Goal: Feedback & Contribution: Contribute content

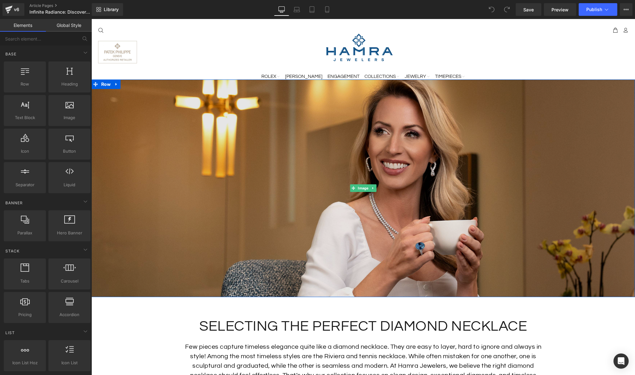
click at [312, 152] on img at bounding box center [363, 187] width 544 height 217
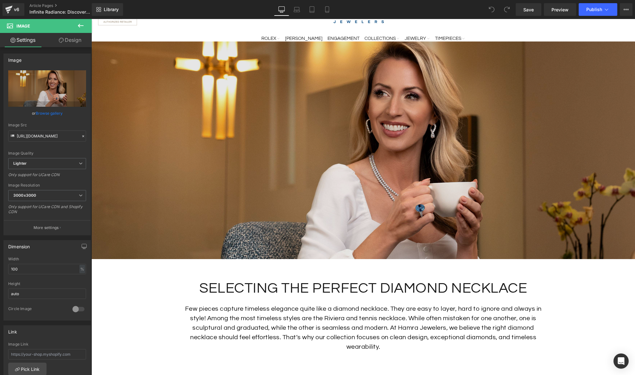
scroll to position [38, 0]
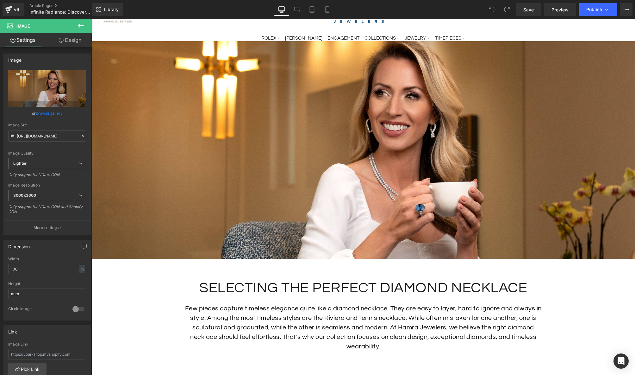
click at [465, 285] on h1 "SELECTING THE PERFECT DIAMOND NECKLACE" at bounding box center [363, 288] width 370 height 19
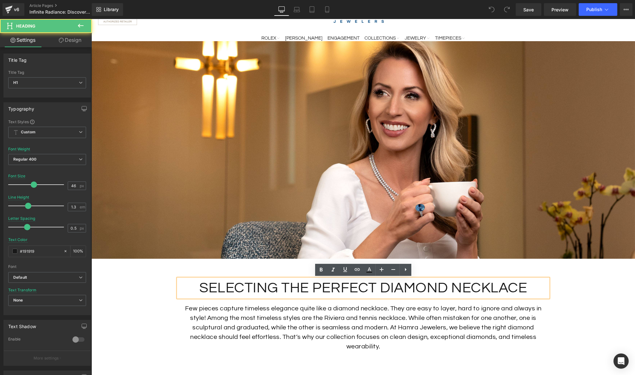
click at [511, 286] on h1 "SELECTING THE PERFECT DIAMOND NECKLACE" at bounding box center [363, 288] width 370 height 19
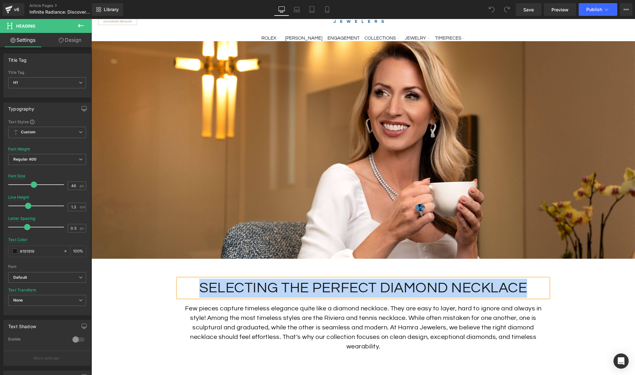
paste div
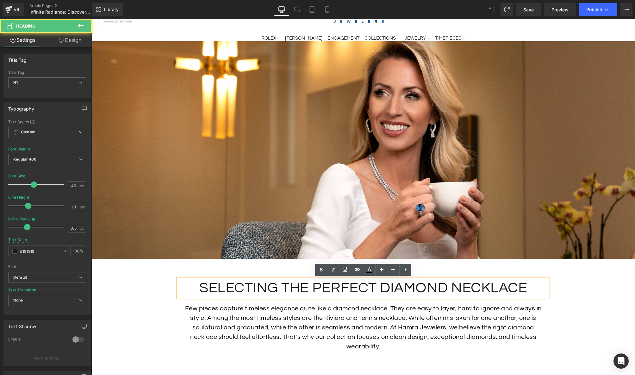
click at [529, 286] on h1 "SELECTING THE PERFECT DIAMOND NECKLACE" at bounding box center [363, 288] width 370 height 19
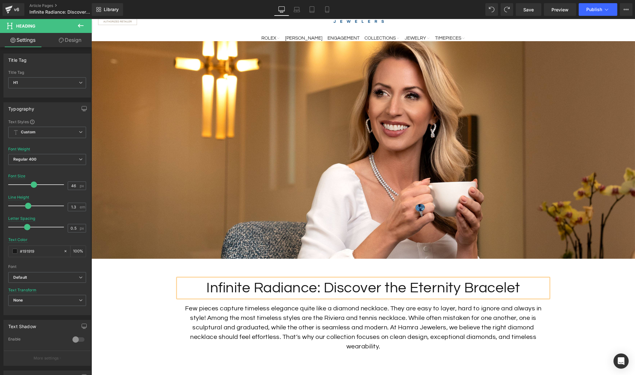
click at [348, 289] on h1 "Infinite Radiance: Discover the Eternity Bracelet" at bounding box center [363, 288] width 370 height 19
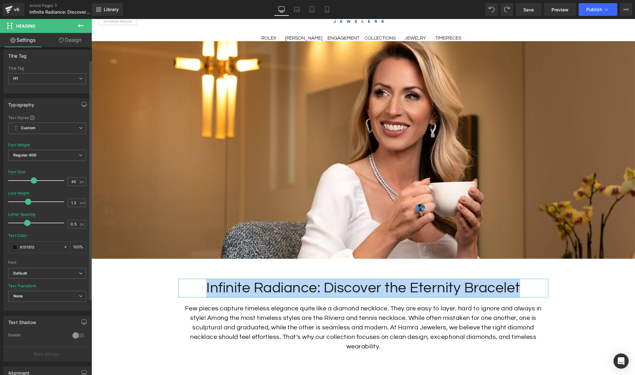
scroll to position [0, 0]
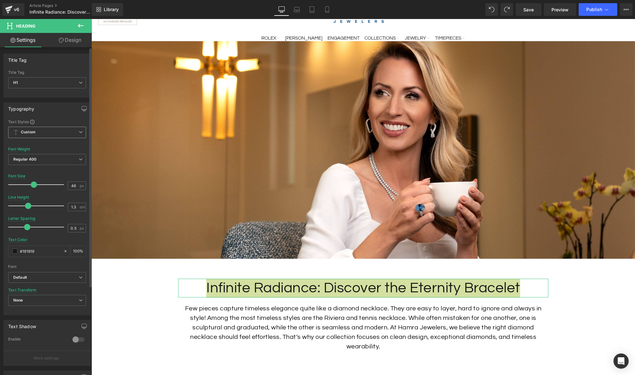
click at [77, 134] on span "Custom Setup Global Style" at bounding box center [47, 132] width 78 height 11
click at [69, 117] on div "Typography Text Styles Custom Custom Setup Global Style Custom Setup Global Sty…" at bounding box center [46, 208] width 87 height 213
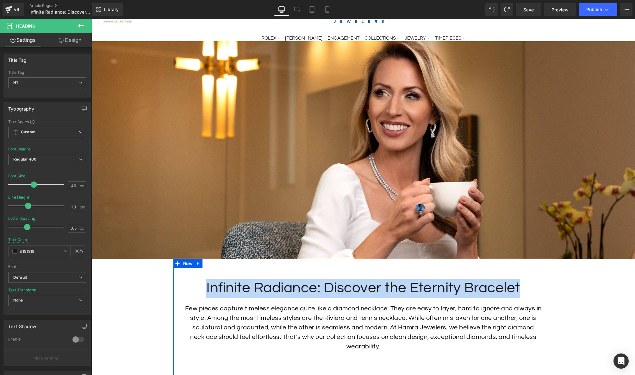
click at [264, 293] on h1 "Infinite Radiance: Discover the Eternity Bracelet" at bounding box center [363, 288] width 370 height 19
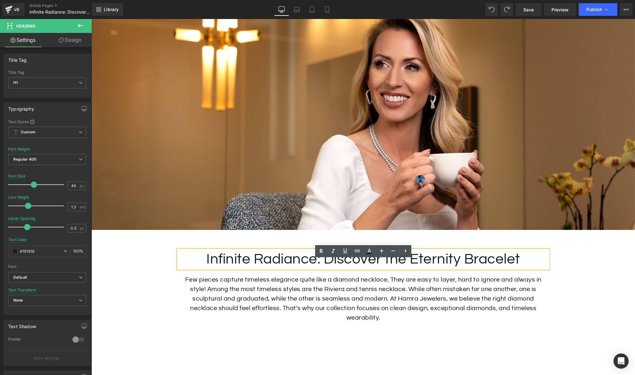
scroll to position [68, 0]
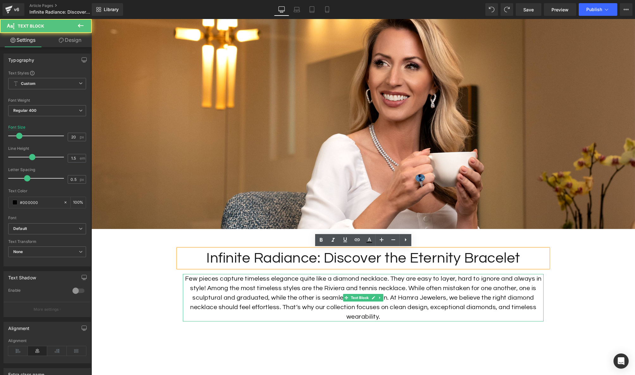
click at [458, 289] on p "Few pieces capture timeless elegance quite like a diamond necklace. They are ea…" at bounding box center [363, 297] width 361 height 47
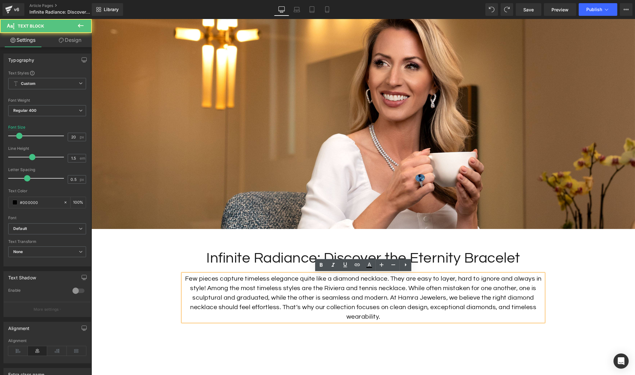
click at [463, 288] on p "Few pieces capture timeless elegance quite like a diamond necklace. They are ea…" at bounding box center [363, 297] width 361 height 47
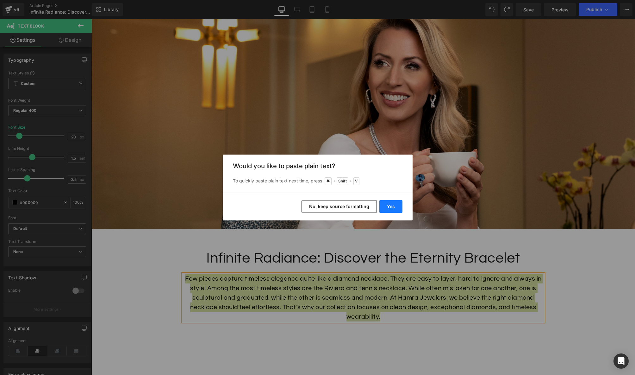
click at [386, 206] on button "Yes" at bounding box center [391, 206] width 23 height 13
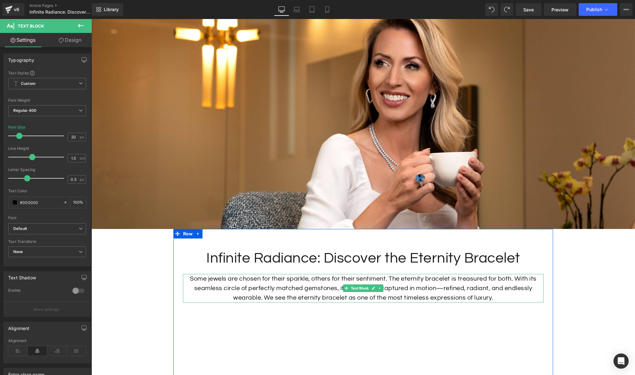
click at [375, 296] on p "Some jewels are chosen for their sparkle, others for their sentiment. The etern…" at bounding box center [363, 288] width 361 height 28
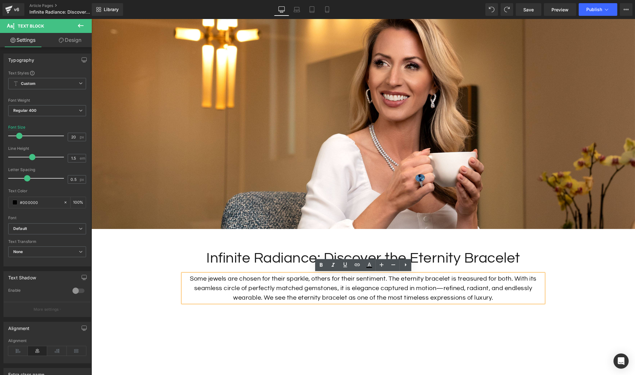
click at [415, 294] on p "Some jewels are chosen for their sparkle, others for their sentiment. The etern…" at bounding box center [363, 288] width 361 height 28
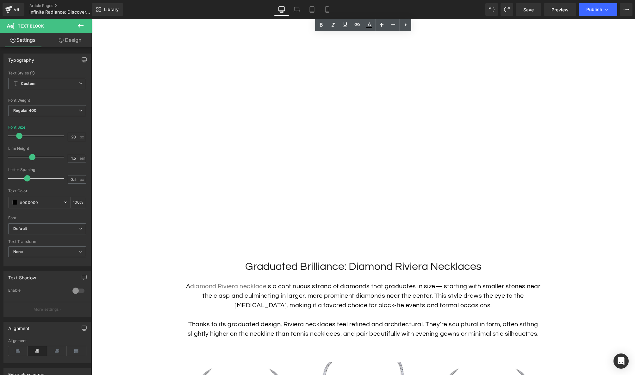
scroll to position [395, 0]
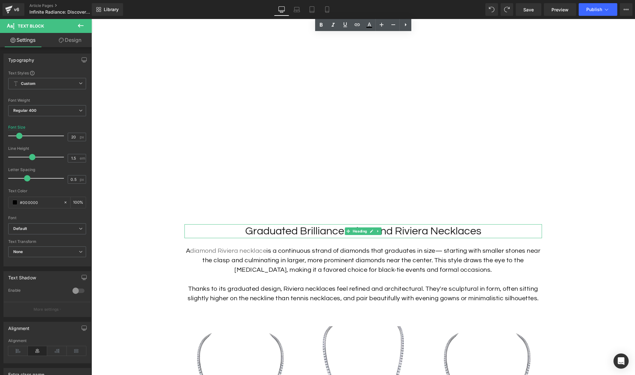
click at [406, 230] on h2 "Graduated Brilliance: Diamond Riviera Necklaces" at bounding box center [364, 231] width 358 height 14
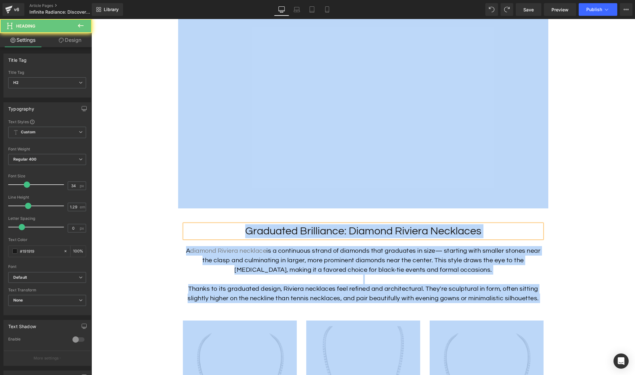
click at [408, 230] on h2 "Graduated Brilliance: Diamond Riviera Necklaces" at bounding box center [364, 231] width 358 height 14
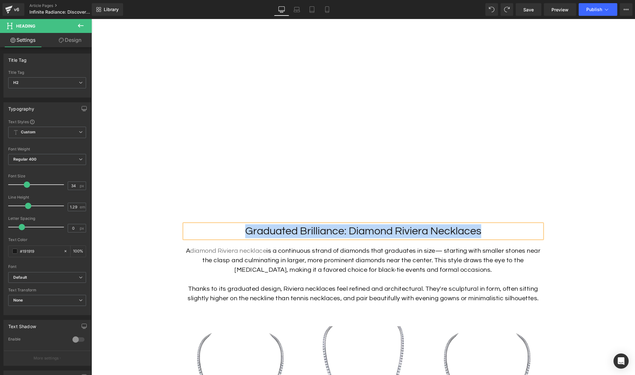
paste div
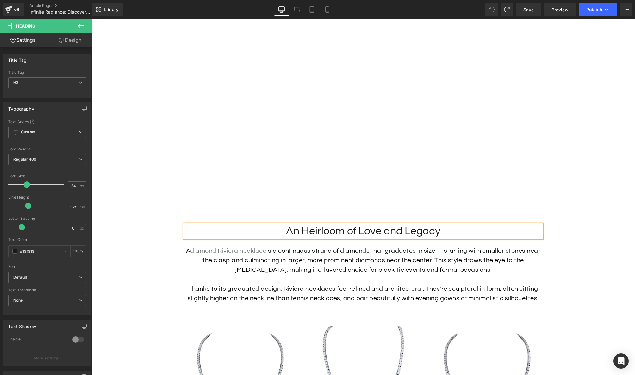
click at [419, 267] on p "A diamond Riviera necklace is a continuous strand of diamonds that graduates in…" at bounding box center [364, 260] width 358 height 28
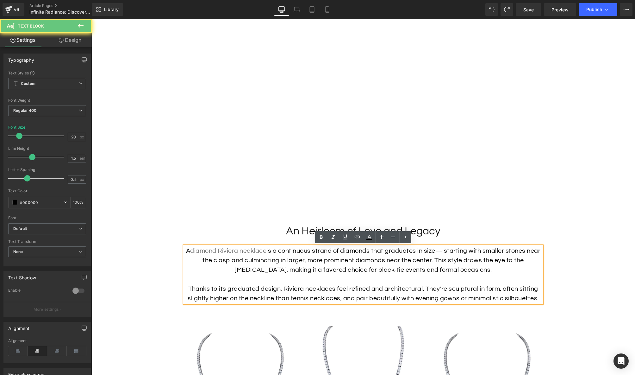
click at [421, 271] on p "A diamond Riviera necklace is a continuous strand of diamonds that graduates in…" at bounding box center [364, 260] width 358 height 28
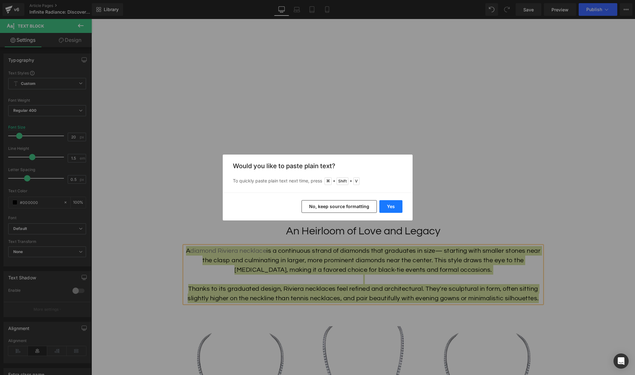
click at [390, 205] on button "Yes" at bounding box center [391, 206] width 23 height 13
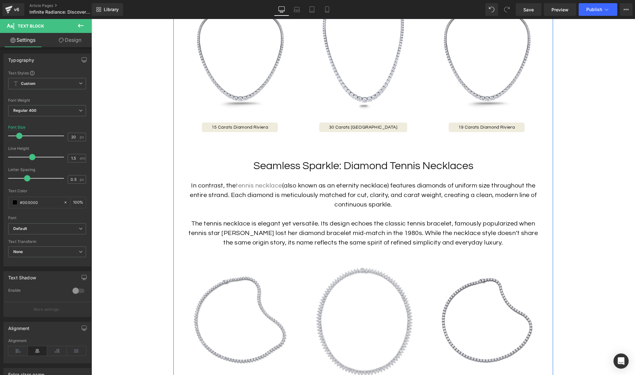
scroll to position [729, 0]
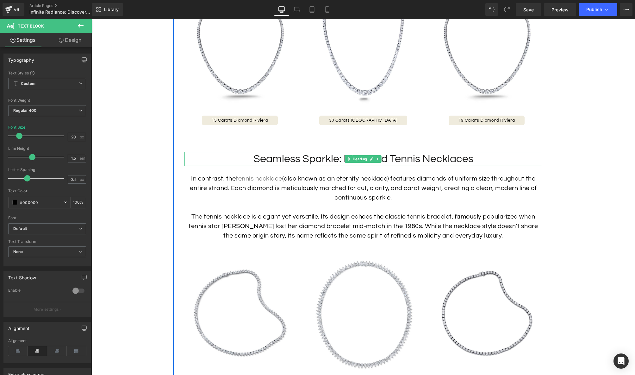
click at [355, 157] on span "Heading" at bounding box center [360, 159] width 17 height 8
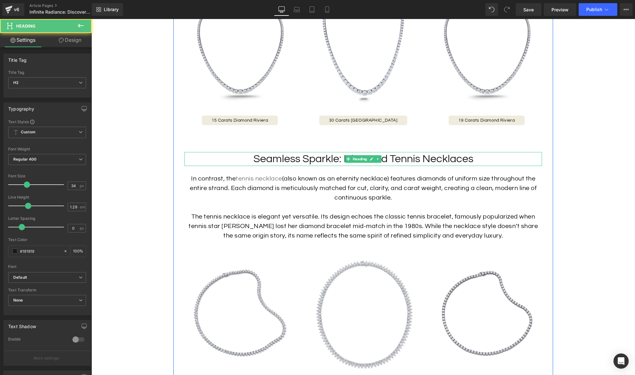
click at [408, 158] on h2 "Seamless Sparkle: Diamond Tennis Necklaces" at bounding box center [364, 159] width 358 height 14
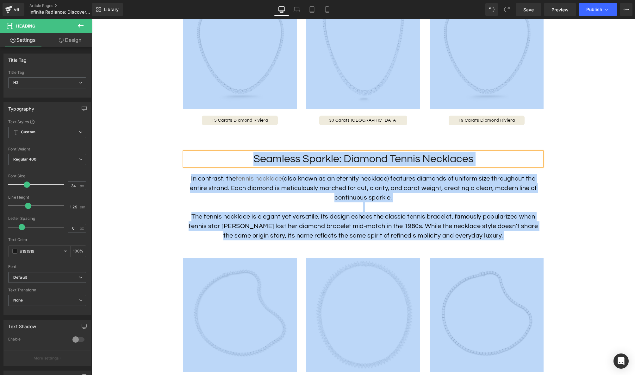
click at [410, 158] on h2 "Seamless Sparkle: Diamond Tennis Necklaces" at bounding box center [364, 159] width 358 height 14
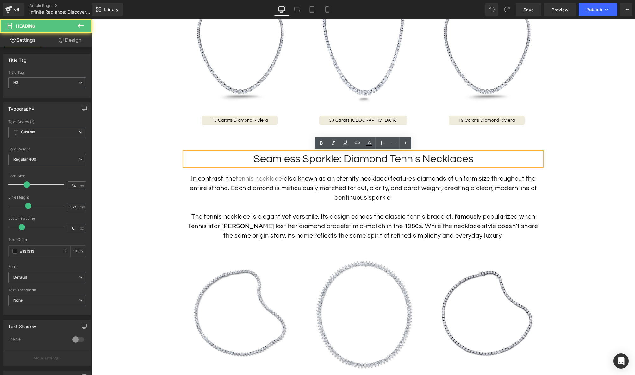
click at [420, 159] on h2 "Seamless Sparkle: Diamond Tennis Necklaces" at bounding box center [364, 159] width 358 height 14
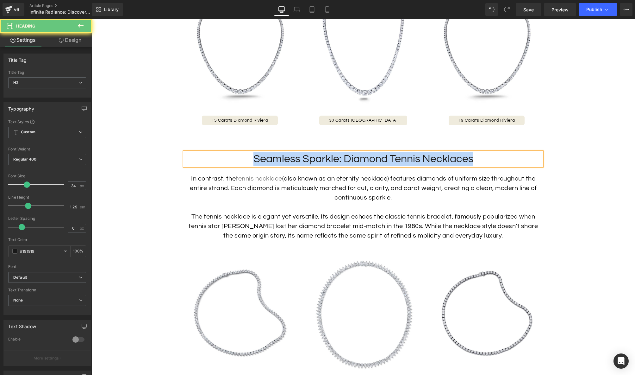
paste div
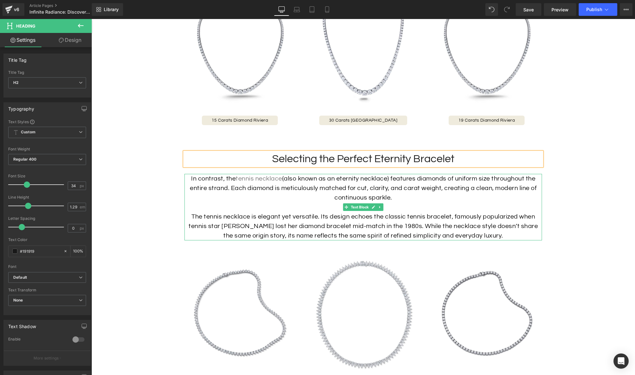
click at [356, 191] on p "In contrast, the tennis necklace (also known as an eternity necklace) features …" at bounding box center [364, 188] width 358 height 28
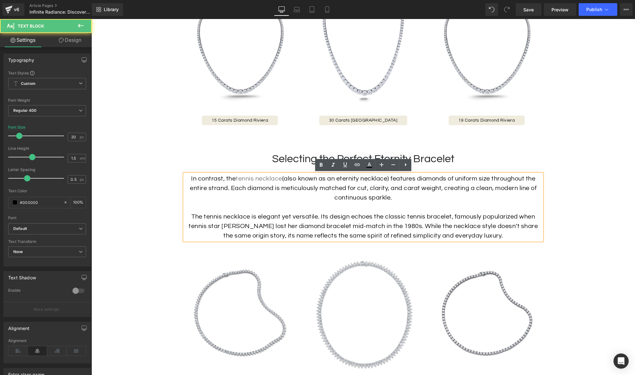
click at [364, 188] on p "In contrast, the tennis necklace (also known as an eternity necklace) features …" at bounding box center [364, 188] width 358 height 28
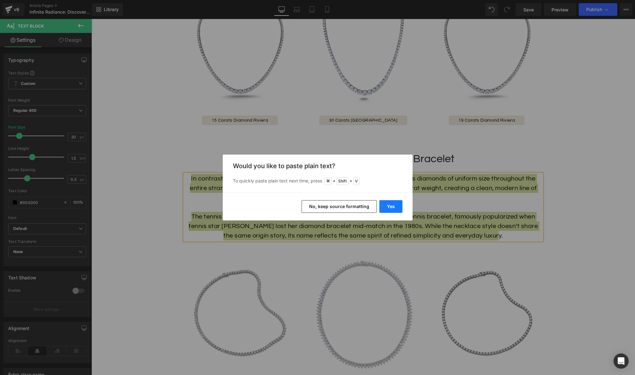
click at [389, 204] on button "Yes" at bounding box center [391, 206] width 23 height 13
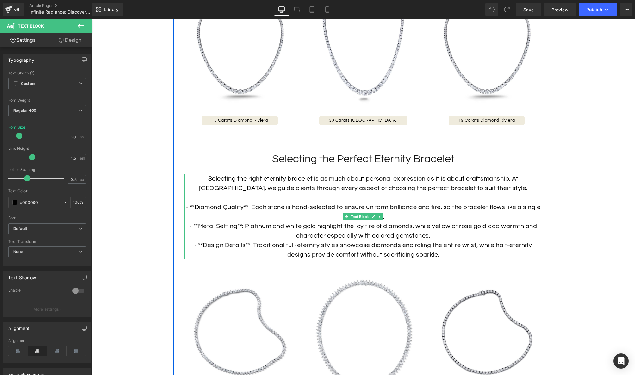
click at [248, 204] on p "- **Diamond Quality**: Each stone is hand-selected to ensure uniform brilliance…" at bounding box center [364, 211] width 358 height 19
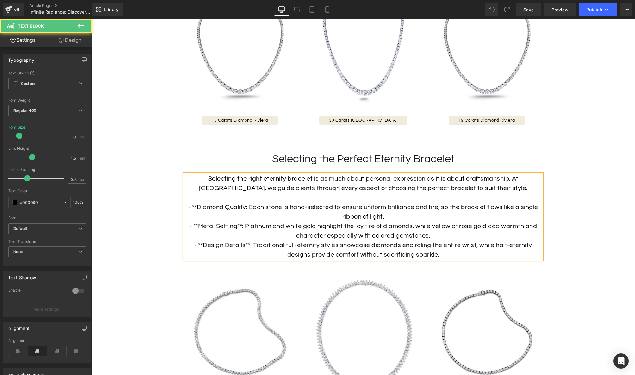
click at [197, 206] on p "- **Diamond Quality: Each stone is hand-selected to ensure uniform brilliance a…" at bounding box center [364, 211] width 358 height 19
click at [205, 207] on p "-Diamond Quality: Each stone is hand-selected to ensure uniform brilliance and …" at bounding box center [364, 211] width 358 height 19
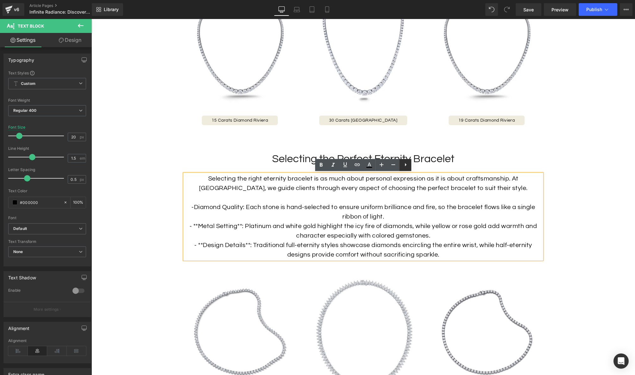
click at [408, 165] on icon at bounding box center [406, 165] width 8 height 8
click at [406, 166] on icon at bounding box center [405, 165] width 1 height 4
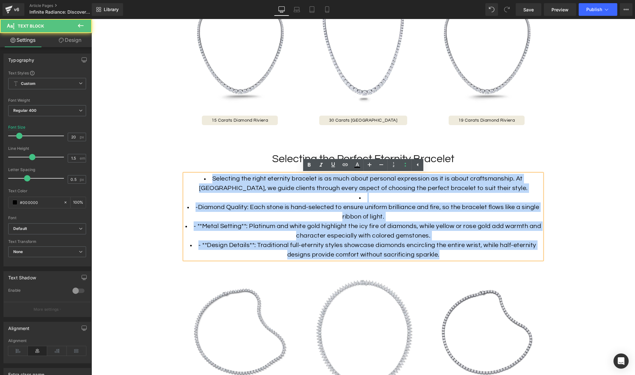
click at [379, 242] on li "- **Design Details**: Traditional full-eternity styles showcase diamonds encirc…" at bounding box center [364, 249] width 358 height 19
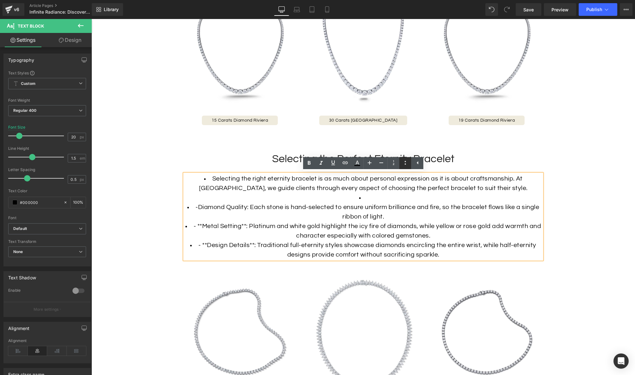
click at [404, 165] on icon at bounding box center [406, 163] width 8 height 8
click at [228, 212] on div "Selecting the right eternity bracelet is as much about personal expression as i…" at bounding box center [364, 216] width 358 height 85
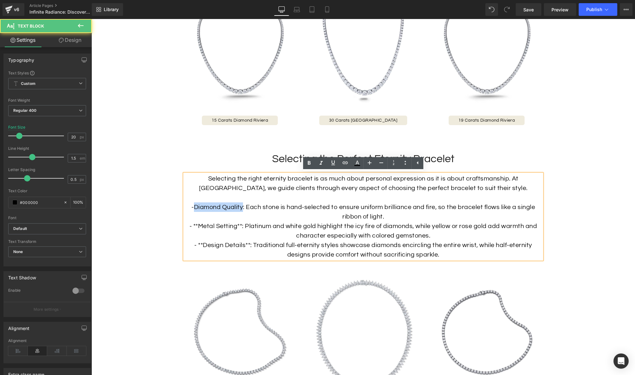
drag, startPoint x: 242, startPoint y: 206, endPoint x: 266, endPoint y: 181, distance: 34.9
click at [195, 209] on div "Selecting the right eternity bracelet is as much about personal expression as i…" at bounding box center [364, 216] width 358 height 85
click at [311, 164] on icon at bounding box center [309, 163] width 8 height 8
click at [194, 207] on strong "Diamond Quality" at bounding box center [218, 207] width 49 height 6
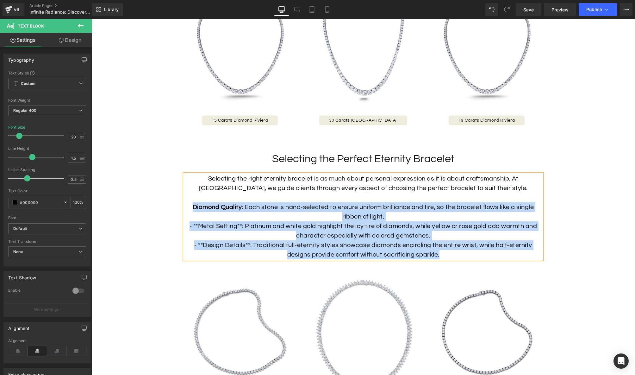
drag, startPoint x: 192, startPoint y: 206, endPoint x: 447, endPoint y: 256, distance: 260.0
click at [447, 256] on div "Selecting the right eternity bracelet is as much about personal expression as i…" at bounding box center [364, 216] width 358 height 85
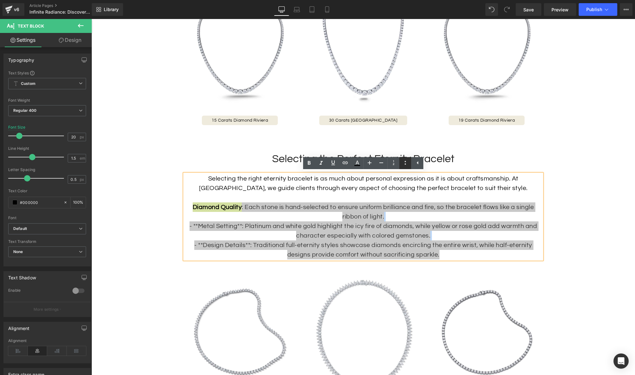
click at [405, 165] on icon at bounding box center [406, 163] width 8 height 8
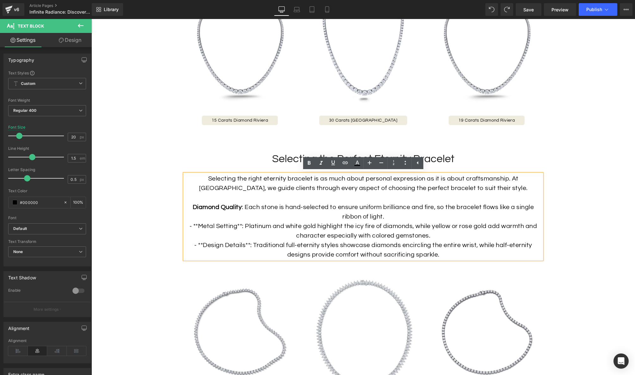
click at [380, 221] on div "Selecting the right eternity bracelet is as much about personal expression as i…" at bounding box center [364, 216] width 358 height 85
click at [446, 187] on div "Selecting the right eternity bracelet is as much about personal expression as i…" at bounding box center [364, 216] width 358 height 85
click at [238, 214] on div "Selecting the right eternity bracelet is as much about personal expression as i…" at bounding box center [364, 216] width 358 height 85
click at [241, 224] on div "Selecting the right eternity bracelet is as much about personal expression as i…" at bounding box center [364, 216] width 358 height 85
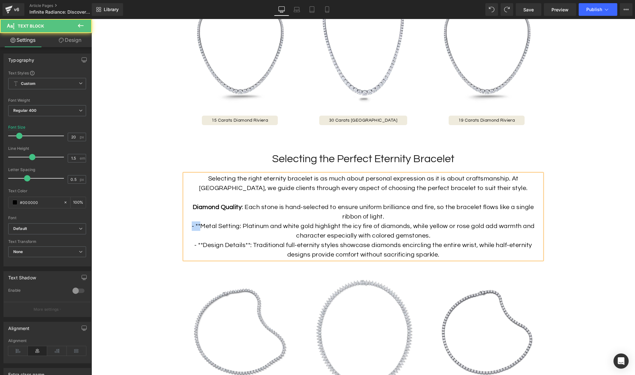
drag, startPoint x: 192, startPoint y: 225, endPoint x: 186, endPoint y: 226, distance: 5.4
click at [186, 226] on div "Selecting the right eternity bracelet is as much about personal expression as i…" at bounding box center [364, 216] width 358 height 85
drag, startPoint x: 243, startPoint y: 205, endPoint x: 188, endPoint y: 210, distance: 55.6
click at [188, 210] on div "Selecting the right eternity bracelet is as much about personal expression as i…" at bounding box center [364, 216] width 358 height 85
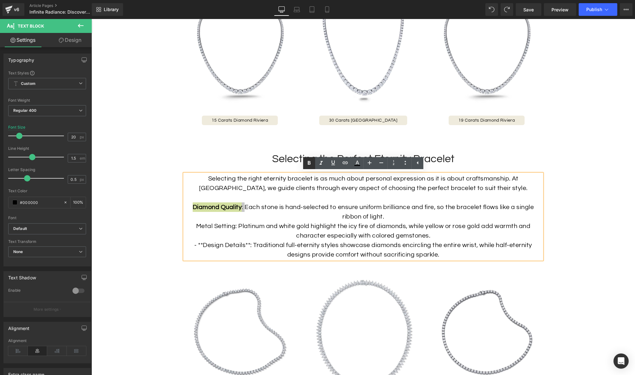
click at [309, 164] on icon at bounding box center [309, 163] width 3 height 4
click at [240, 228] on div "Selecting the right eternity bracelet is as much about personal expression as i…" at bounding box center [364, 216] width 358 height 85
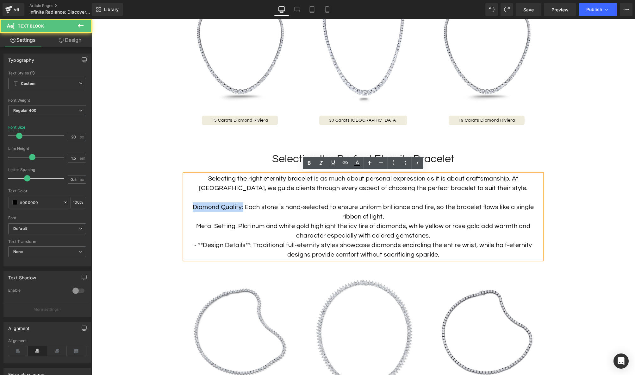
drag, startPoint x: 243, startPoint y: 206, endPoint x: 190, endPoint y: 208, distance: 52.6
click at [190, 208] on div "Selecting the right eternity bracelet is as much about personal expression as i…" at bounding box center [364, 216] width 358 height 85
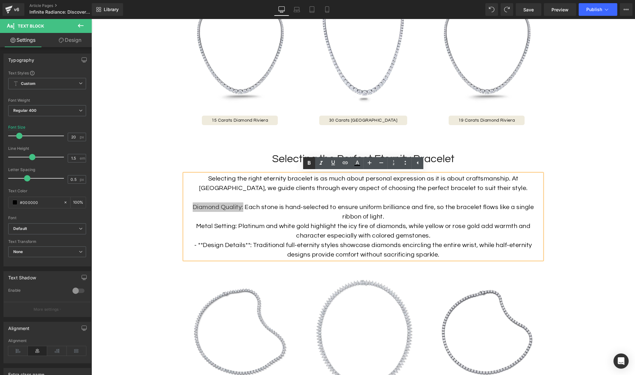
click at [308, 162] on icon at bounding box center [309, 163] width 3 height 4
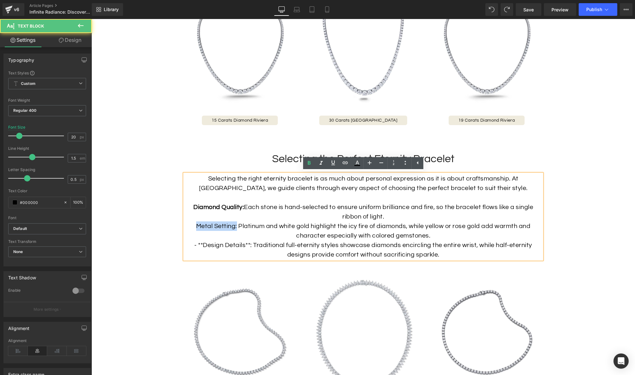
drag, startPoint x: 236, startPoint y: 226, endPoint x: 196, endPoint y: 228, distance: 40.2
click at [196, 228] on div "Selecting the right eternity bracelet is as much about personal expression as i…" at bounding box center [364, 216] width 358 height 85
click at [309, 162] on icon at bounding box center [309, 163] width 8 height 8
click at [250, 243] on div "Selecting the right eternity bracelet is as much about personal expression as i…" at bounding box center [364, 216] width 358 height 85
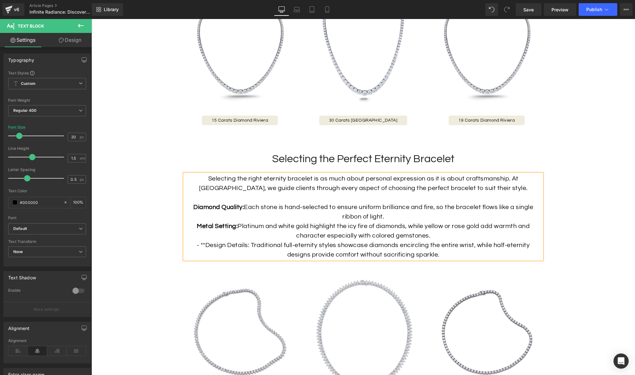
click at [206, 242] on div "Selecting the right eternity bracelet is as much about personal expression as i…" at bounding box center [364, 216] width 358 height 85
drag, startPoint x: 232, startPoint y: 245, endPoint x: 226, endPoint y: 245, distance: 6.0
click at [226, 245] on div "Selecting the right eternity bracelet is as much about personal expression as i…" at bounding box center [364, 216] width 358 height 85
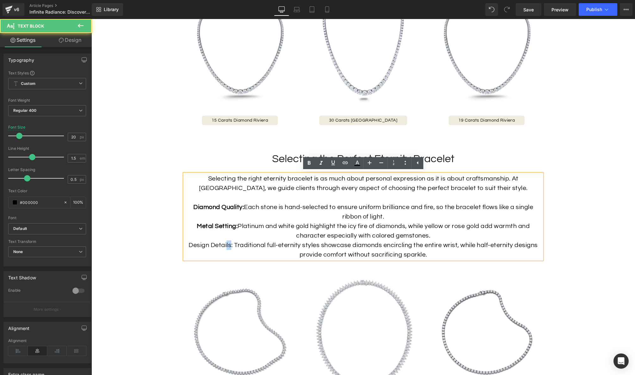
click at [232, 244] on div "Selecting the right eternity bracelet is as much about personal expression as i…" at bounding box center [364, 216] width 358 height 85
click at [217, 245] on div "Selecting the right eternity bracelet is as much about personal expression as i…" at bounding box center [364, 216] width 358 height 85
click at [233, 244] on div "Selecting the right eternity bracelet is as much about personal expression as i…" at bounding box center [364, 216] width 358 height 85
drag, startPoint x: 232, startPoint y: 244, endPoint x: 258, endPoint y: 214, distance: 40.2
click at [186, 245] on div "Selecting the right eternity bracelet is as much about personal expression as i…" at bounding box center [364, 216] width 358 height 85
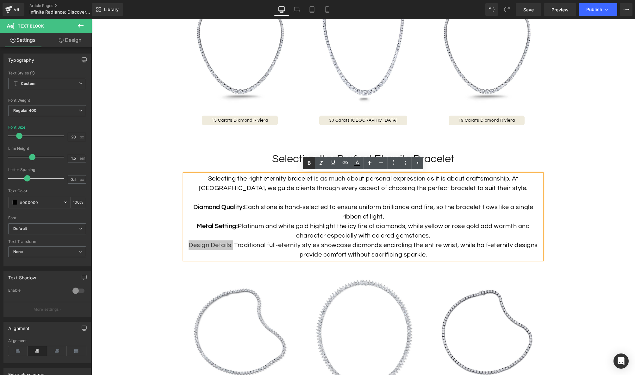
click at [309, 165] on icon at bounding box center [309, 163] width 8 height 8
click at [334, 242] on div "Selecting the right eternity bracelet is as much about personal expression as i…" at bounding box center [364, 216] width 358 height 85
click at [408, 239] on div "Selecting the right eternity bracelet is as much about personal expression as i…" at bounding box center [364, 216] width 358 height 85
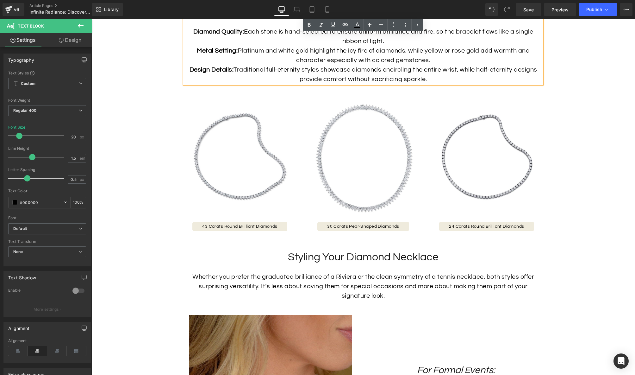
scroll to position [939, 0]
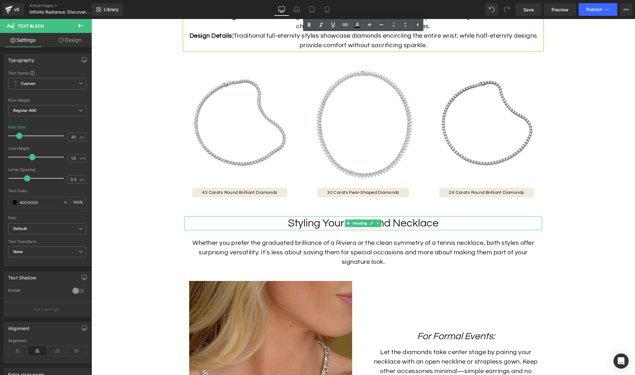
click at [424, 222] on h2 "Styling Your Diamond Necklace" at bounding box center [364, 223] width 358 height 14
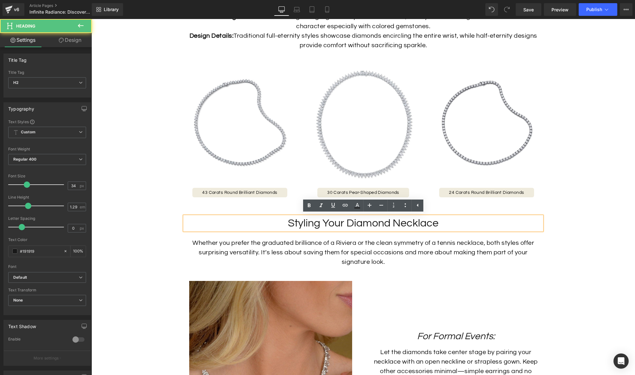
click at [424, 222] on h2 "Styling Your Diamond Necklace" at bounding box center [364, 223] width 358 height 14
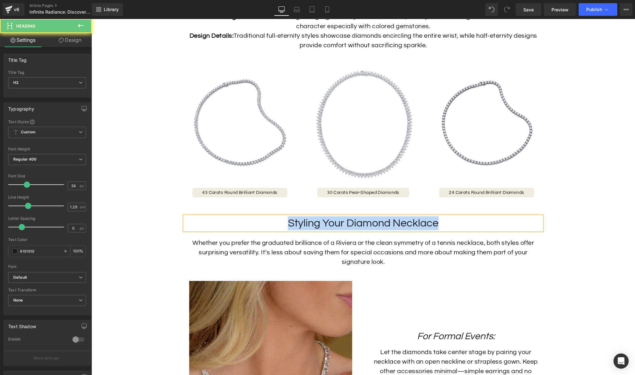
paste div
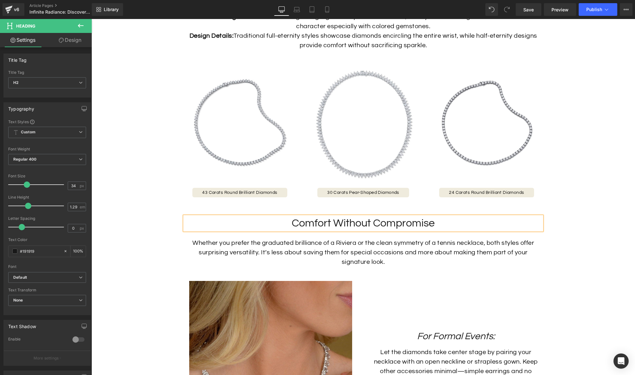
click at [381, 255] on p "Whether you prefer the graduated brilliance of a Riviera or the clean symmetry …" at bounding box center [364, 252] width 358 height 28
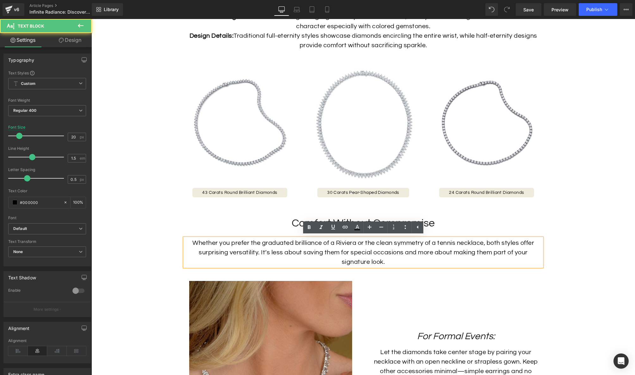
click at [400, 248] on p "Whether you prefer the graduated brilliance of a Riviera or the clean symmetry …" at bounding box center [364, 252] width 358 height 28
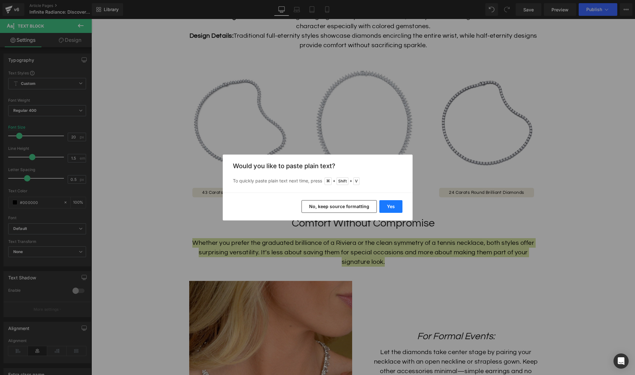
click at [402, 207] on button "Yes" at bounding box center [391, 206] width 23 height 13
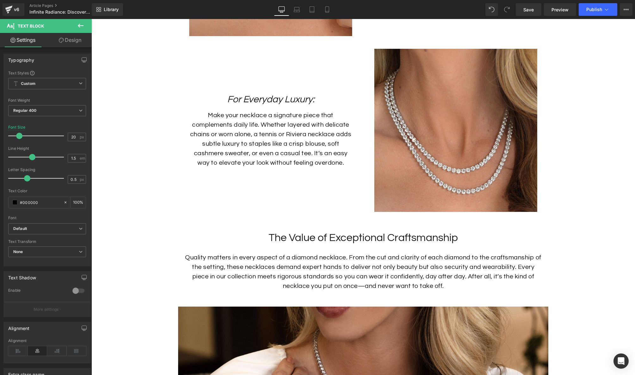
scroll to position [1363, 0]
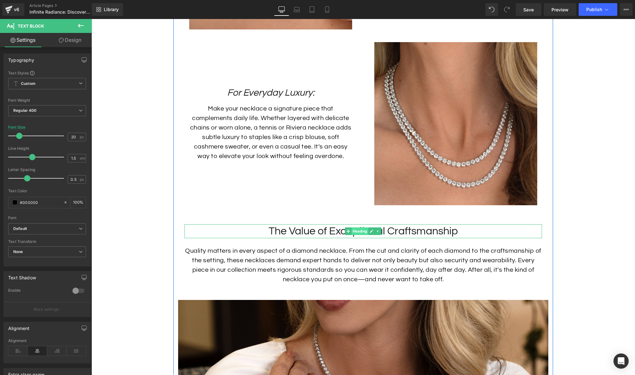
click at [362, 228] on span "Heading" at bounding box center [360, 231] width 17 height 8
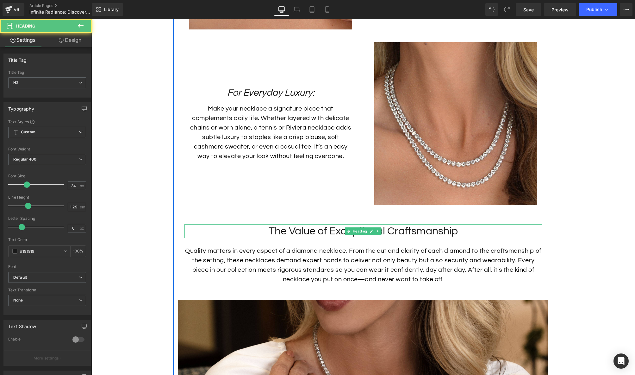
click at [415, 230] on h2 "The Value of Exceptional Craftsmanship" at bounding box center [364, 231] width 358 height 14
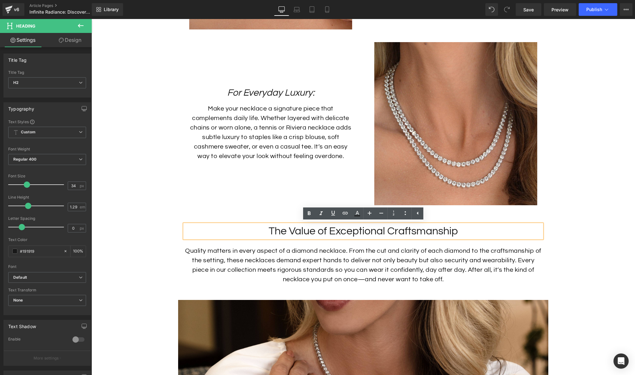
click at [415, 230] on h2 "The Value of Exceptional Craftsmanship" at bounding box center [364, 231] width 358 height 14
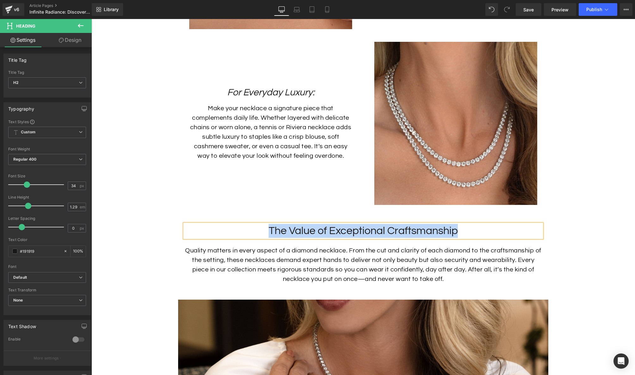
paste div
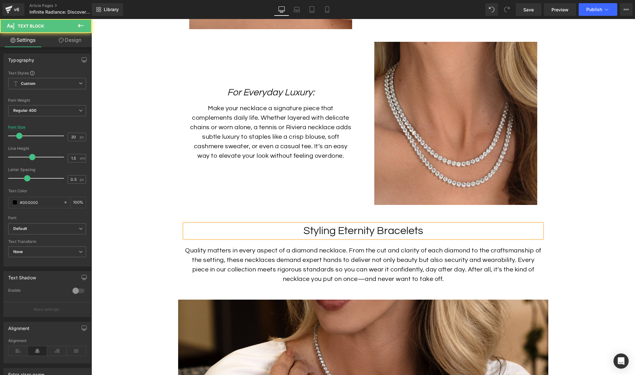
click at [416, 257] on p "Quality matters in every aspect of a diamond necklace. From the cut and clarity…" at bounding box center [364, 265] width 358 height 38
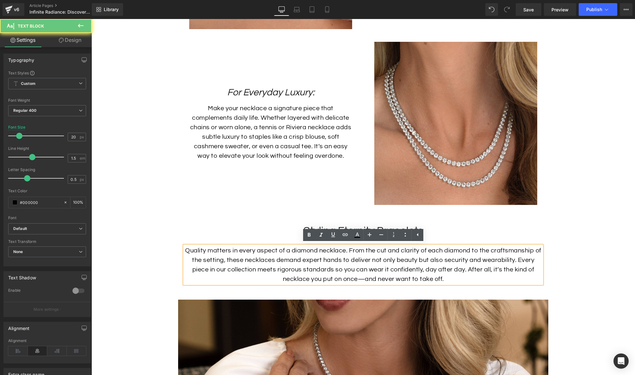
click at [416, 257] on p "Quality matters in every aspect of a diamond necklace. From the cut and clarity…" at bounding box center [364, 265] width 358 height 38
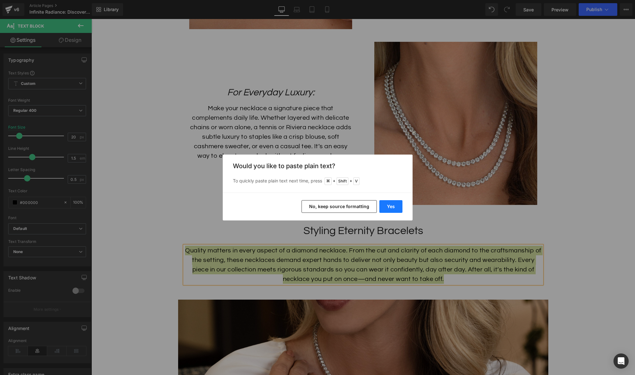
click at [390, 210] on button "Yes" at bounding box center [391, 206] width 23 height 13
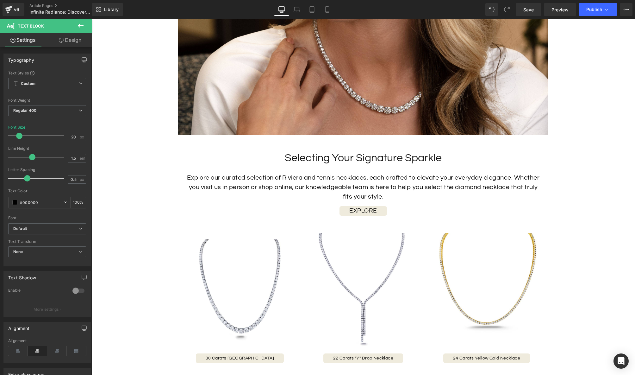
scroll to position [1622, 0]
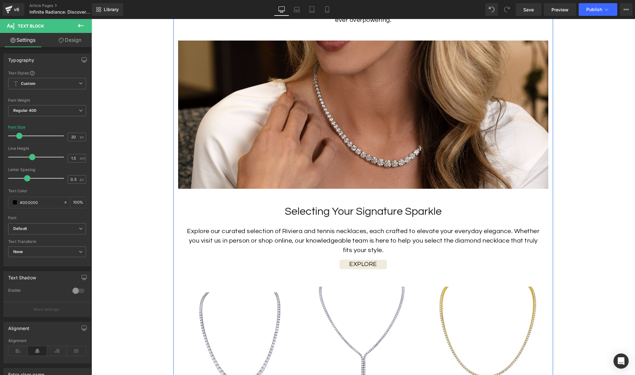
click at [427, 212] on h2 "Selecting Your Signature Sparkle" at bounding box center [364, 212] width 358 height 14
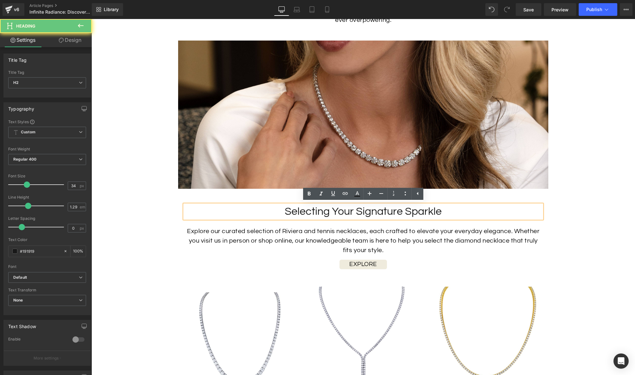
click at [430, 211] on h2 "Selecting Your Signature Sparkle" at bounding box center [364, 212] width 358 height 14
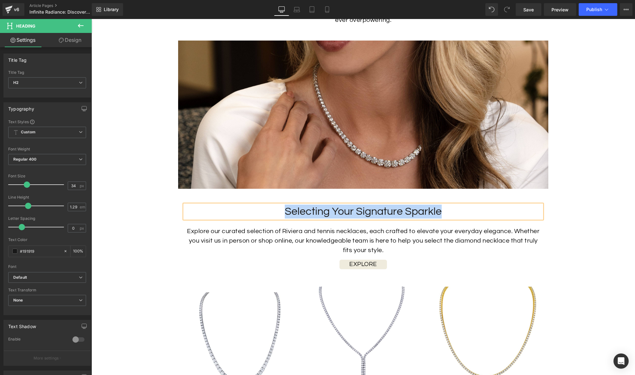
paste div
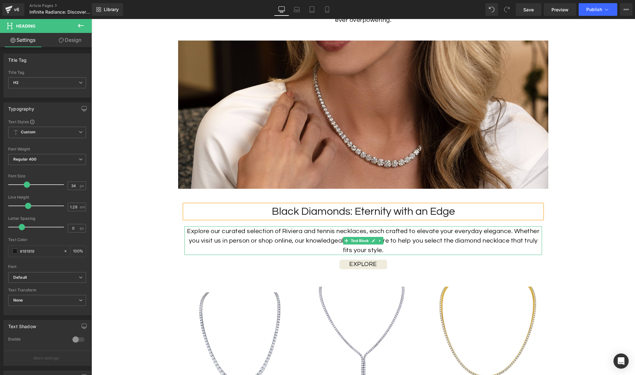
click at [450, 235] on p "Explore our curated selection of Riviera and tennis necklaces, each crafted to …" at bounding box center [364, 240] width 358 height 28
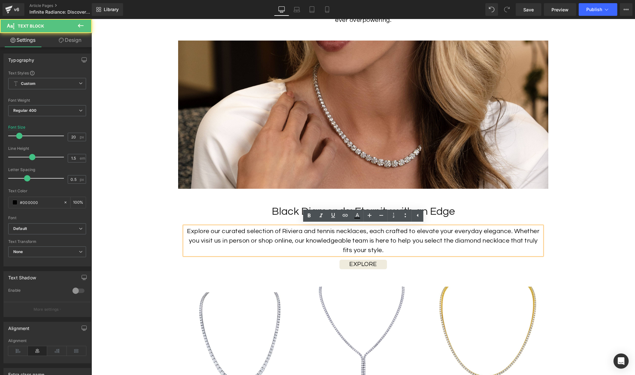
click at [450, 231] on p "Explore our curated selection of Riviera and tennis necklaces, each crafted to …" at bounding box center [364, 240] width 358 height 28
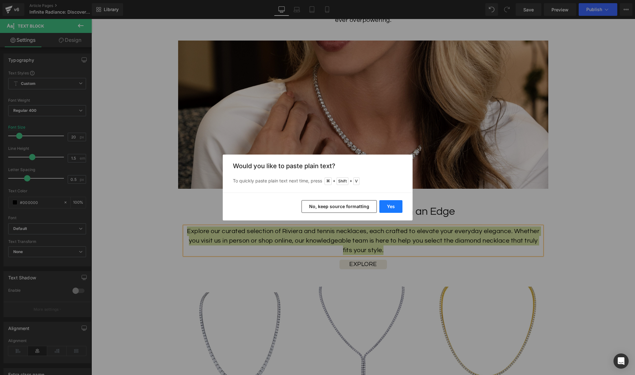
click at [386, 203] on button "Yes" at bounding box center [391, 206] width 23 height 13
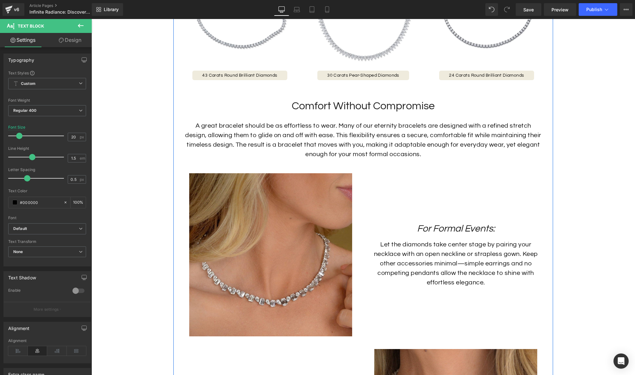
scroll to position [1015, 0]
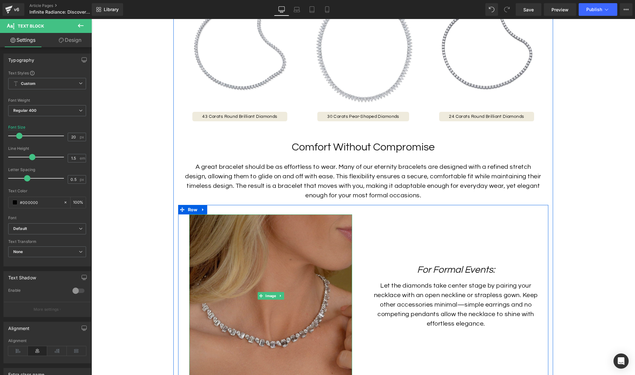
click at [341, 283] on img at bounding box center [270, 295] width 163 height 163
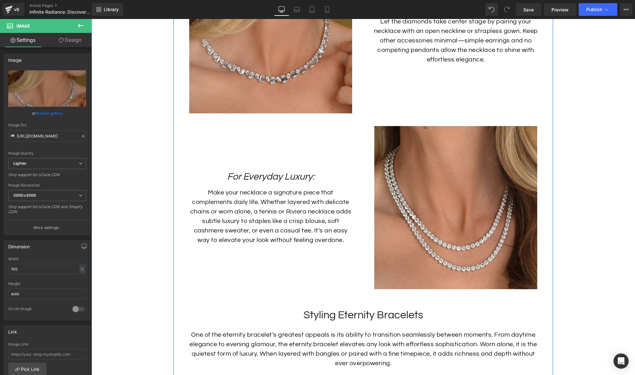
scroll to position [1285, 0]
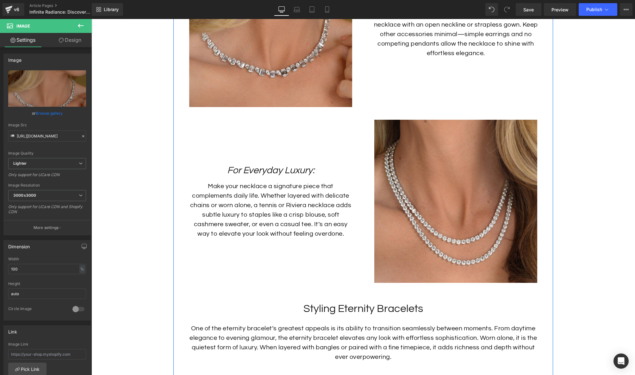
click at [407, 305] on h2 "Styling Eternity Bracelets" at bounding box center [364, 309] width 358 height 14
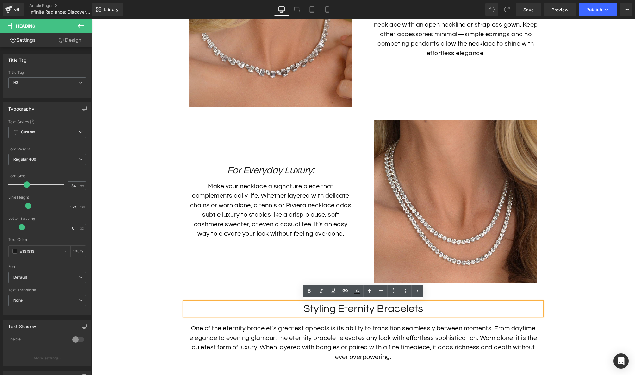
click at [424, 308] on h2 "Styling Eternity Bracelets" at bounding box center [364, 309] width 358 height 14
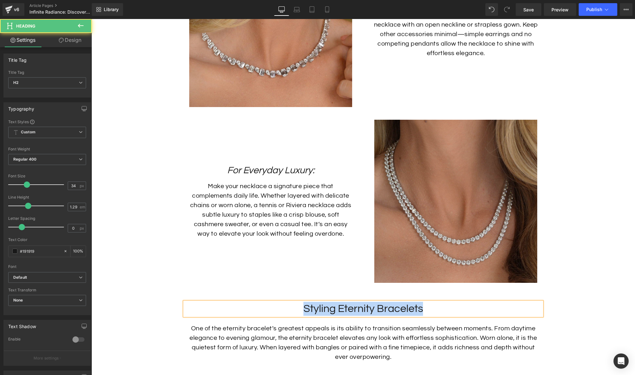
copy h2 "Styling Eternity Bracelets"
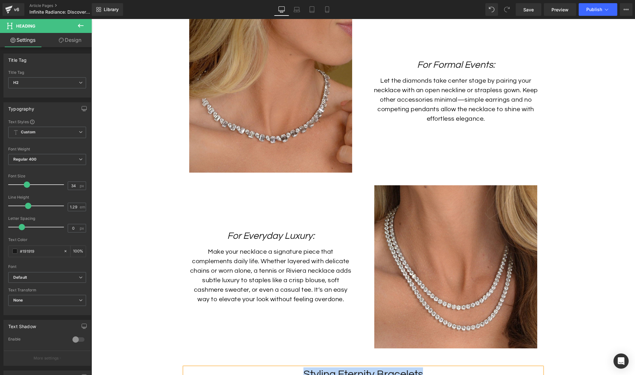
scroll to position [1130, 0]
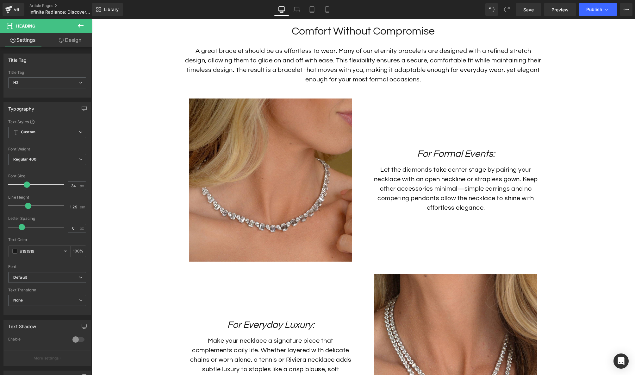
click at [451, 154] on span "Heading" at bounding box center [452, 154] width 17 height 8
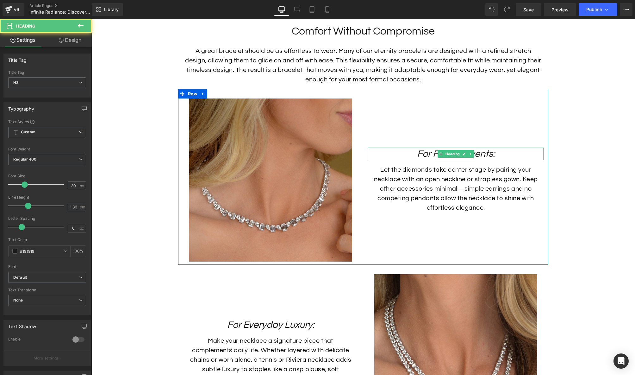
click at [484, 154] on icon "For Formal Events:" at bounding box center [456, 154] width 78 height 10
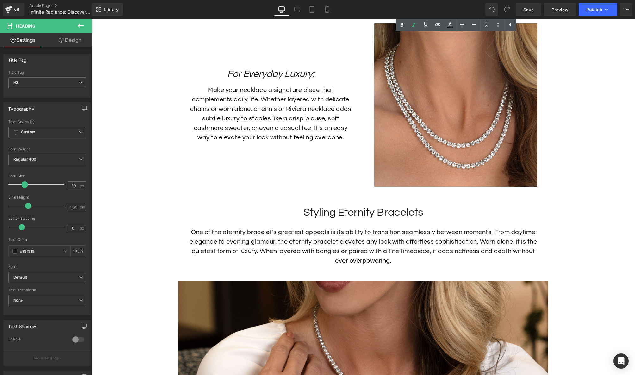
scroll to position [1419, 0]
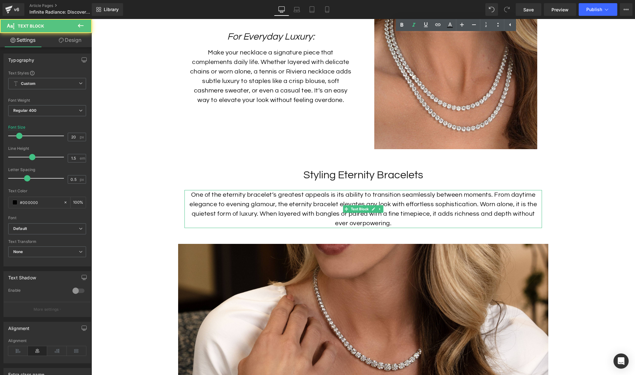
click at [401, 204] on p "One of the eternity bracelet’s greatest appeals is its ability to transition se…" at bounding box center [364, 209] width 358 height 38
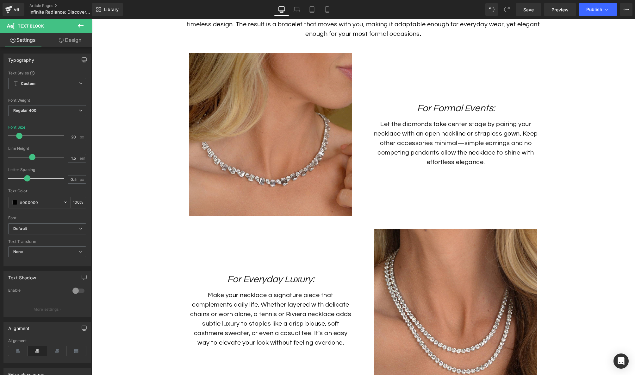
scroll to position [1174, 0]
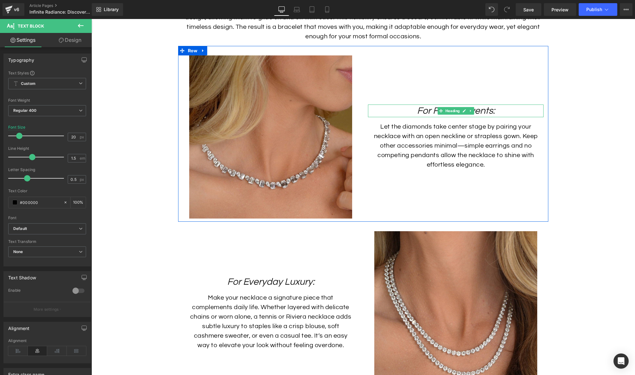
click at [444, 113] on span at bounding box center [441, 111] width 7 height 8
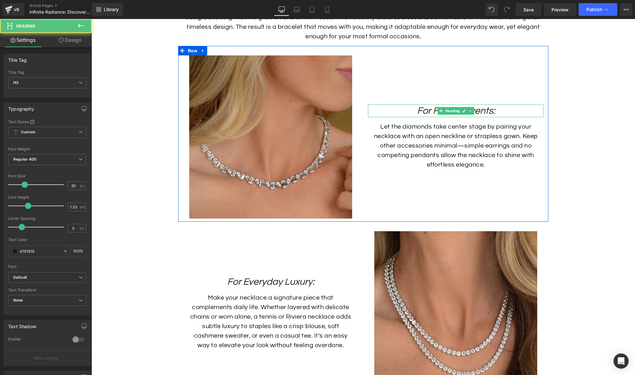
click at [493, 110] on icon "For Formal Events:" at bounding box center [456, 111] width 78 height 10
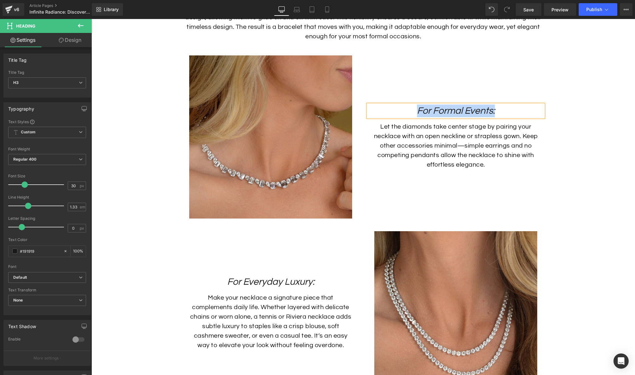
paste div
click at [456, 107] on icon "Styling Eternity Bracelets" at bounding box center [455, 111] width 105 height 10
click at [427, 112] on icon "Styling Eternity Bracelets" at bounding box center [455, 111] width 105 height 10
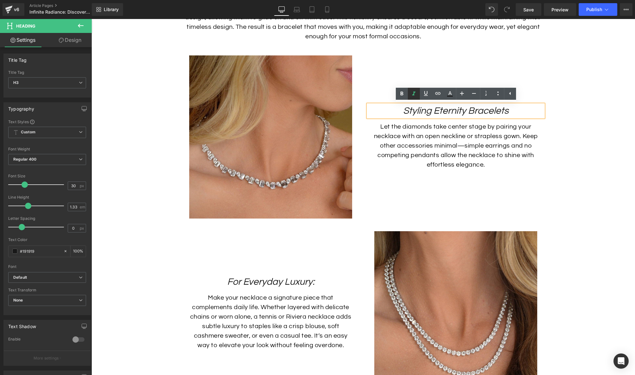
click at [412, 93] on icon at bounding box center [414, 94] width 8 height 8
click at [421, 111] on icon "Styling Eternity Bracelets" at bounding box center [455, 111] width 105 height 10
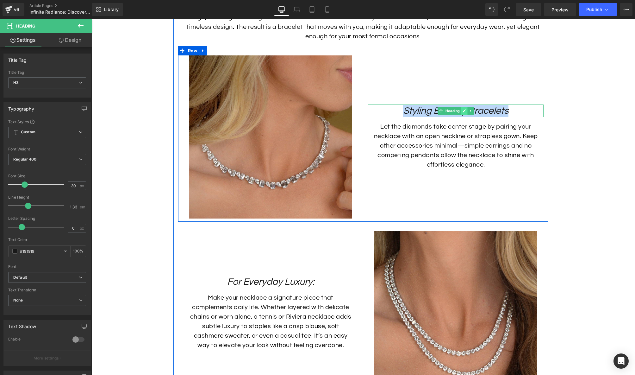
click at [463, 111] on icon at bounding box center [464, 110] width 3 height 3
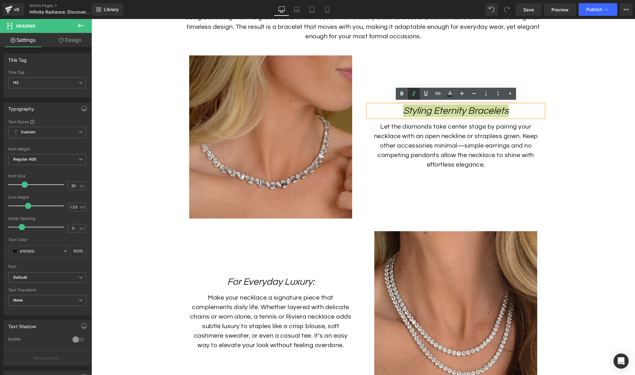
click at [414, 92] on icon at bounding box center [413, 93] width 3 height 4
click at [440, 135] on p "Let the diamonds take center stage by pairing your necklace with an open neckli…" at bounding box center [456, 145] width 166 height 47
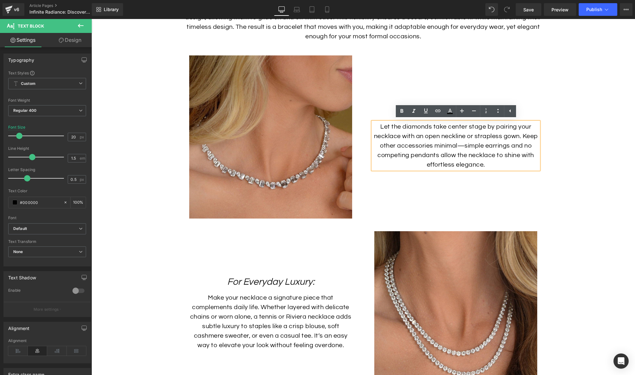
click at [500, 134] on p "Let the diamonds take center stage by pairing your necklace with an open neckli…" at bounding box center [456, 145] width 166 height 47
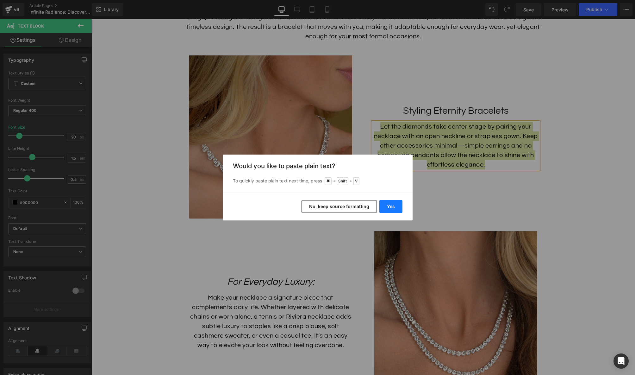
drag, startPoint x: 383, startPoint y: 202, endPoint x: 292, endPoint y: 184, distance: 92.7
click at [383, 202] on button "Yes" at bounding box center [391, 206] width 23 height 13
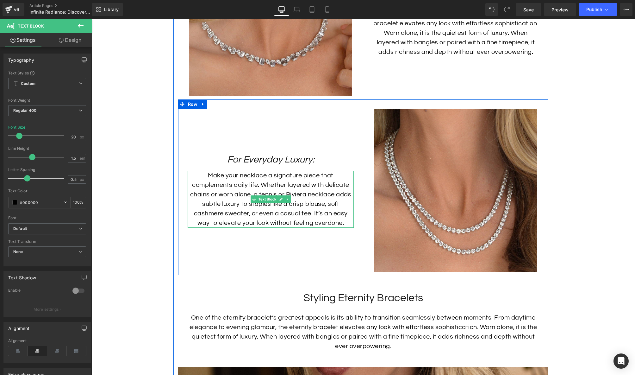
scroll to position [1325, 0]
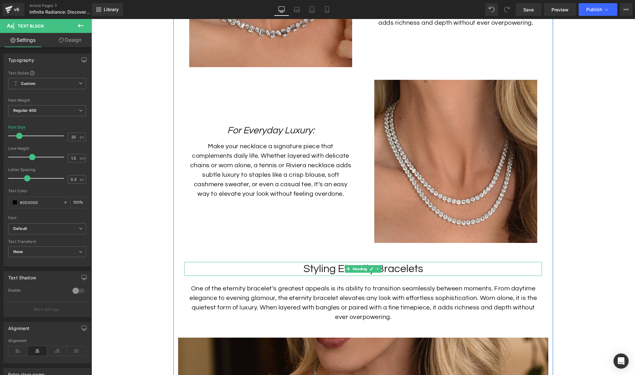
click at [346, 270] on span at bounding box center [348, 269] width 7 height 8
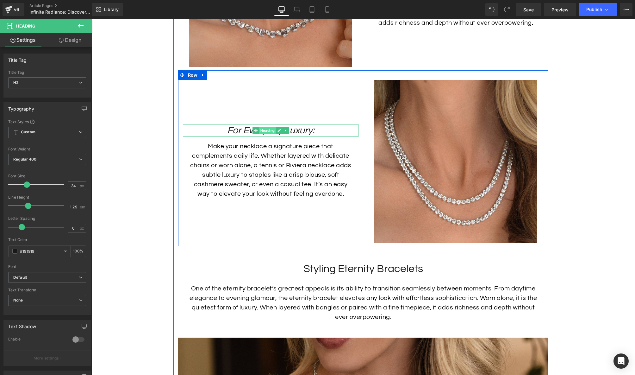
click at [267, 128] on span "Heading" at bounding box center [267, 131] width 17 height 8
click at [308, 129] on icon "For Everyday Luxury:" at bounding box center [270, 130] width 87 height 10
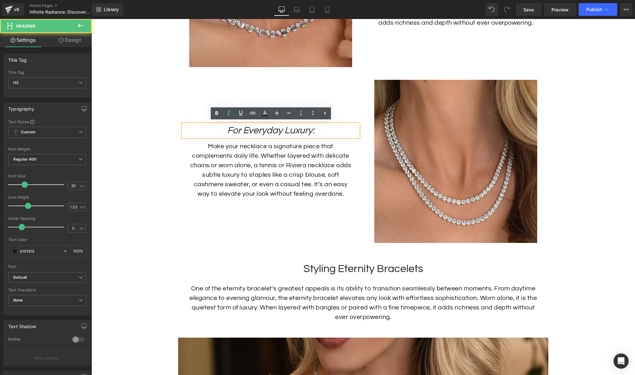
click at [308, 129] on icon "For Everyday Luxury:" at bounding box center [270, 130] width 87 height 10
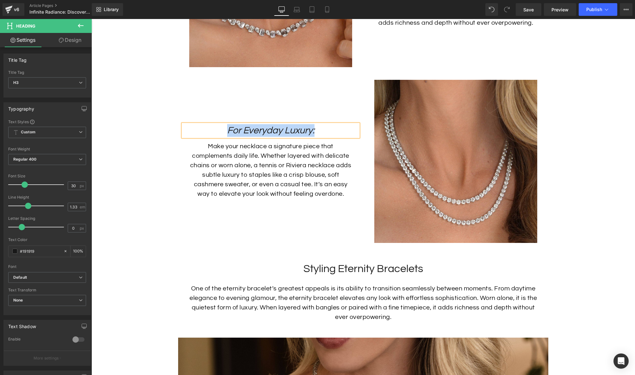
paste div
click at [280, 131] on icon "Black Diamonds: Eternity with an Edge" at bounding box center [271, 130] width 162 height 10
click at [281, 130] on icon "Black Diamonds: Eternity with an Edge" at bounding box center [271, 130] width 162 height 10
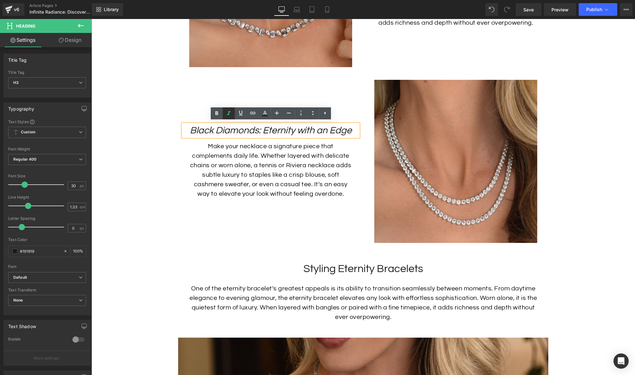
click at [229, 112] on icon at bounding box center [228, 113] width 3 height 4
click at [302, 129] on icon "Black Diamonds: Eternity with an Edge" at bounding box center [271, 130] width 162 height 10
drag, startPoint x: 345, startPoint y: 131, endPoint x: 191, endPoint y: 129, distance: 154.2
click at [191, 129] on h3 "Black Diamonds: Eternity with an Edge" at bounding box center [271, 130] width 176 height 13
click at [227, 114] on icon at bounding box center [229, 114] width 8 height 8
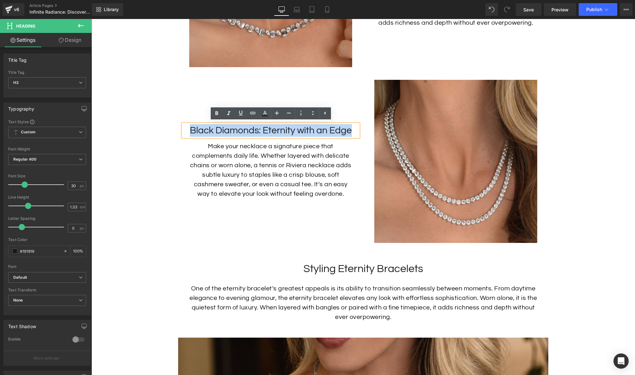
click at [243, 132] on h3 "Black Diamonds: Eternity with an Edge" at bounding box center [271, 130] width 176 height 13
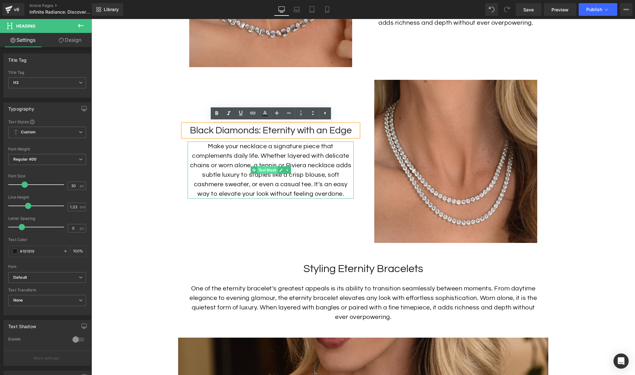
click at [266, 166] on link "Text Block" at bounding box center [264, 170] width 27 height 8
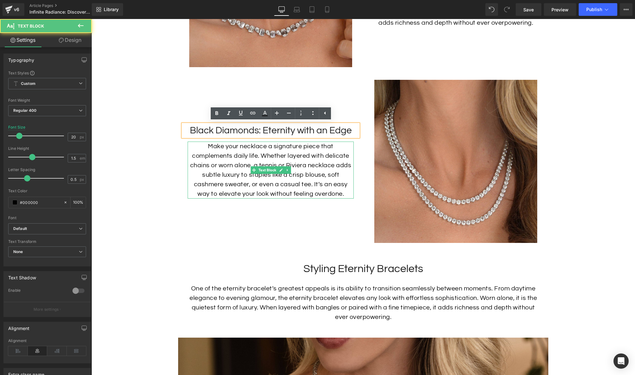
click at [276, 160] on p "Make your necklace a signature piece that complements daily life. Whether layer…" at bounding box center [271, 170] width 166 height 57
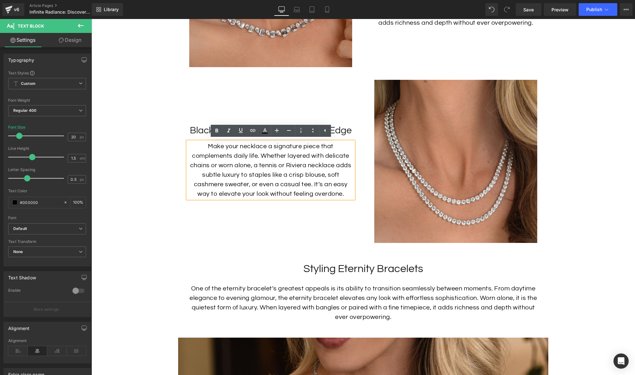
click at [281, 156] on p "Make your necklace a signature piece that complements daily life. Whether layer…" at bounding box center [271, 170] width 166 height 57
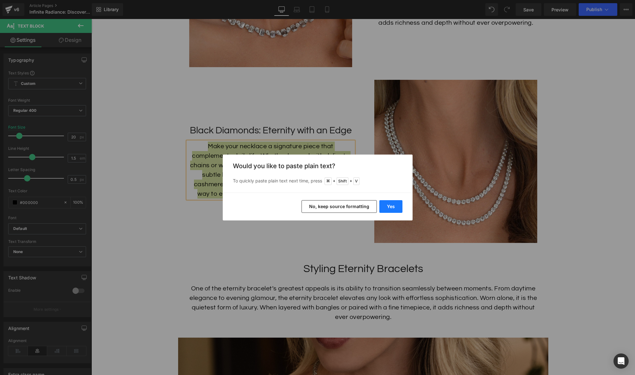
click at [392, 207] on button "Yes" at bounding box center [391, 206] width 23 height 13
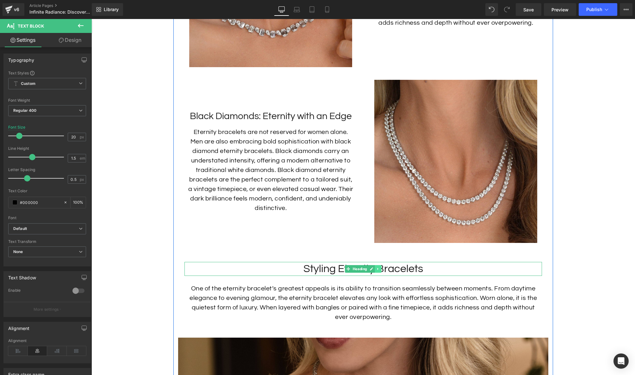
click at [381, 265] on link at bounding box center [378, 269] width 7 height 8
click at [401, 267] on h2 "Styling Eternity Bracelets" at bounding box center [364, 269] width 358 height 14
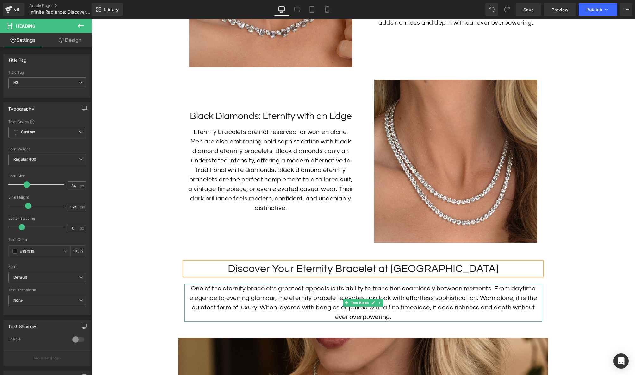
click at [425, 297] on p "One of the eternity bracelet’s greatest appeals is its ability to transition se…" at bounding box center [364, 303] width 358 height 38
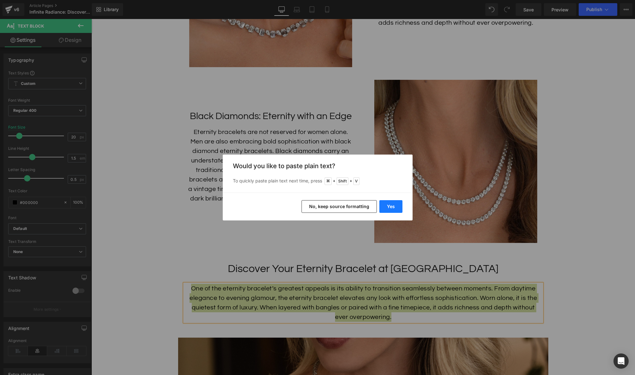
drag, startPoint x: 389, startPoint y: 208, endPoint x: 302, endPoint y: 288, distance: 118.5
click at [389, 208] on button "Yes" at bounding box center [391, 206] width 23 height 13
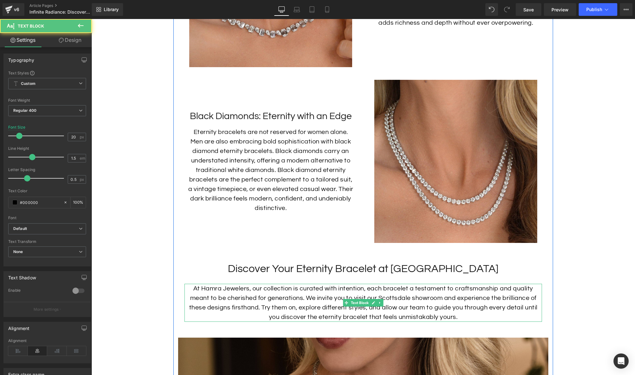
click at [395, 312] on p "At Hamra Jewelers, our collection is curated with intention, each bracelet a te…" at bounding box center [364, 303] width 358 height 38
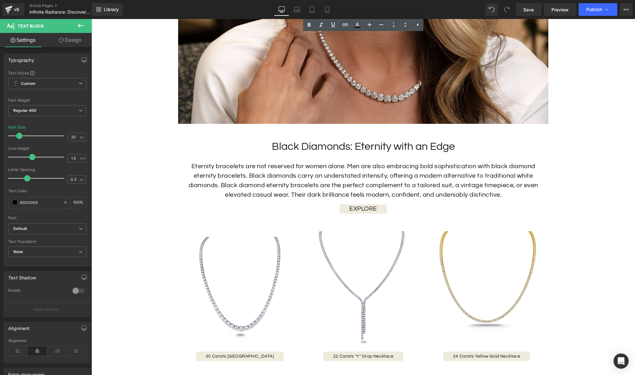
scroll to position [1636, 0]
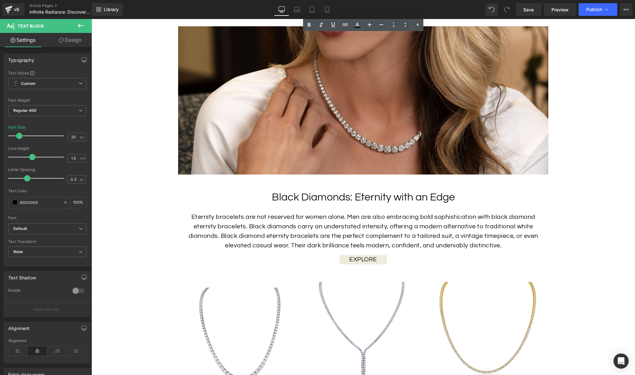
click at [409, 195] on h2 "Black Diamonds: Eternity with an Edge" at bounding box center [364, 197] width 358 height 14
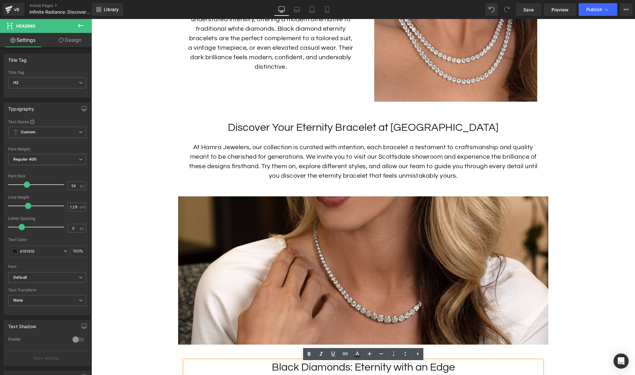
scroll to position [1467, 0]
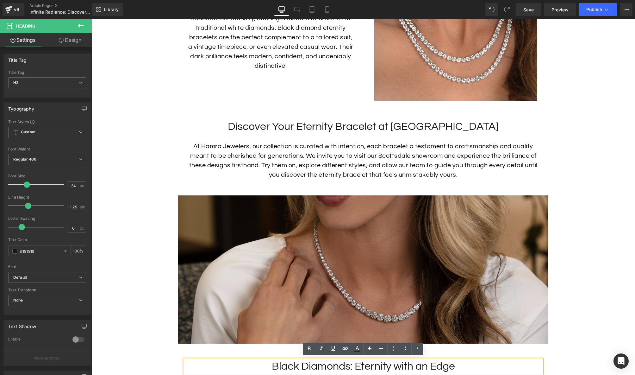
click at [302, 268] on img at bounding box center [363, 269] width 370 height 148
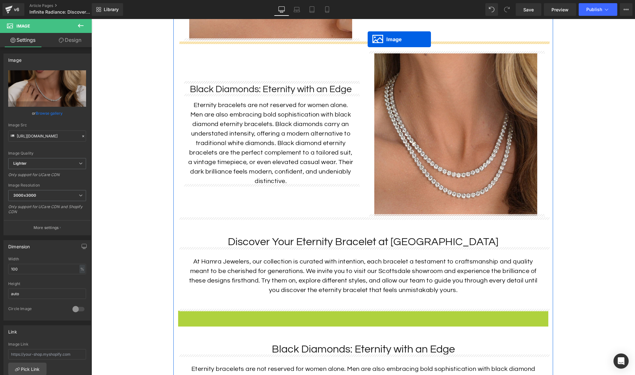
scroll to position [1346, 0]
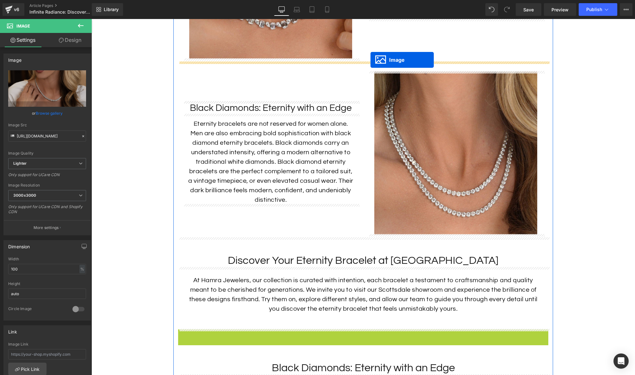
drag, startPoint x: 353, startPoint y: 267, endPoint x: 371, endPoint y: 60, distance: 208.1
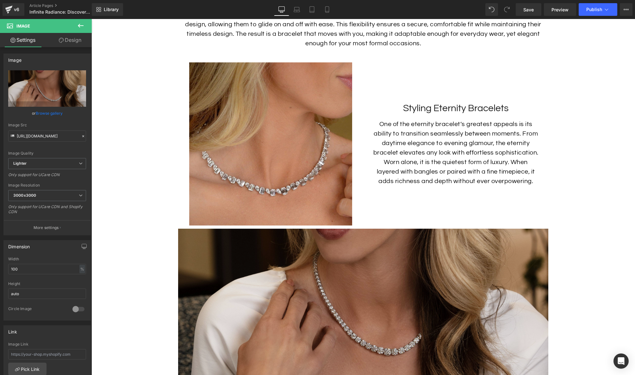
scroll to position [1167, 0]
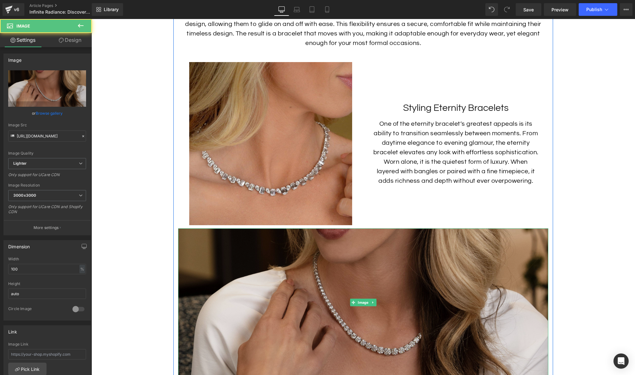
click at [368, 321] on img at bounding box center [363, 302] width 370 height 148
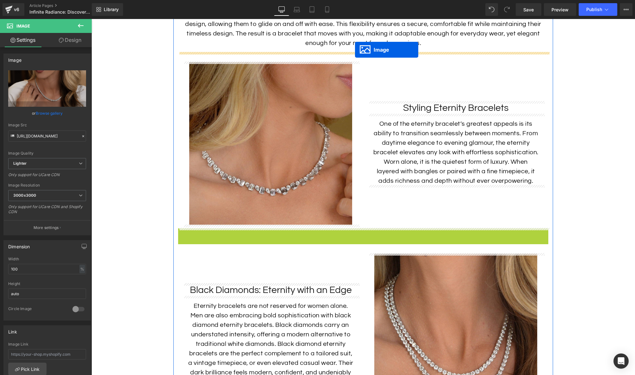
drag, startPoint x: 353, startPoint y: 301, endPoint x: 355, endPoint y: 50, distance: 251.0
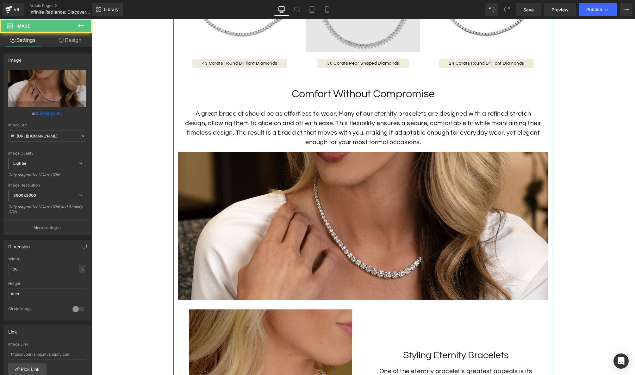
scroll to position [1014, 0]
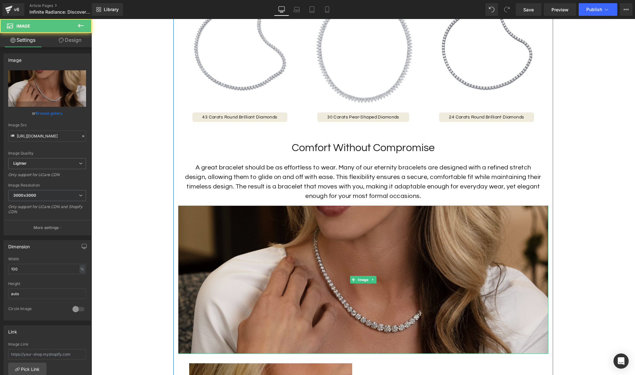
click at [339, 245] on img at bounding box center [363, 279] width 370 height 148
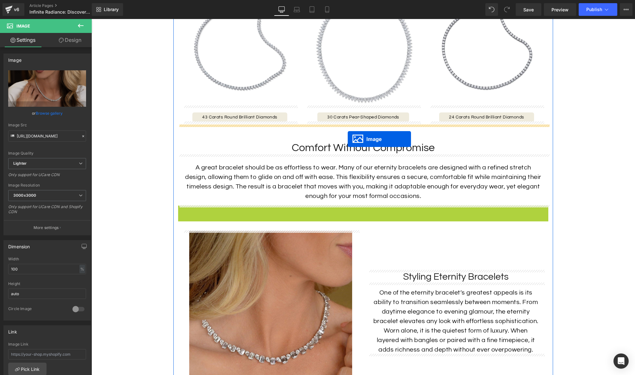
drag, startPoint x: 353, startPoint y: 279, endPoint x: 348, endPoint y: 139, distance: 140.0
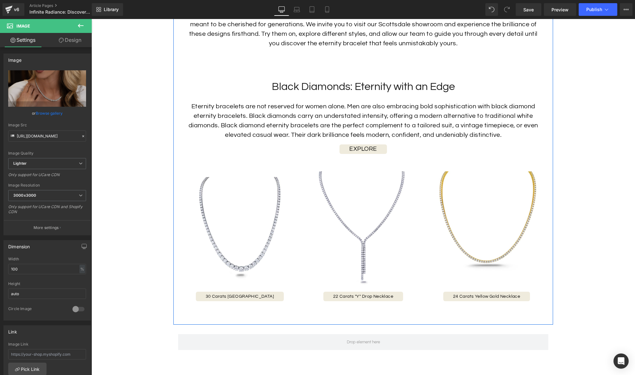
scroll to position [1538, 0]
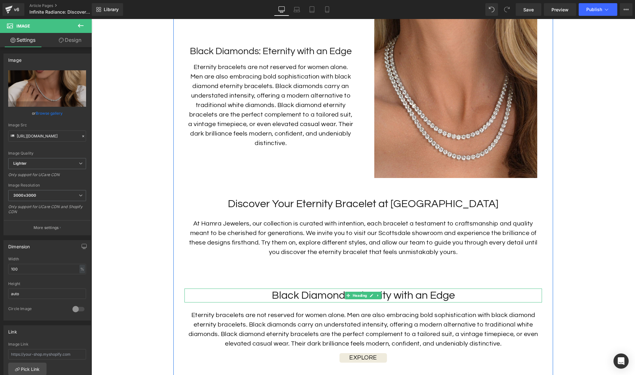
click at [444, 297] on h2 "Black Diamonds: Eternity with an Edge" at bounding box center [364, 295] width 358 height 14
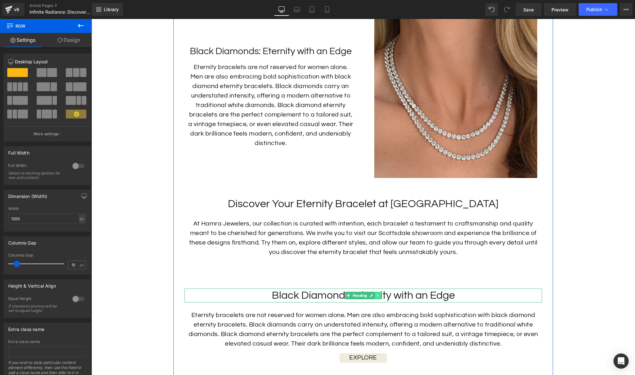
click at [380, 298] on link at bounding box center [378, 296] width 7 height 8
click at [381, 296] on icon at bounding box center [381, 294] width 3 height 3
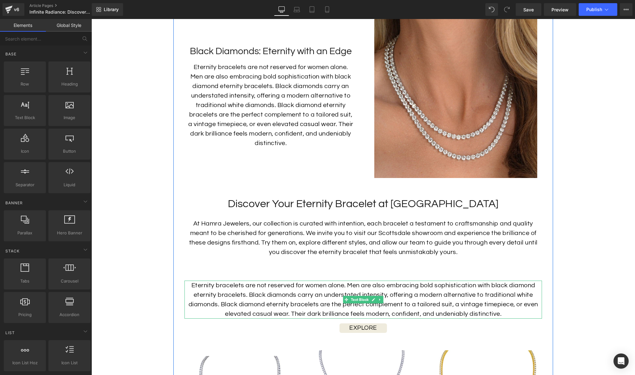
drag, startPoint x: 402, startPoint y: 294, endPoint x: 380, endPoint y: 299, distance: 22.5
click at [401, 294] on p "Eternity bracelets are not reserved for women alone. Men are also embracing bol…" at bounding box center [364, 299] width 358 height 38
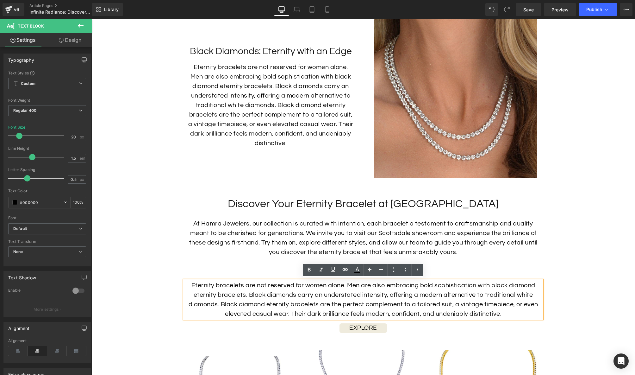
click at [405, 301] on p "Eternity bracelets are not reserved for women alone. Men are also embracing bol…" at bounding box center [364, 299] width 358 height 38
click at [420, 329] on div "EXPLORE" at bounding box center [363, 327] width 370 height 9
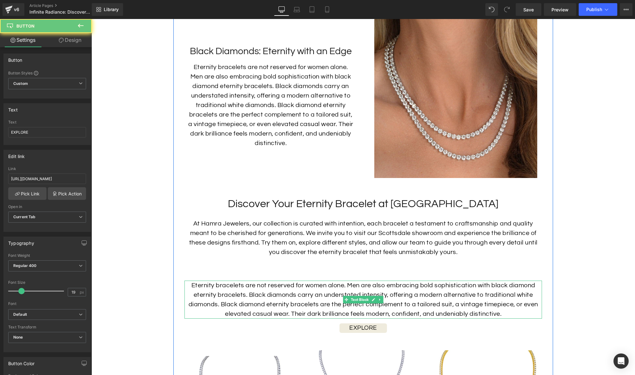
click at [417, 309] on p "Eternity bracelets are not reserved for women alone. Men are also embracing bol…" at bounding box center [364, 299] width 358 height 38
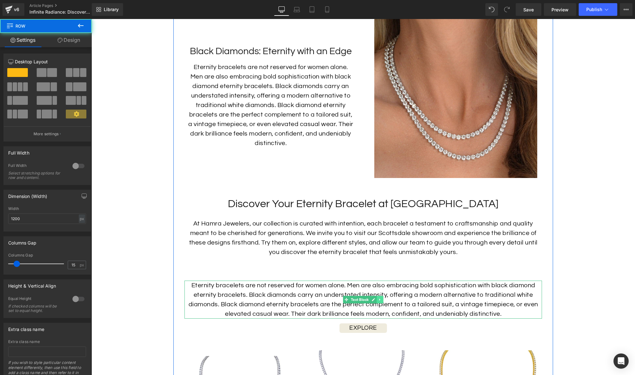
click at [382, 301] on link at bounding box center [380, 300] width 7 height 8
click at [385, 299] on icon at bounding box center [383, 299] width 3 height 3
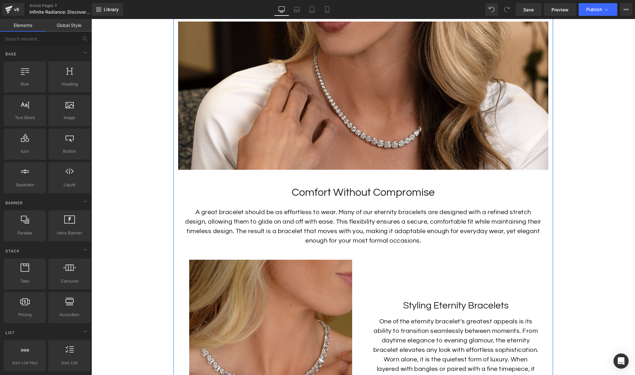
scroll to position [1068, 0]
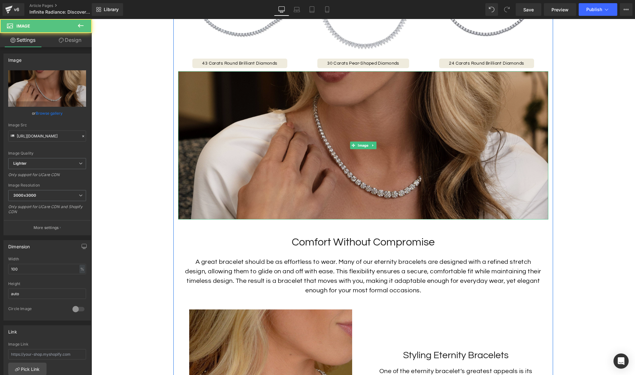
click at [411, 174] on img at bounding box center [363, 145] width 370 height 148
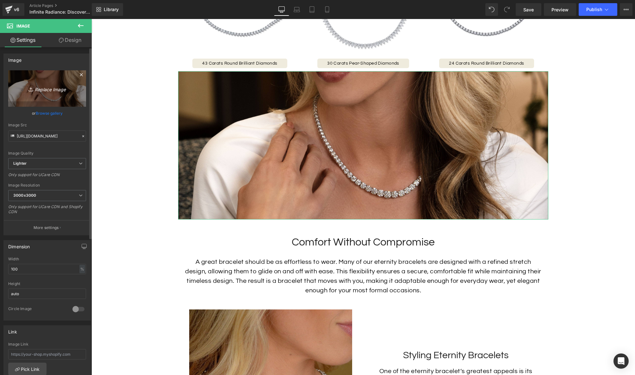
click at [60, 89] on icon "Replace Image" at bounding box center [47, 89] width 51 height 8
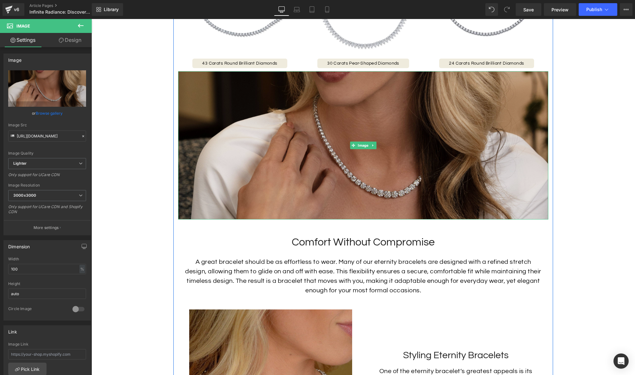
click at [298, 192] on img at bounding box center [363, 145] width 370 height 148
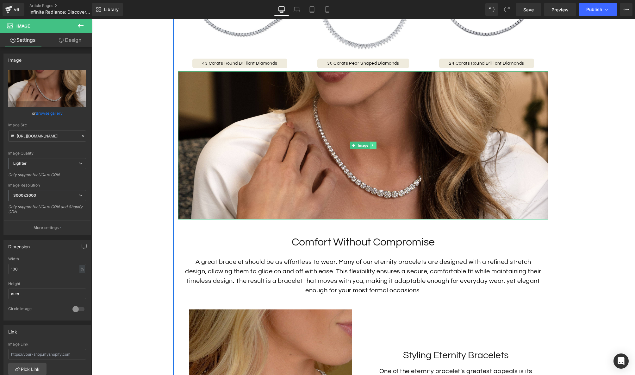
click at [373, 145] on icon at bounding box center [372, 145] width 1 height 2
click at [364, 146] on icon at bounding box center [363, 145] width 3 height 4
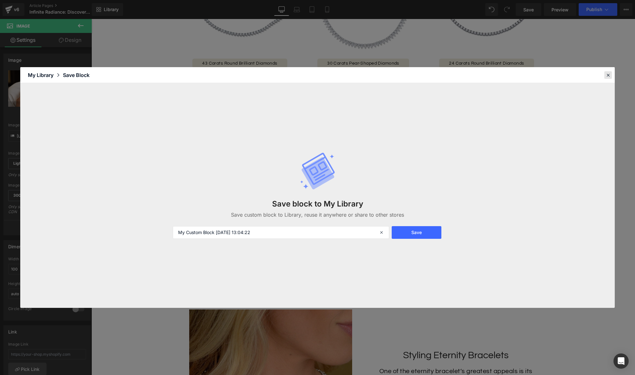
click at [606, 74] on icon at bounding box center [609, 75] width 6 height 6
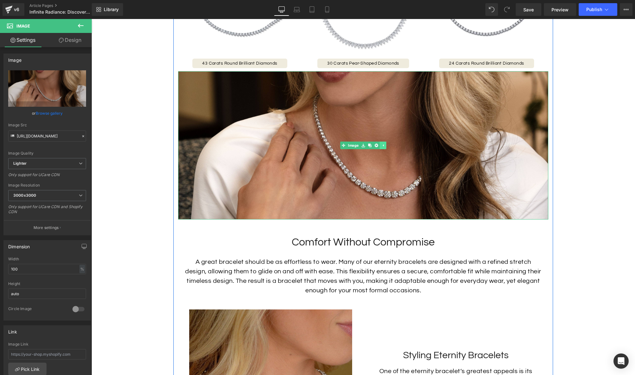
click at [384, 147] on link at bounding box center [383, 146] width 7 height 8
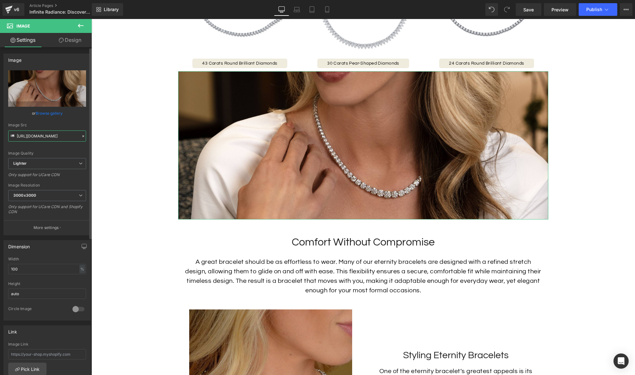
click at [49, 134] on input "[URL][DOMAIN_NAME]" at bounding box center [47, 135] width 78 height 11
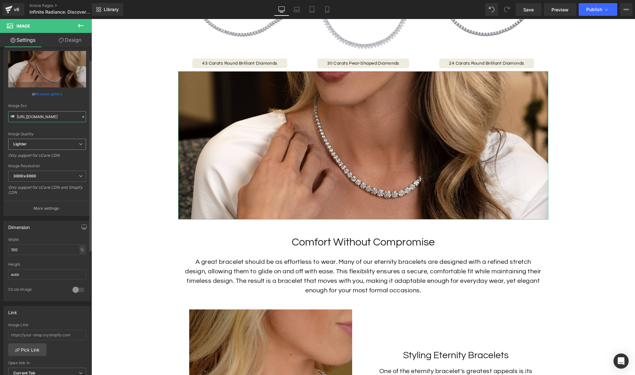
scroll to position [21, 0]
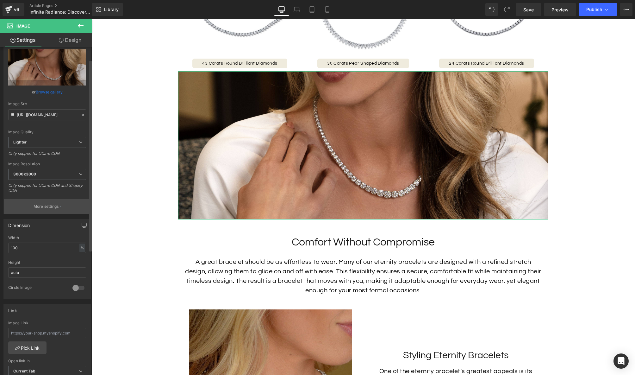
click at [58, 203] on button "More settings" at bounding box center [47, 206] width 87 height 15
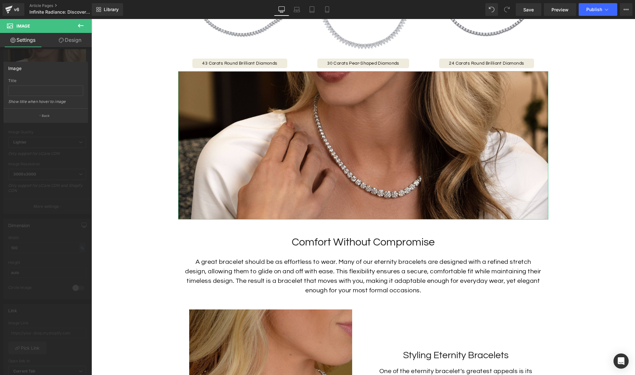
click at [53, 49] on div at bounding box center [46, 198] width 92 height 359
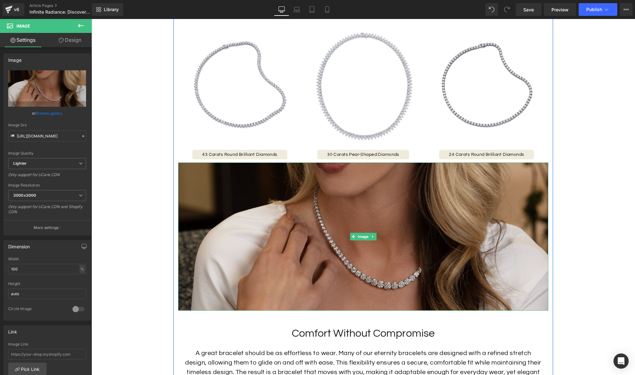
scroll to position [976, 0]
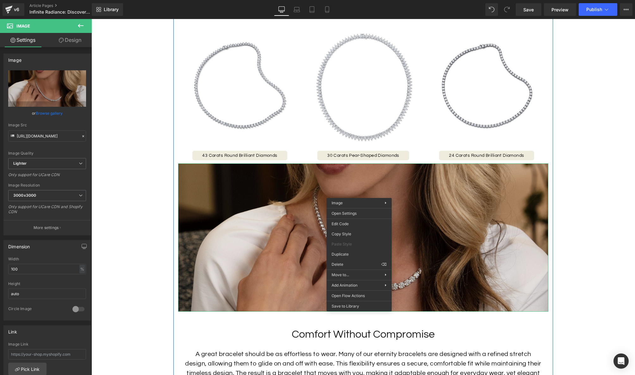
click at [360, 190] on img at bounding box center [363, 237] width 370 height 148
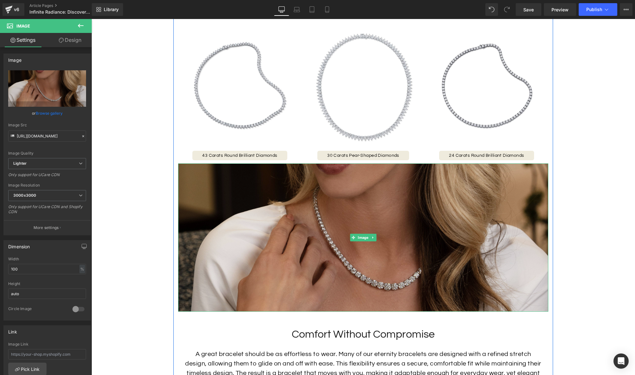
click at [302, 230] on img at bounding box center [363, 237] width 370 height 148
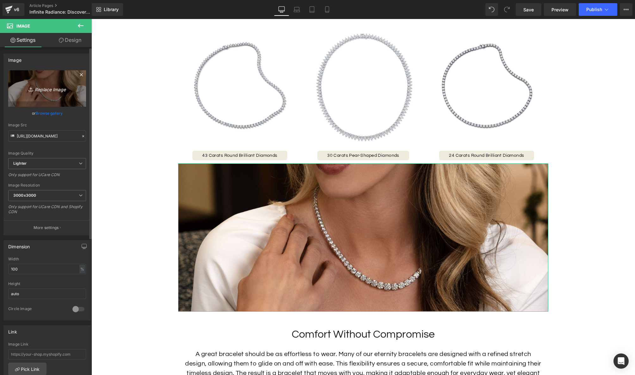
click at [50, 102] on link "Replace Image" at bounding box center [47, 88] width 78 height 36
click at [46, 88] on icon "Replace Image" at bounding box center [47, 89] width 51 height 8
type input "C:\fakepath\Eternity-Stretch-Bracelets_Lifestyle-1.jpg"
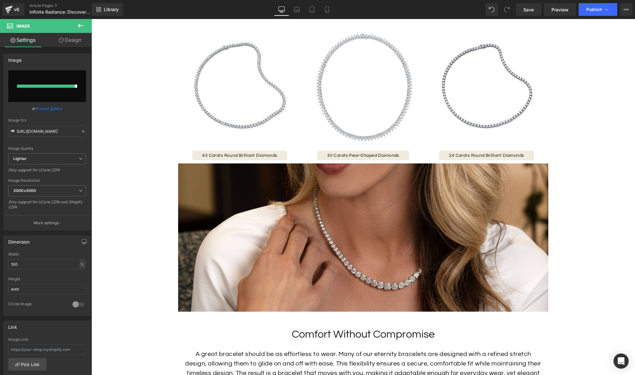
type input "[URL][DOMAIN_NAME]"
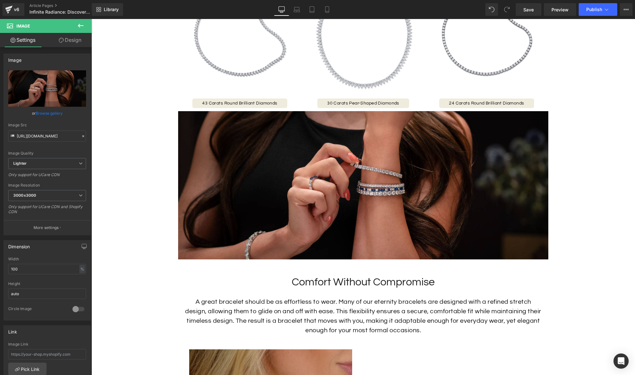
scroll to position [1030, 0]
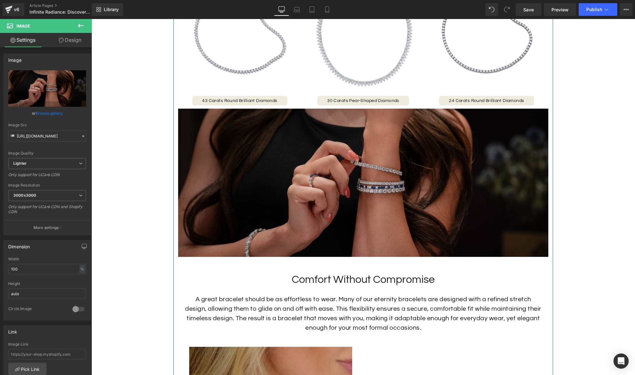
click at [370, 246] on img at bounding box center [363, 183] width 370 height 148
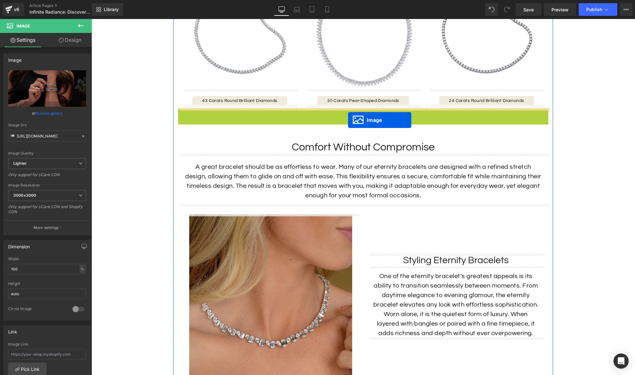
drag, startPoint x: 353, startPoint y: 182, endPoint x: 348, endPoint y: 120, distance: 62.2
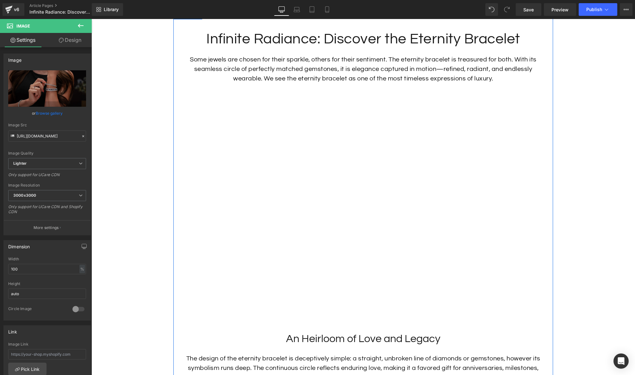
scroll to position [279, 0]
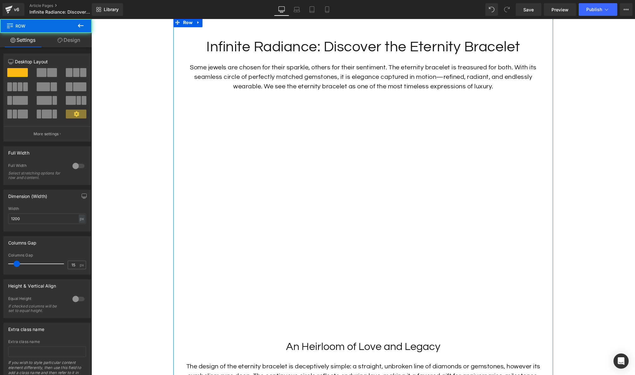
click at [341, 76] on p "Some jewels are chosen for their sparkle, others for their sentiment. The etern…" at bounding box center [363, 77] width 361 height 28
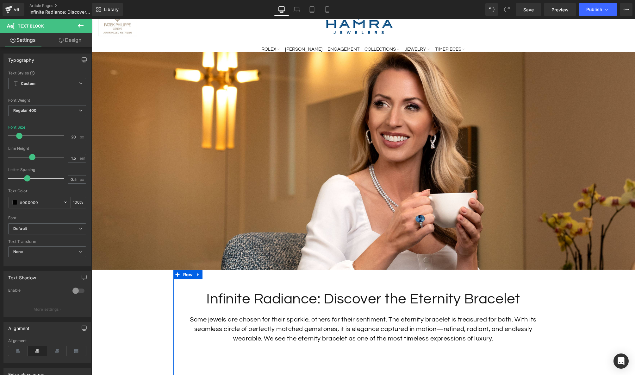
scroll to position [9, 0]
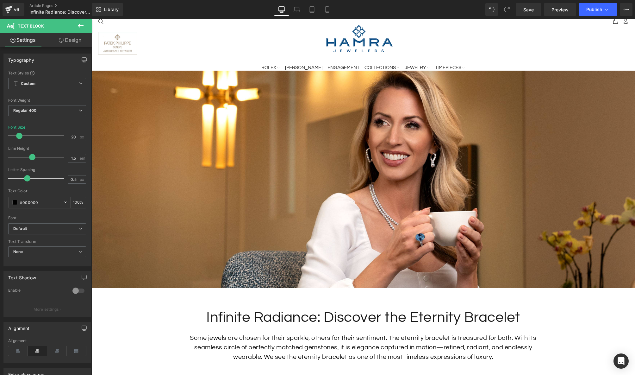
click at [331, 153] on img at bounding box center [363, 179] width 544 height 217
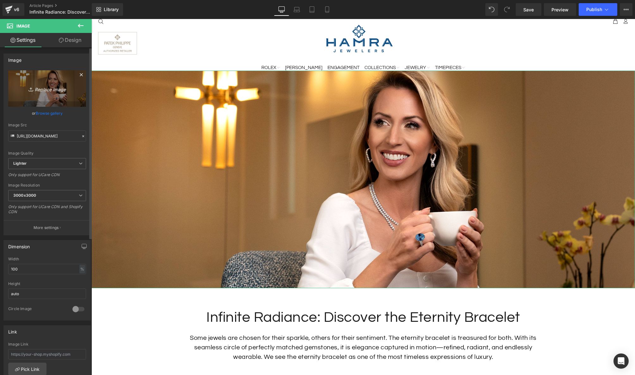
click at [58, 89] on icon "Replace Image" at bounding box center [47, 89] width 51 height 8
type input "C:\fakepath\Eternity-Stretch-Bracelets_Lifestyle-3.jpg"
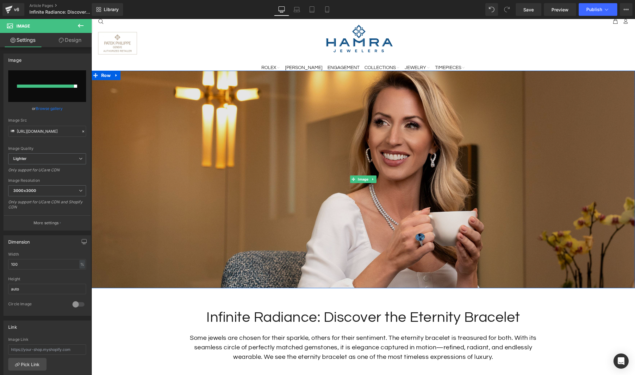
click at [188, 135] on img at bounding box center [363, 179] width 544 height 217
click at [314, 171] on img at bounding box center [363, 179] width 544 height 217
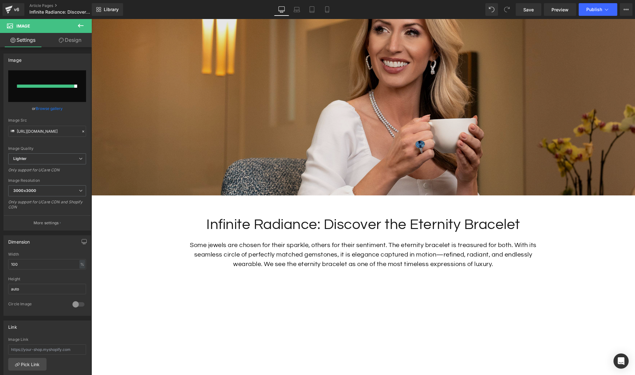
scroll to position [0, 0]
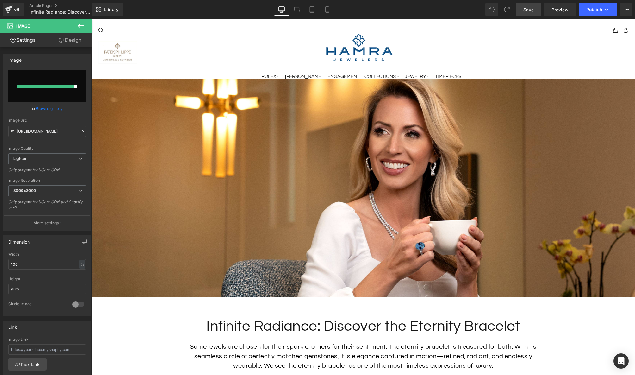
click at [533, 8] on span "Save" at bounding box center [529, 9] width 10 height 7
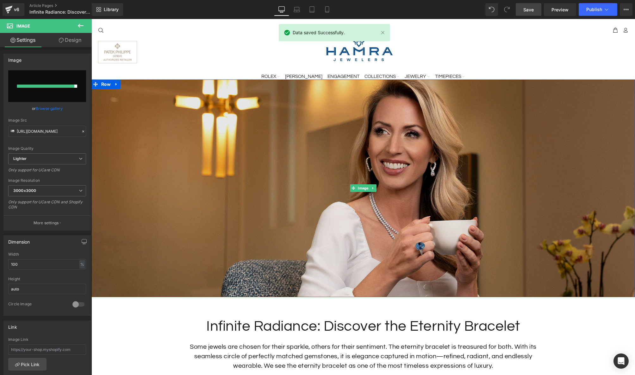
click at [216, 136] on img at bounding box center [363, 187] width 544 height 217
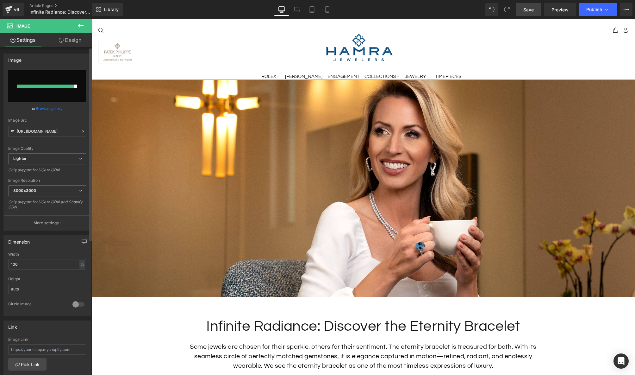
click at [57, 72] on input "file" at bounding box center [47, 86] width 78 height 32
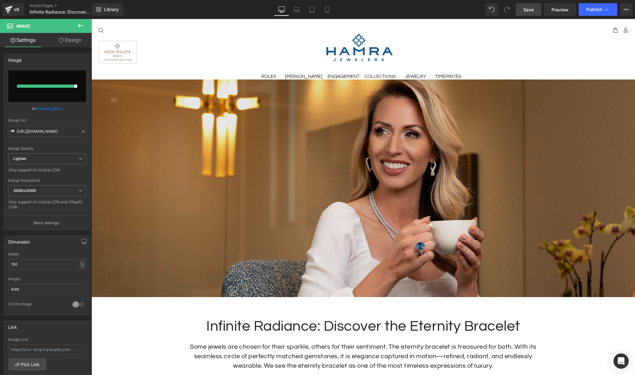
type input "C:\fakepath\Eternity-Stretch-Bracelets_Lifestyle-3.jpg"
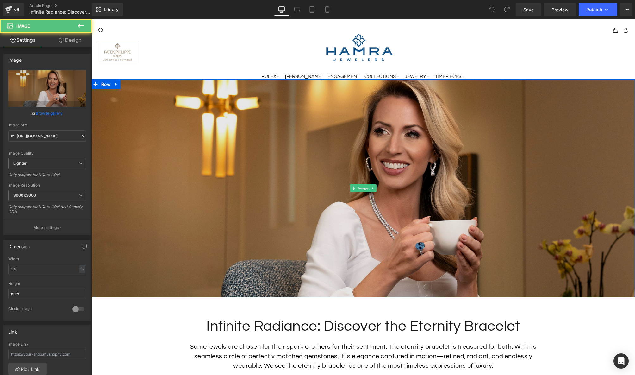
click at [211, 134] on img at bounding box center [363, 187] width 544 height 217
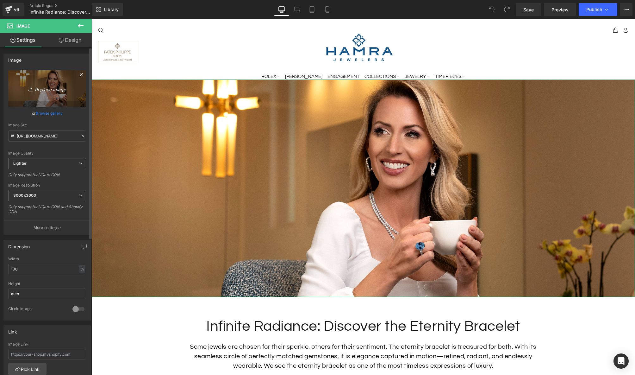
click at [53, 90] on icon "Replace Image" at bounding box center [47, 89] width 51 height 8
click at [50, 111] on link "Browse gallery" at bounding box center [49, 113] width 27 height 11
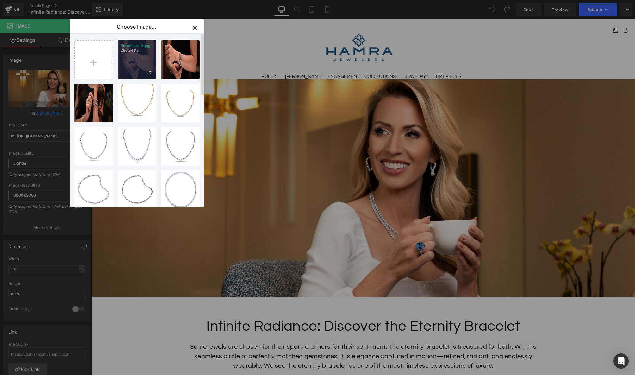
click at [126, 61] on div "Eternit...le-3.jpg 286.34 KB" at bounding box center [137, 59] width 39 height 39
type input "https://ucarecdn.com/3440caaf-6427-4062-a3aa-45c862626f29/-/format/auto/-/previ…"
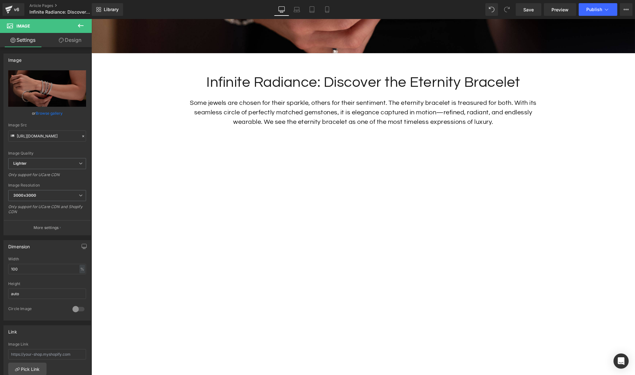
scroll to position [308, 0]
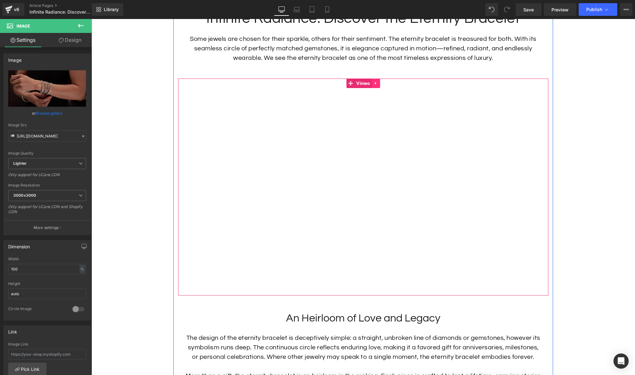
click at [375, 84] on icon at bounding box center [375, 83] width 1 height 3
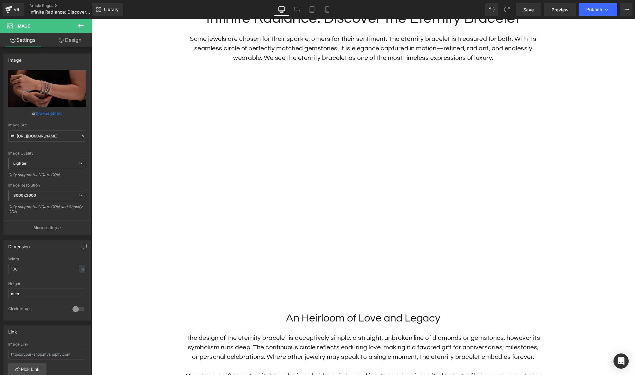
drag, startPoint x: 161, startPoint y: 181, endPoint x: 184, endPoint y: 174, distance: 23.9
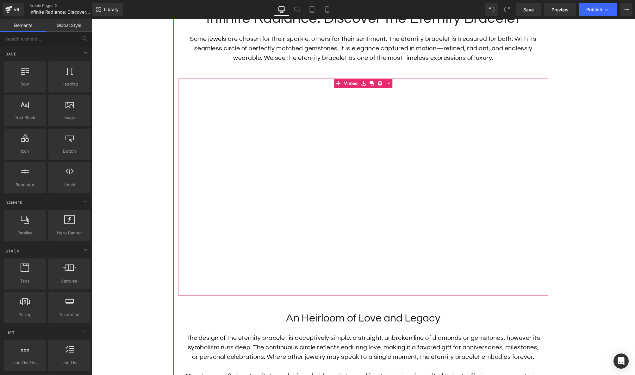
click at [351, 83] on div at bounding box center [363, 187] width 370 height 217
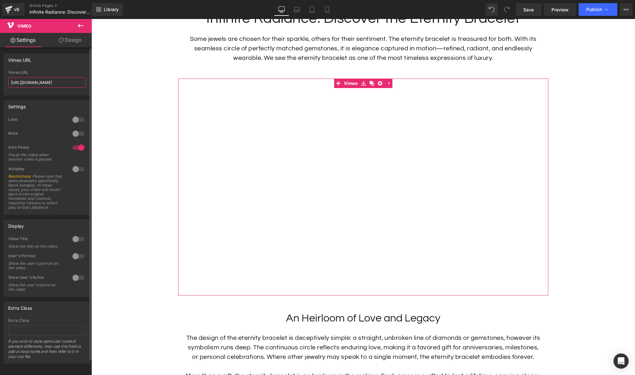
click at [37, 83] on input "https://vimeo.com/836660665?p=1s" at bounding box center [47, 82] width 78 height 10
click at [45, 83] on input "https://vimeo.com/836660665?p=1s" at bounding box center [47, 82] width 78 height 10
paste input "1101365855"
type input "https://vimeo.com/1101365855"
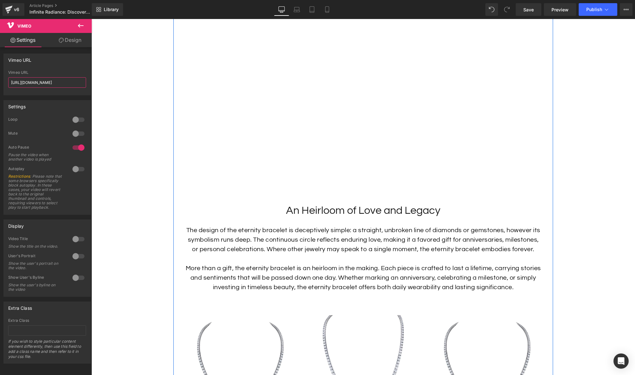
scroll to position [420, 0]
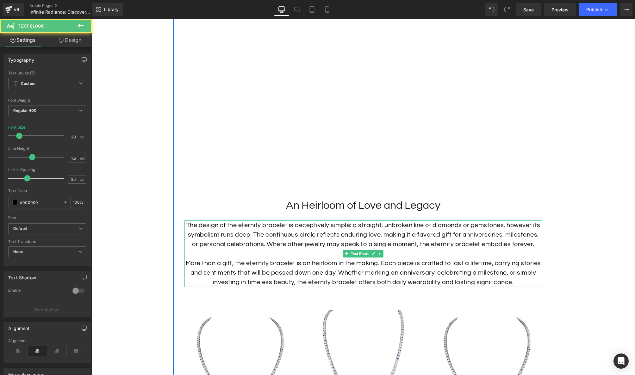
click at [360, 243] on p "The design of the eternity bracelet is deceptively simple: a straight, unbroken…" at bounding box center [364, 234] width 358 height 28
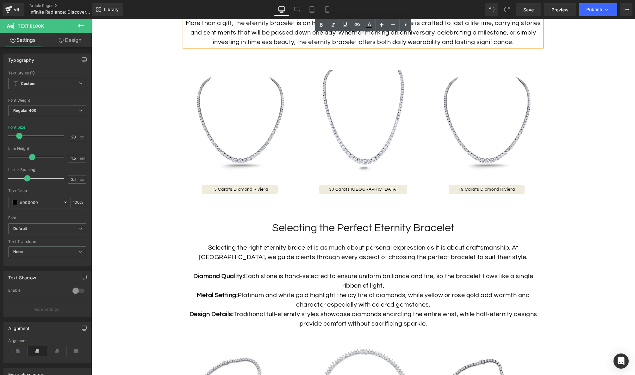
scroll to position [680, 0]
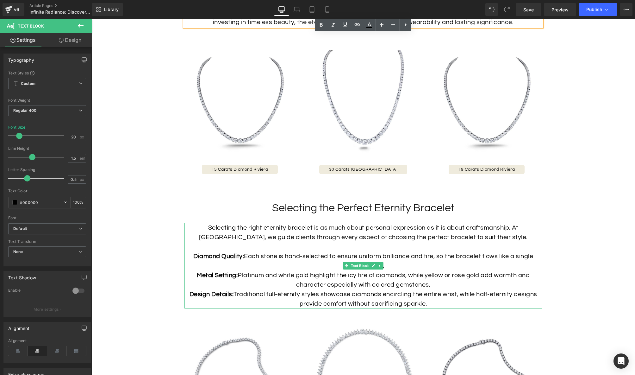
click at [365, 248] on div "Selecting the right eternity bracelet is as much about personal expression as i…" at bounding box center [364, 265] width 358 height 85
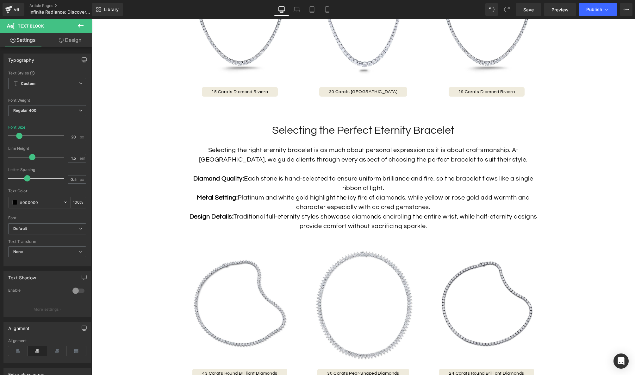
scroll to position [724, 0]
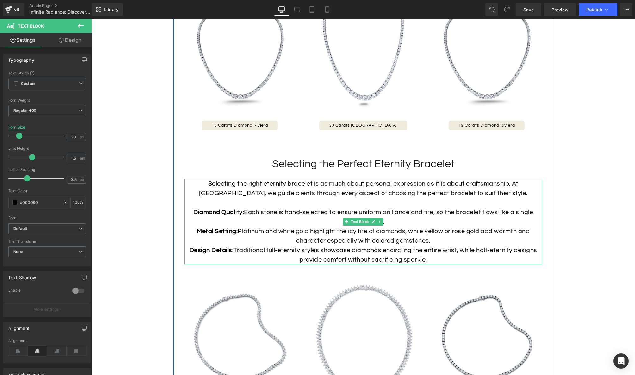
click at [469, 231] on div "Selecting the right eternity bracelet is as much about personal expression as i…" at bounding box center [364, 221] width 358 height 85
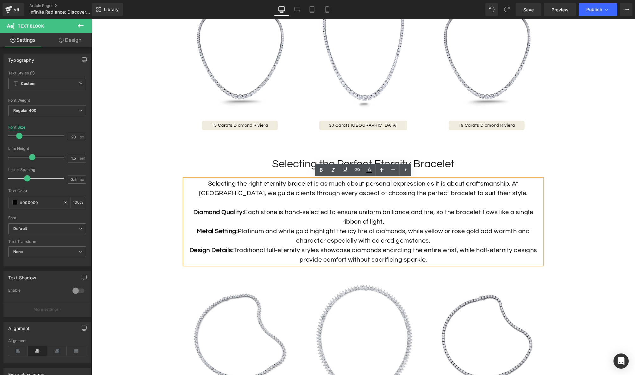
click at [435, 260] on div "Selecting the right eternity bracelet is as much about personal expression as i…" at bounding box center [364, 221] width 358 height 85
drag, startPoint x: 423, startPoint y: 259, endPoint x: 139, endPoint y: 209, distance: 288.3
click at [139, 209] on div "Image Row Infinite Radiance: Discover the Eternity Bracelet Heading Some jewels…" at bounding box center [363, 366] width 544 height 2023
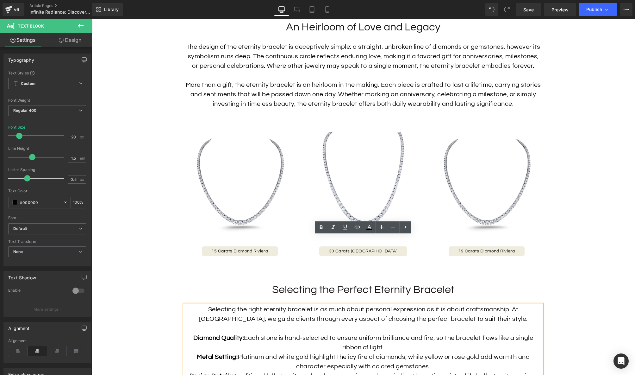
scroll to position [739, 0]
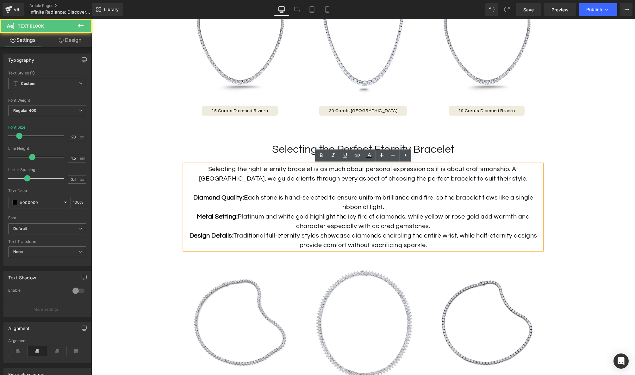
click at [421, 235] on div "Selecting the right eternity bracelet is as much about personal expression as i…" at bounding box center [364, 206] width 358 height 85
drag, startPoint x: 434, startPoint y: 246, endPoint x: 192, endPoint y: 197, distance: 246.2
click at [192, 197] on div "Selecting the right eternity bracelet is as much about personal expression as i…" at bounding box center [364, 206] width 358 height 85
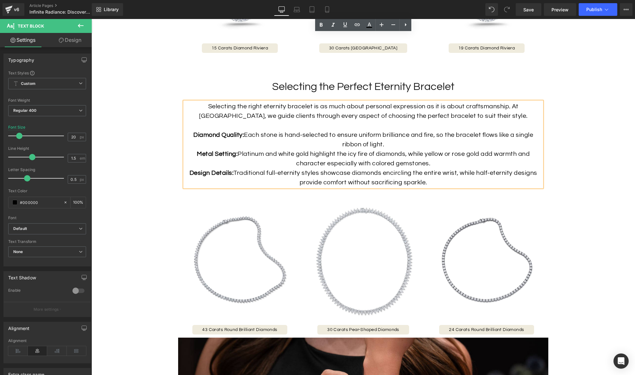
scroll to position [763, 0]
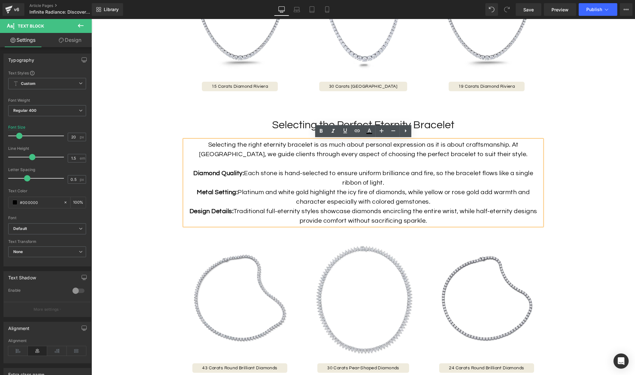
click at [364, 186] on div "Selecting the right eternity bracelet is as much about personal expression as i…" at bounding box center [364, 182] width 358 height 85
drag, startPoint x: 340, startPoint y: 204, endPoint x: 189, endPoint y: 172, distance: 154.2
click at [189, 172] on div "Selecting the right eternity bracelet is as much about personal expression as i…" at bounding box center [364, 182] width 358 height 85
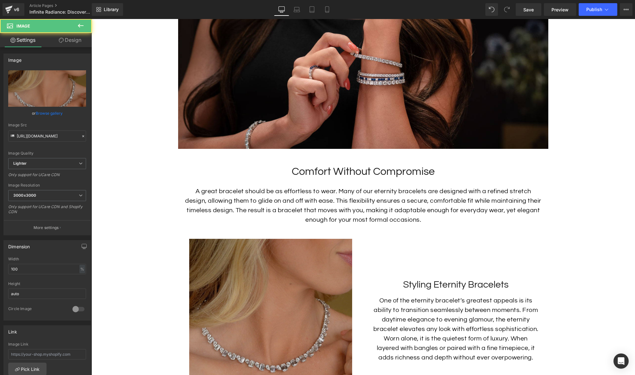
click at [321, 254] on img at bounding box center [270, 320] width 163 height 163
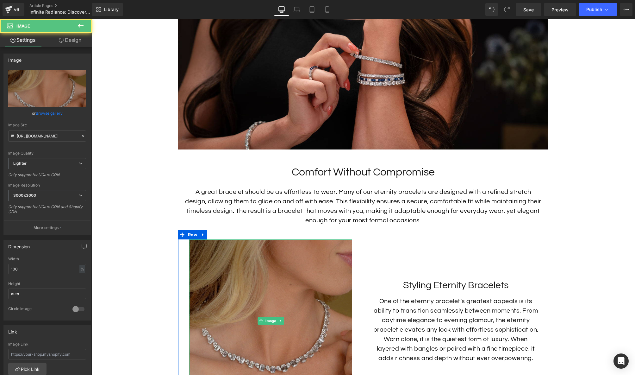
scroll to position [1138, 0]
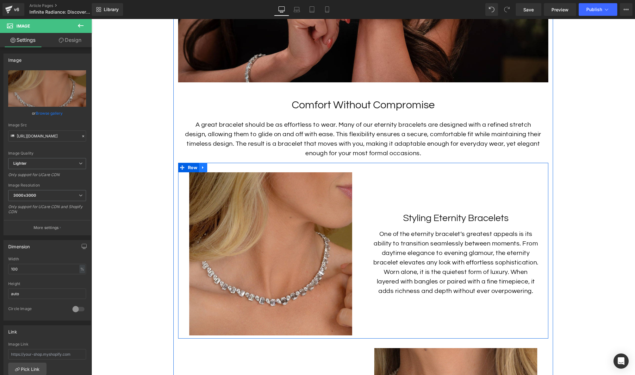
click at [203, 167] on icon at bounding box center [202, 167] width 1 height 3
click at [214, 167] on link at bounding box center [211, 167] width 8 height 9
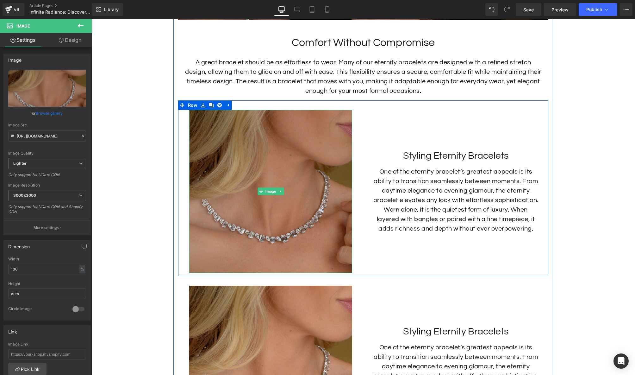
scroll to position [1189, 0]
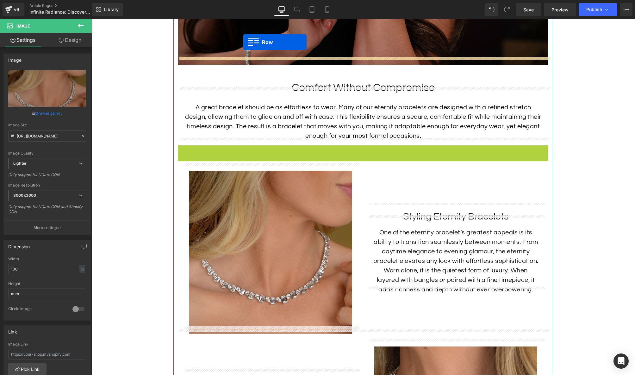
drag, startPoint x: 182, startPoint y: 116, endPoint x: 243, endPoint y: 42, distance: 96.2
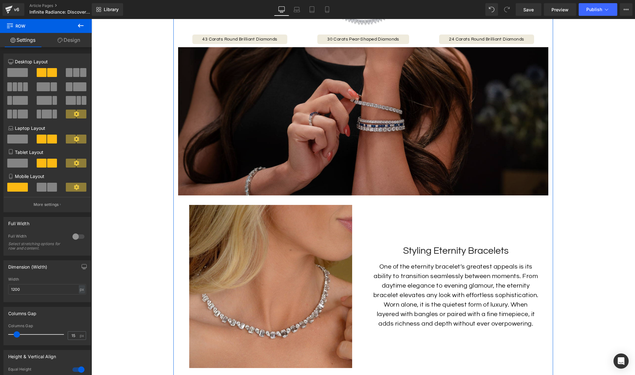
scroll to position [1005, 0]
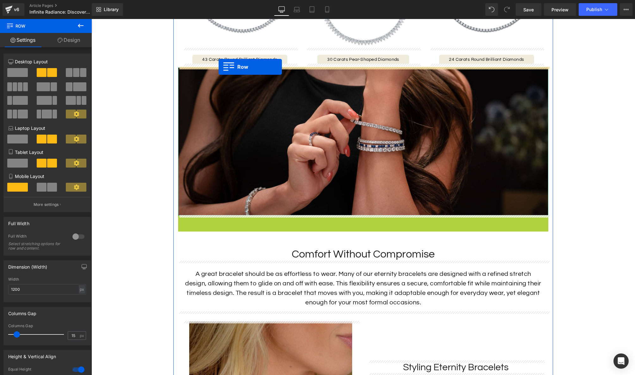
drag, startPoint x: 182, startPoint y: 219, endPoint x: 219, endPoint y: 66, distance: 157.3
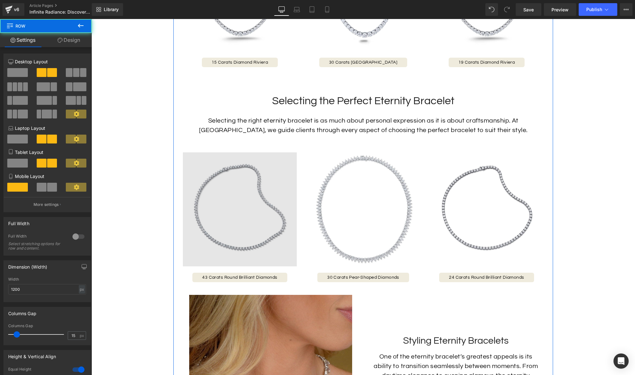
scroll to position [776, 0]
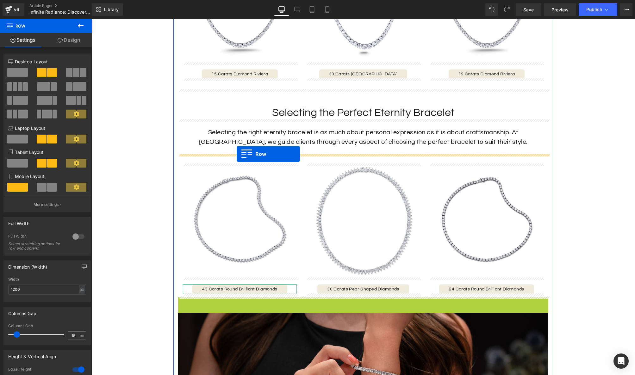
drag, startPoint x: 180, startPoint y: 301, endPoint x: 237, endPoint y: 154, distance: 157.9
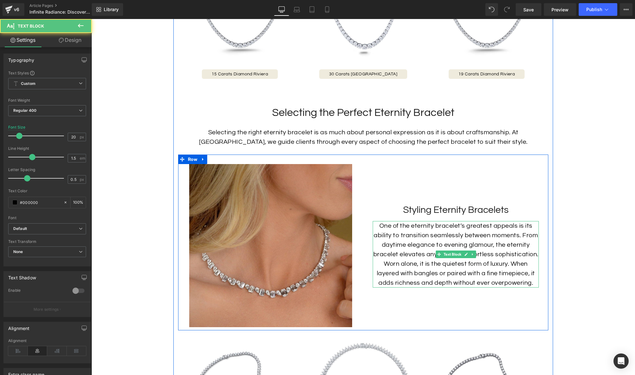
click at [409, 225] on p "One of the eternity bracelet’s greatest appeals is its ability to transition se…" at bounding box center [456, 254] width 166 height 66
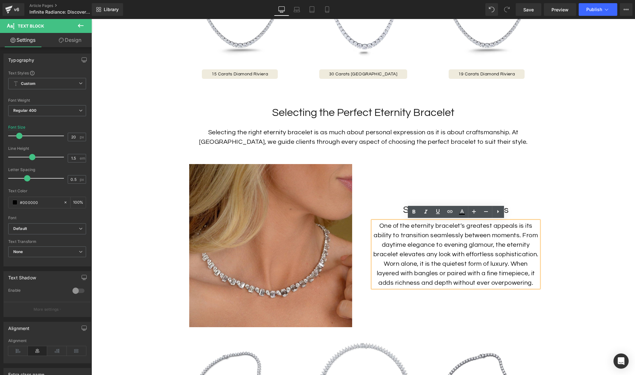
click at [439, 249] on p "One of the eternity bracelet’s greatest appeals is its ability to transition se…" at bounding box center [456, 254] width 166 height 66
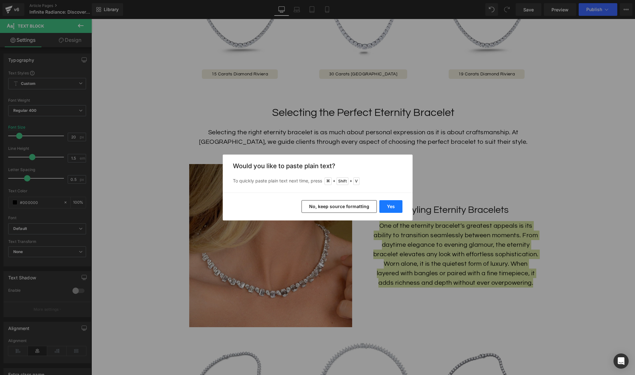
click at [391, 208] on button "Yes" at bounding box center [391, 206] width 23 height 13
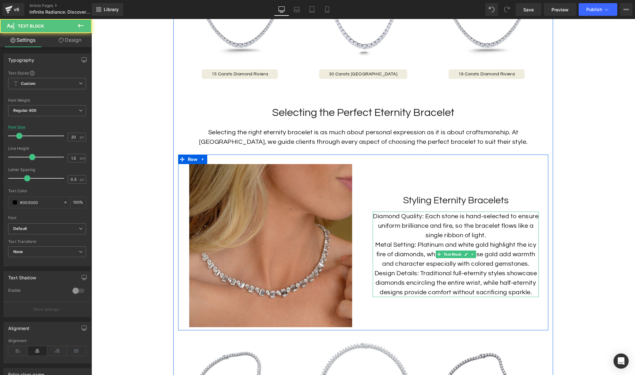
click at [418, 241] on p "Metal Setting: Platinum and white gold highlight the icy fire of diamonds, whil…" at bounding box center [456, 254] width 166 height 28
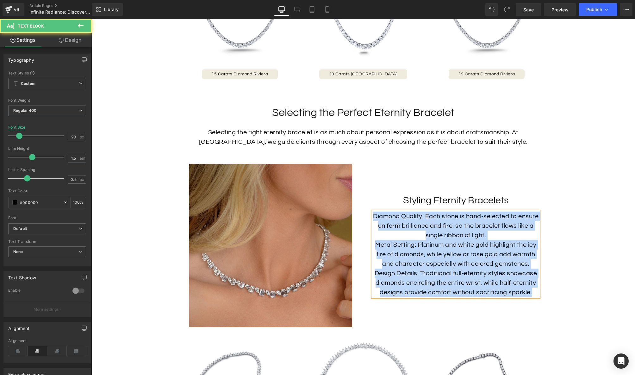
click at [465, 231] on p "Diamond Quality: Each stone is hand-selected to ensure uniform brilliance and f…" at bounding box center [456, 225] width 166 height 28
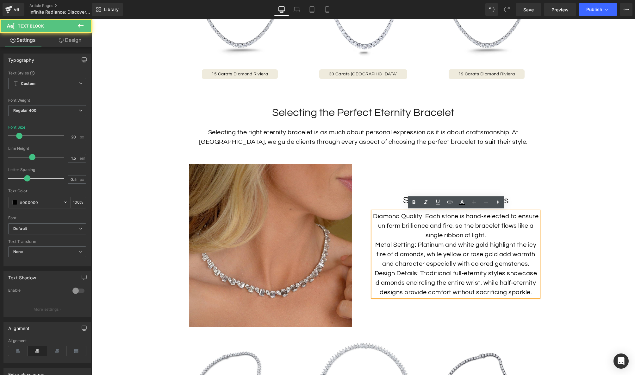
click at [467, 227] on p "Diamond Quality: Each stone is hand-selected to ensure uniform brilliance and f…" at bounding box center [456, 225] width 166 height 28
click at [498, 204] on icon at bounding box center [498, 202] width 8 height 8
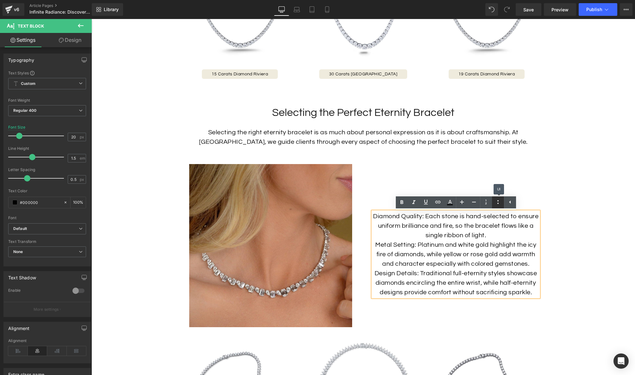
click at [497, 205] on icon at bounding box center [498, 202] width 8 height 8
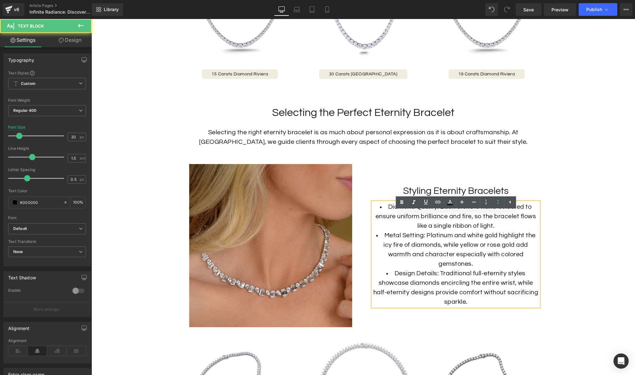
click at [461, 237] on li "Metal Setting: Platinum and white gold highlight the icy fire of diamonds, whil…" at bounding box center [456, 249] width 166 height 38
click at [426, 238] on li "Metal Setting: Platinum and white gold highlight the icy fire of diamonds, whil…" at bounding box center [456, 249] width 166 height 38
click at [403, 215] on li "Diamond Quality: Each stone is hand-selected to ensure uniform brilliance and f…" at bounding box center [456, 216] width 166 height 28
drag, startPoint x: 395, startPoint y: 206, endPoint x: 431, endPoint y: 208, distance: 35.5
click at [431, 208] on li "Diamond Quality: Each stone is hand-selected to ensure uniform brilliance and f…" at bounding box center [456, 216] width 166 height 28
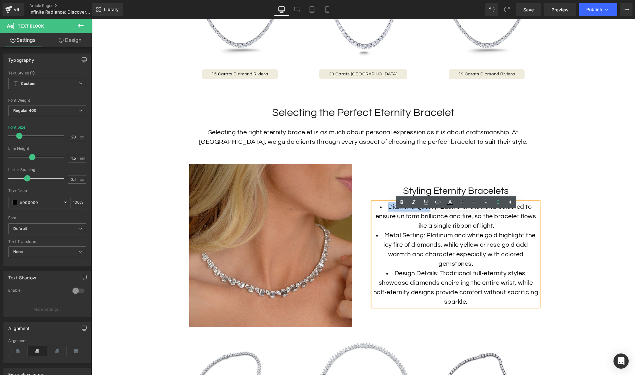
scroll to position [750, 0]
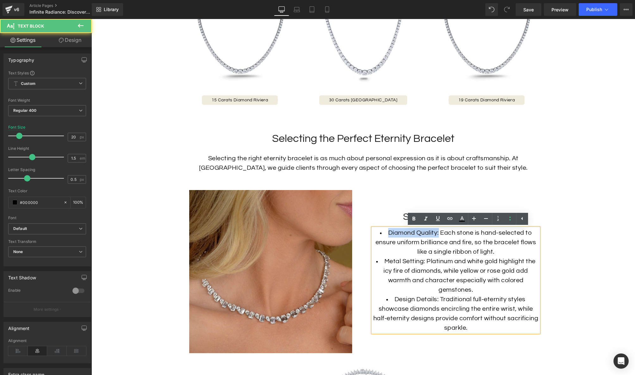
drag, startPoint x: 439, startPoint y: 232, endPoint x: 405, endPoint y: 228, distance: 34.8
click at [390, 232] on li "Diamond Quality: Each stone is hand-selected to ensure uniform brilliance and f…" at bounding box center [456, 242] width 166 height 28
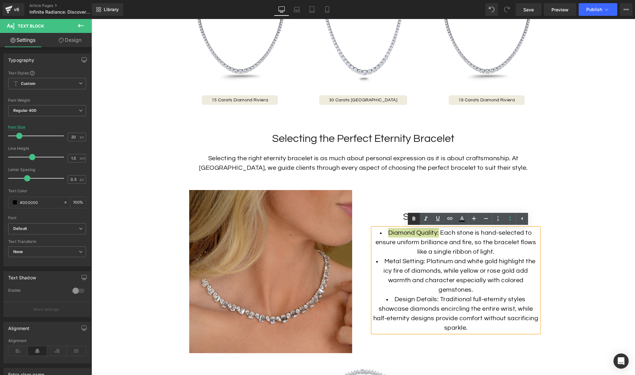
click at [415, 221] on icon at bounding box center [414, 219] width 8 height 8
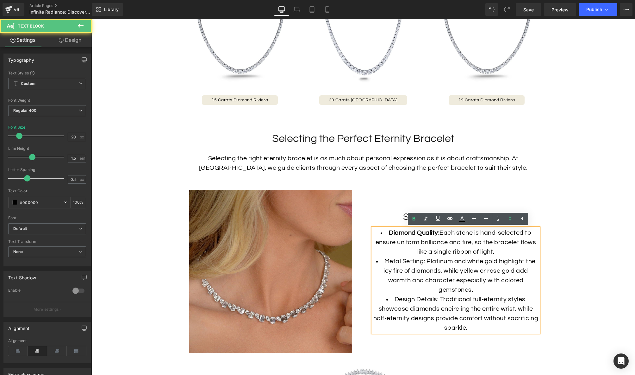
drag, startPoint x: 416, startPoint y: 261, endPoint x: 420, endPoint y: 261, distance: 3.5
click at [417, 261] on li "Metal Setting: Platinum and white gold highlight the icy fire of diamonds, whil…" at bounding box center [456, 275] width 166 height 38
drag, startPoint x: 423, startPoint y: 261, endPoint x: 379, endPoint y: 261, distance: 43.4
click at [379, 261] on li "Metal Setting: Platinum and white gold highlight the icy fire of diamonds, whil…" at bounding box center [456, 275] width 166 height 38
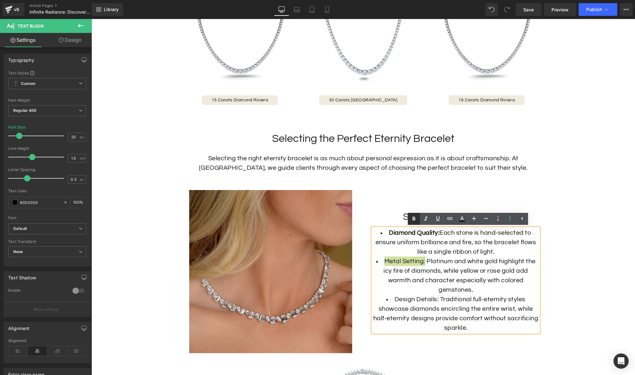
click at [415, 218] on icon at bounding box center [414, 219] width 8 height 8
click at [433, 297] on li "Design Details: Traditional full-eternity styles showcase diamonds encircling t…" at bounding box center [456, 313] width 166 height 38
drag, startPoint x: 440, startPoint y: 299, endPoint x: 391, endPoint y: 299, distance: 48.8
click at [391, 299] on li "Design Details: Traditional full-eternity styles showcase diamonds encircling t…" at bounding box center [456, 313] width 166 height 38
drag, startPoint x: 413, startPoint y: 221, endPoint x: 413, endPoint y: 224, distance: 3.5
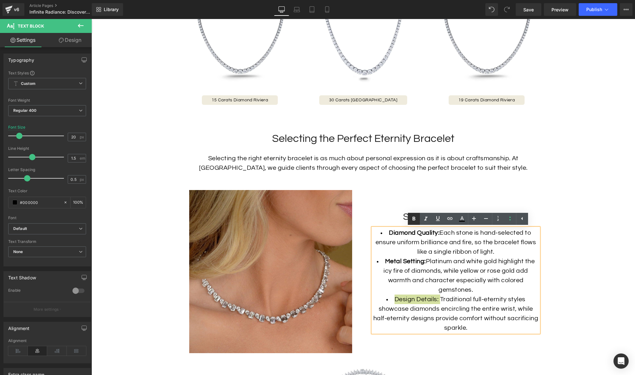
click at [413, 221] on icon at bounding box center [414, 219] width 8 height 8
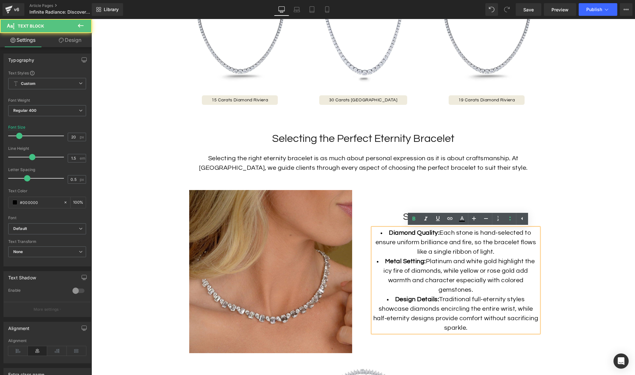
click at [450, 289] on li "Metal Setting: Platinum and white gold highlight the icy fire of diamonds, whil…" at bounding box center [456, 275] width 166 height 38
click at [470, 307] on li "Design Details: Traditional full-eternity styles showcase diamonds encircling t…" at bounding box center [456, 313] width 166 height 38
click at [496, 252] on li "Diamond Quality: Each stone is hand-selected to ensure uniform brilliance and f…" at bounding box center [456, 242] width 166 height 28
click at [487, 259] on li "Metal Setting: Platinum and white gold highlight the icy fire of diamonds, whil…" at bounding box center [456, 275] width 166 height 38
drag, startPoint x: 477, startPoint y: 327, endPoint x: 373, endPoint y: 228, distance: 144.4
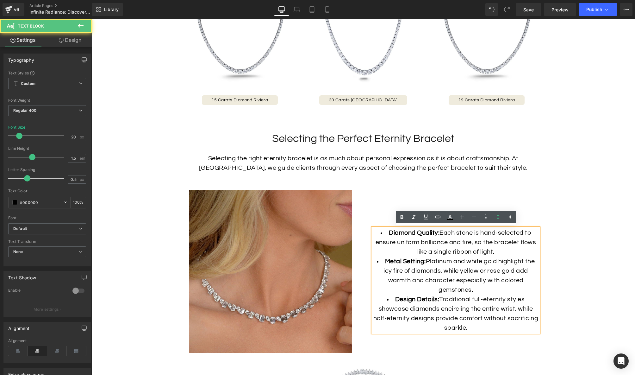
click at [373, 228] on ul "Diamond Quality: Each stone is hand-selected to ensure uniform brilliance and f…" at bounding box center [456, 280] width 166 height 104
click at [470, 294] on li "Design Details: Traditional full-eternity styles showcase diamonds encircling t…" at bounding box center [456, 313] width 166 height 38
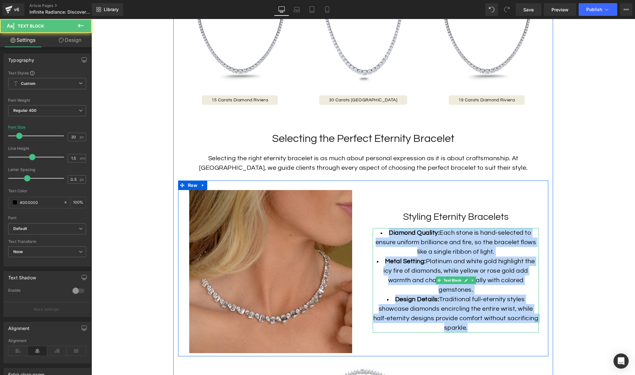
click at [436, 263] on li "Metal Setting: Platinum and white gold highlight the icy fire of diamonds, whil…" at bounding box center [456, 275] width 166 height 38
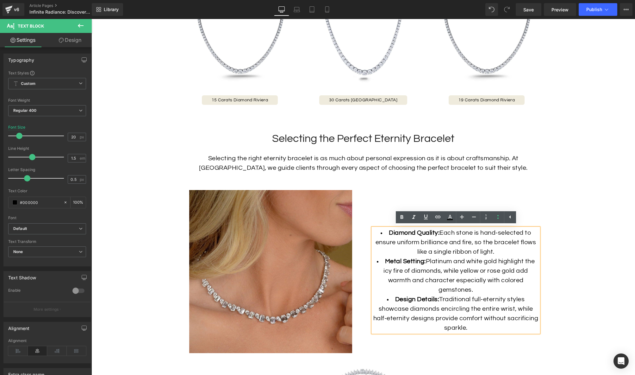
click at [526, 201] on div "Styling Eternity Bracelets Heading Diamond Quality: Each stone is hand-selected…" at bounding box center [455, 271] width 185 height 163
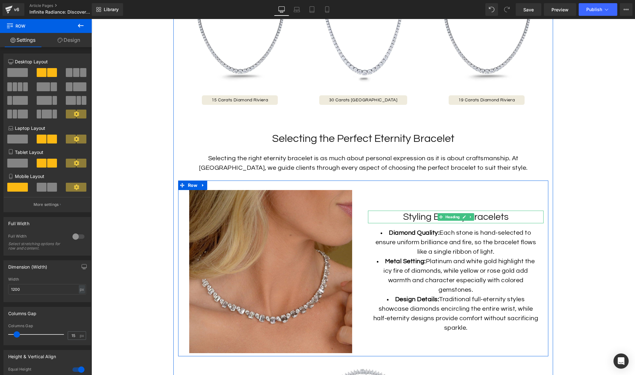
click at [510, 217] on h3 "Styling Eternity Bracelets" at bounding box center [456, 217] width 176 height 13
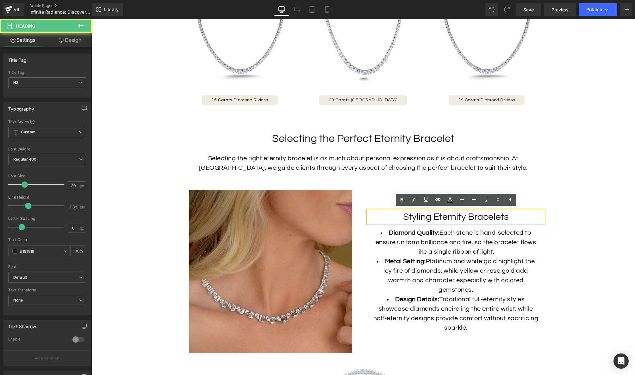
click at [501, 216] on h3 "Styling Eternity Bracelets" at bounding box center [456, 217] width 176 height 13
click at [500, 233] on li "Diamond Quality: Each stone is hand-selected to ensure uniform brilliance and f…" at bounding box center [456, 242] width 166 height 28
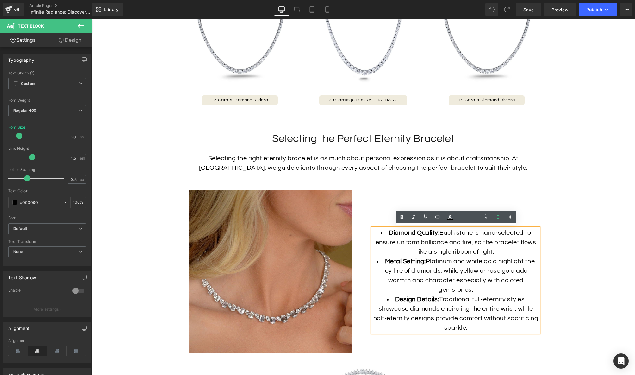
click at [545, 219] on div "Styling Eternity Bracelets Heading Diamond Quality: Each stone is hand-selected…" at bounding box center [455, 271] width 185 height 163
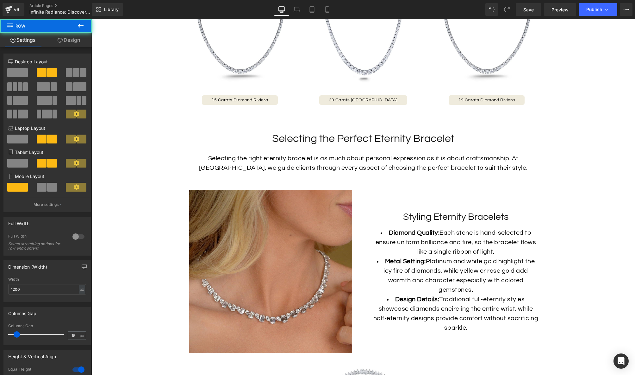
click at [532, 216] on h3 "Styling Eternity Bracelets" at bounding box center [456, 217] width 176 height 13
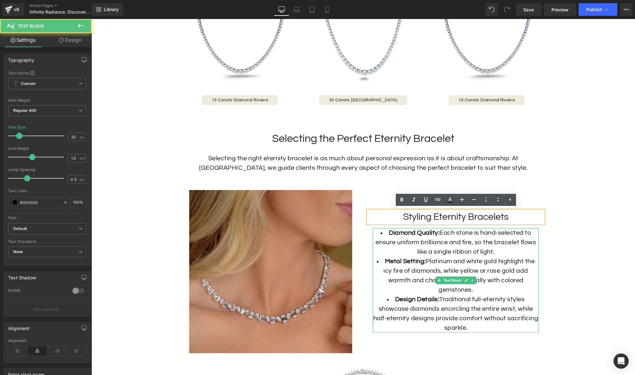
click at [452, 258] on li "Metal Setting: Platinum and white gold highlight the icy fire of diamonds, whil…" at bounding box center [456, 275] width 166 height 38
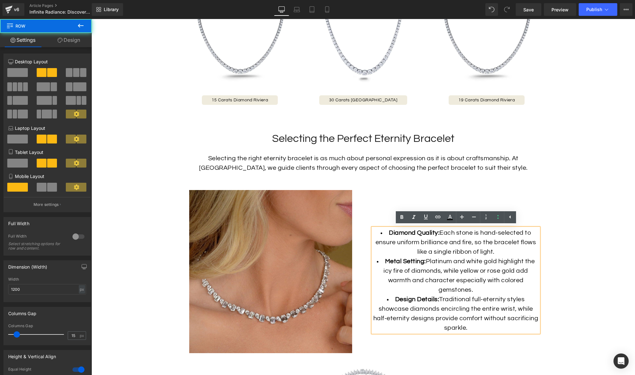
click at [513, 195] on div "Styling Eternity Bracelets Heading Diamond Quality: Each stone is hand-selected…" at bounding box center [455, 271] width 185 height 163
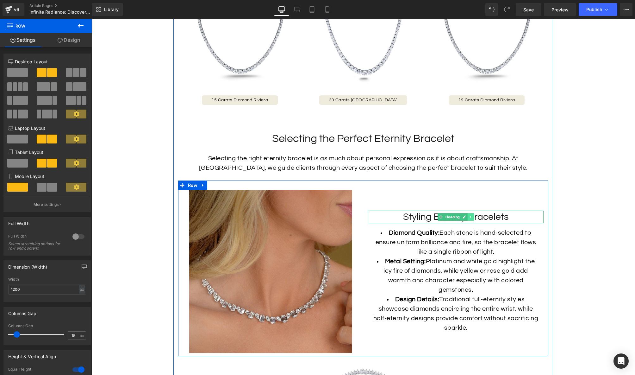
click at [472, 217] on icon at bounding box center [470, 217] width 3 height 4
click at [476, 217] on icon at bounding box center [474, 216] width 3 height 3
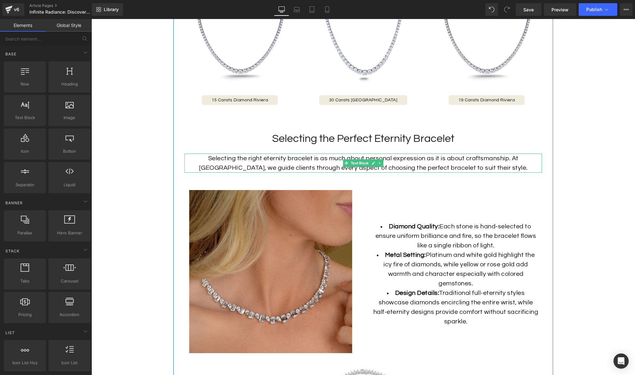
click at [413, 166] on div "Selecting the right eternity bracelet is as much about personal expression as i…" at bounding box center [364, 163] width 358 height 19
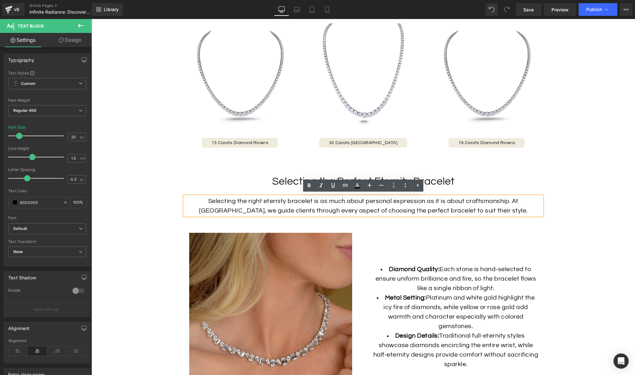
scroll to position [764, 0]
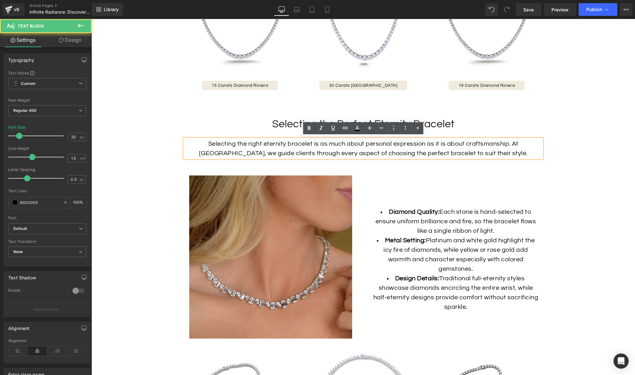
click at [195, 149] on div "Selecting the right eternity bracelet is as much about personal expression as i…" at bounding box center [364, 148] width 358 height 19
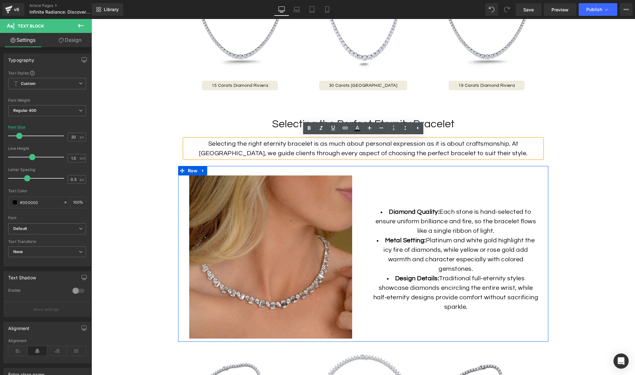
click at [407, 197] on div "Diamond Quality: Each stone is hand-selected to ensure uniform brilliance and f…" at bounding box center [455, 256] width 185 height 163
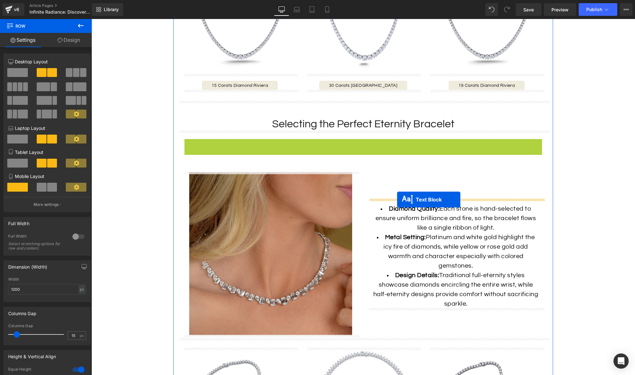
drag, startPoint x: 347, startPoint y: 147, endPoint x: 397, endPoint y: 199, distance: 73.0
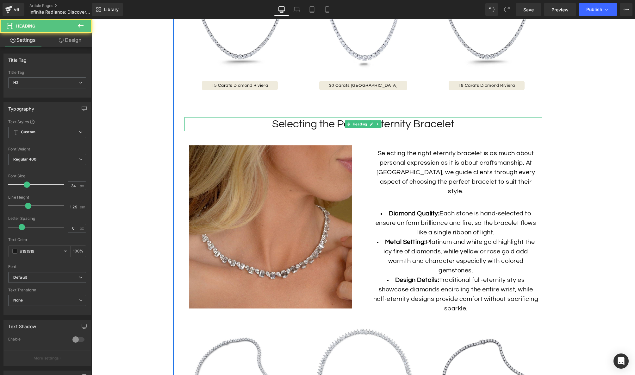
click at [281, 121] on h2 "Selecting the Perfect Eternity Bracelet" at bounding box center [364, 124] width 358 height 14
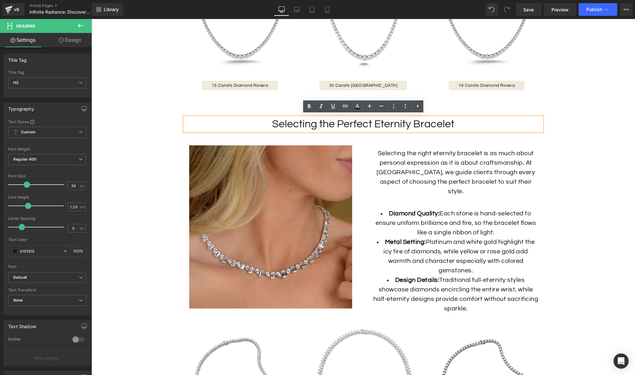
click at [307, 123] on h2 "Selecting the Perfect Eternity Bracelet" at bounding box center [364, 124] width 358 height 14
click at [185, 118] on div "Selecting the Perfect Eternity Bracelet" at bounding box center [364, 124] width 358 height 14
click at [366, 151] on div "Selecting the right eternity bracelet is as much about personal expression as i…" at bounding box center [455, 227] width 185 height 173
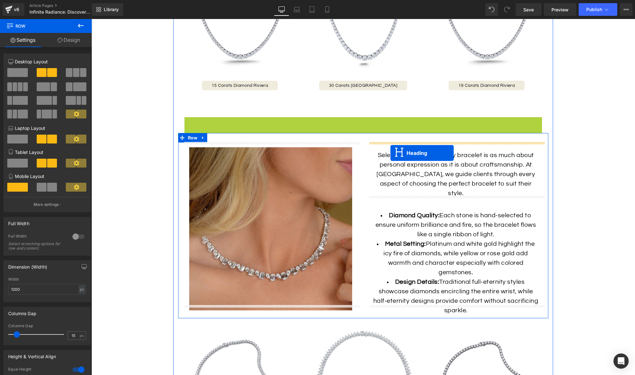
drag, startPoint x: 347, startPoint y: 124, endPoint x: 391, endPoint y: 153, distance: 52.1
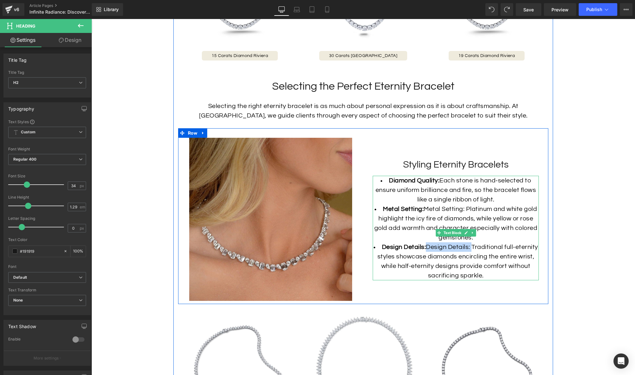
scroll to position [800, 0]
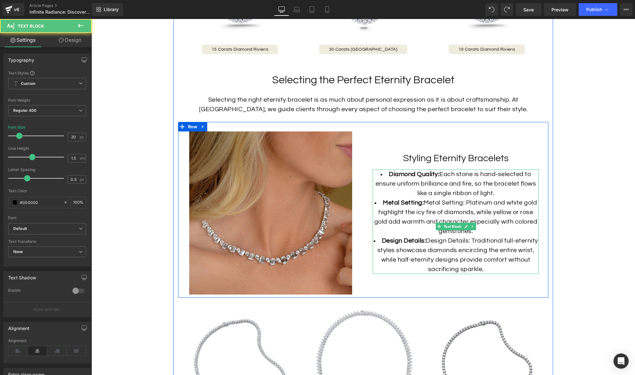
click at [432, 218] on li "Metal Setting: Metal Setting: Platinum and white gold highlight the icy fire of…" at bounding box center [456, 217] width 166 height 38
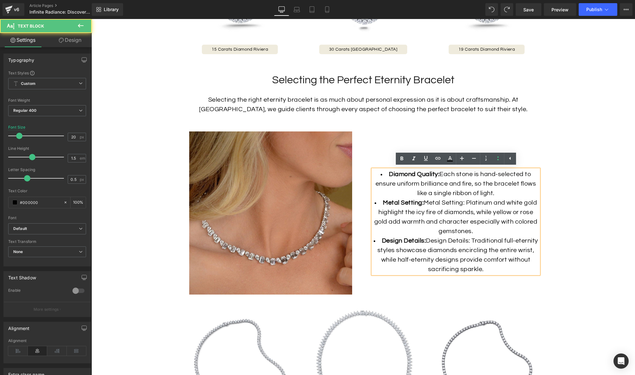
click at [472, 198] on li "Metal Setting: Metal Setting: Platinum and white gold highlight the icy fire of…" at bounding box center [456, 217] width 166 height 38
click at [616, 192] on div "Image Row Infinite Radiance: Discover the Eternity Bracelet Heading Some jewels…" at bounding box center [363, 341] width 544 height 2124
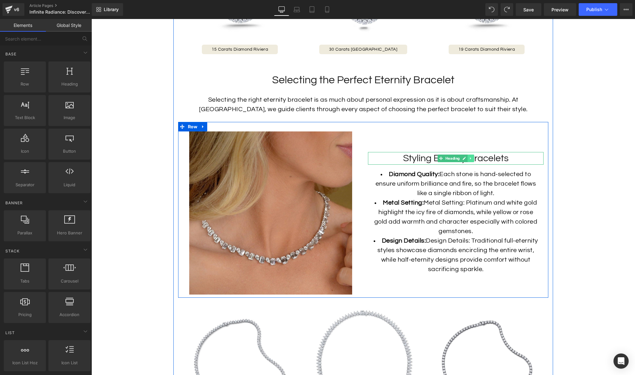
click at [473, 158] on link at bounding box center [471, 158] width 7 height 8
click at [475, 159] on icon at bounding box center [474, 157] width 3 height 3
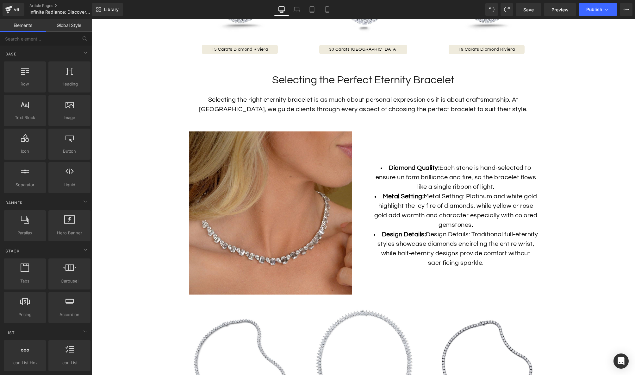
click at [463, 199] on li "Metal Setting: Metal Setting: Platinum and white gold highlight the icy fire of…" at bounding box center [456, 211] width 166 height 38
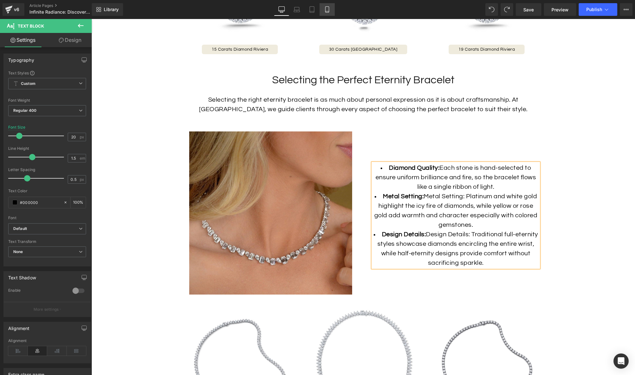
click at [323, 10] on link "Mobile" at bounding box center [327, 9] width 15 height 13
type input "16"
type input "100"
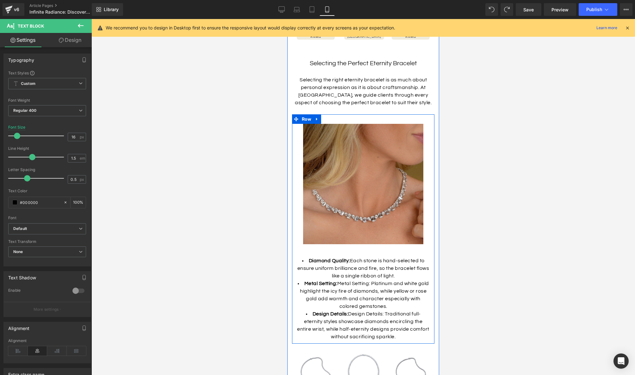
scroll to position [454, 0]
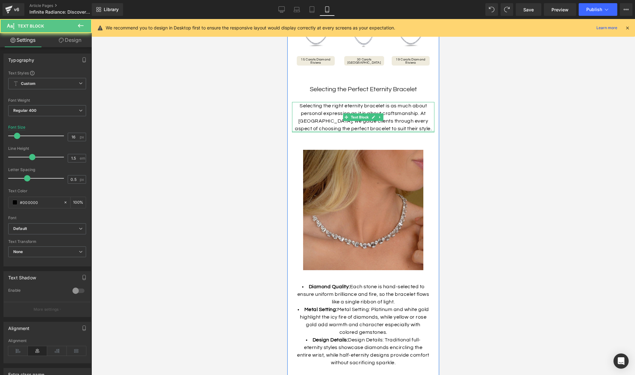
click at [371, 131] on div at bounding box center [363, 132] width 142 height 2
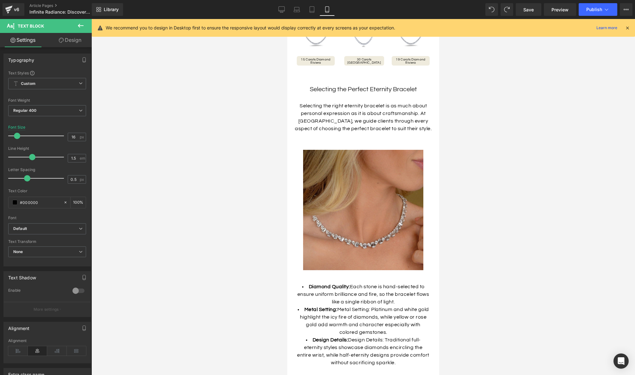
click at [76, 38] on link "Design" at bounding box center [70, 40] width 46 height 14
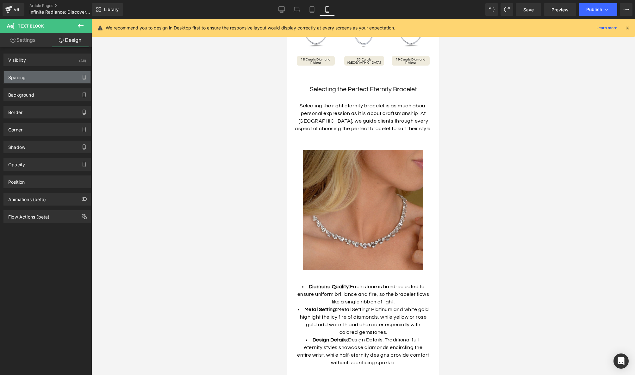
click at [38, 76] on div "Spacing" at bounding box center [47, 77] width 87 height 12
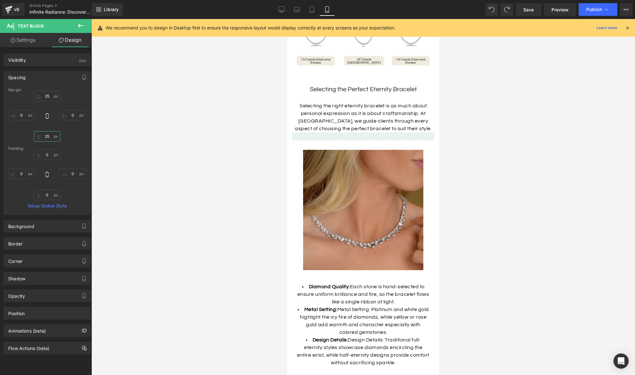
click at [48, 137] on input "25" at bounding box center [47, 136] width 27 height 10
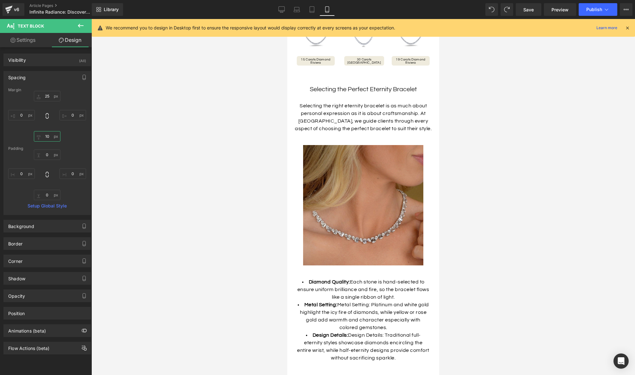
type input "10"
click at [48, 96] on input "25" at bounding box center [47, 96] width 27 height 10
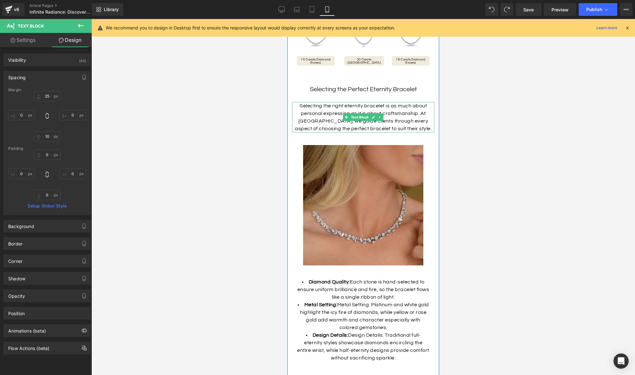
click at [390, 123] on div "Selecting the right eternity bracelet is as much about personal expression as i…" at bounding box center [363, 117] width 142 height 30
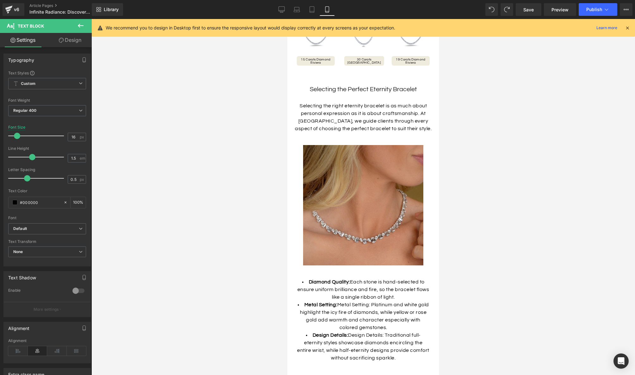
click at [69, 38] on link "Design" at bounding box center [70, 40] width 46 height 14
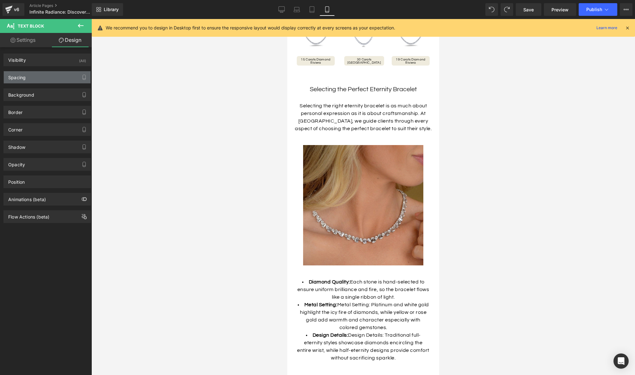
click at [40, 76] on div "Spacing" at bounding box center [47, 77] width 87 height 12
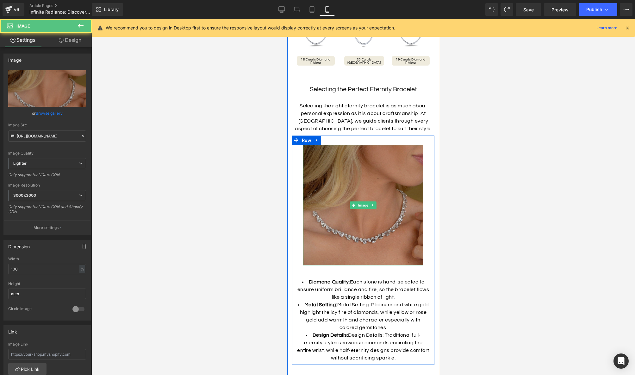
click at [404, 153] on img at bounding box center [363, 205] width 120 height 120
click at [386, 180] on img at bounding box center [363, 205] width 120 height 120
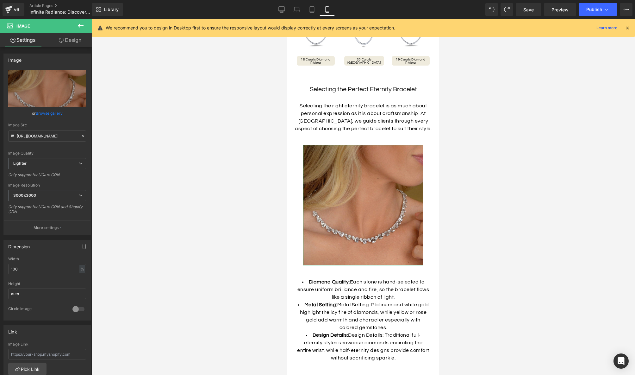
click at [66, 34] on link "Design" at bounding box center [70, 40] width 46 height 14
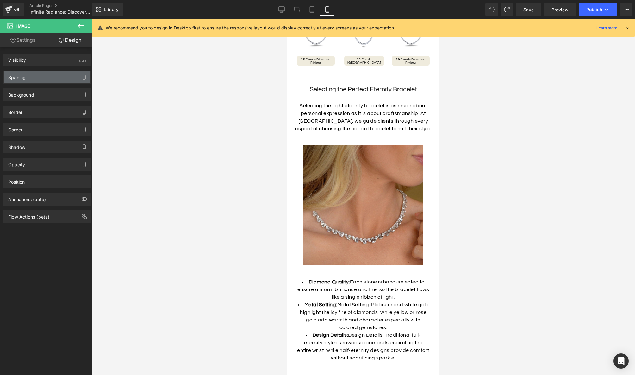
click at [44, 72] on div "Spacing" at bounding box center [47, 77] width 87 height 12
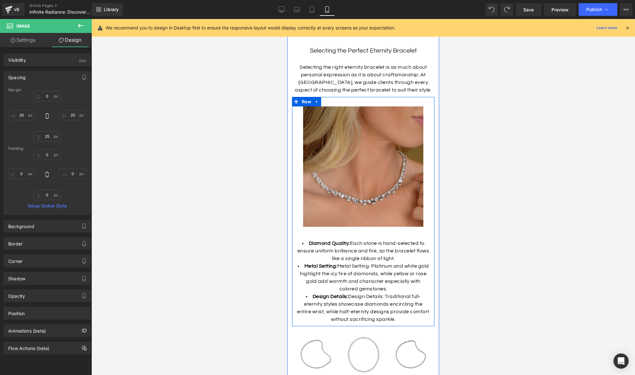
scroll to position [482, 0]
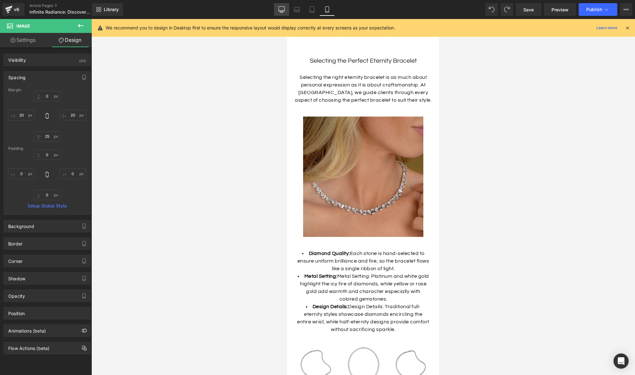
click at [277, 9] on link "Desktop" at bounding box center [281, 9] width 15 height 13
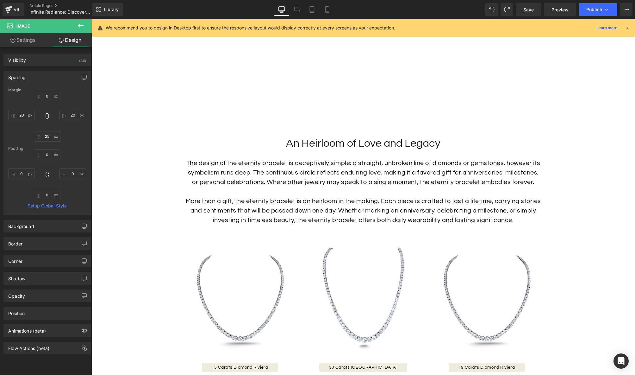
type input "0"
type input "20"
type input "0"
type input "20"
type input "0"
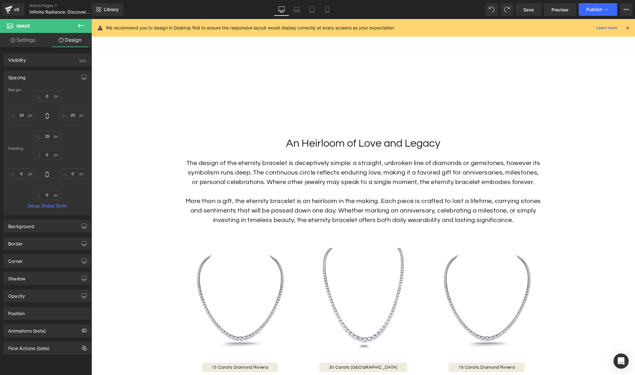
type input "0"
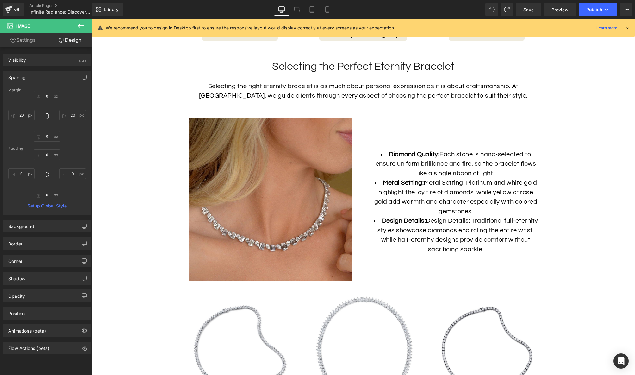
scroll to position [815, 0]
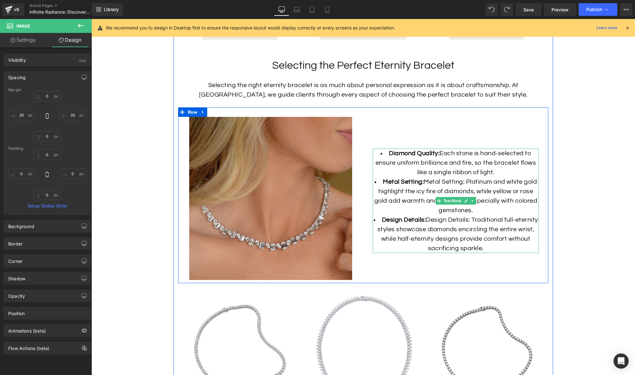
click at [430, 168] on li "Diamond Quality: Each stone is hand-selected to ensure uniform brilliance and f…" at bounding box center [456, 162] width 166 height 28
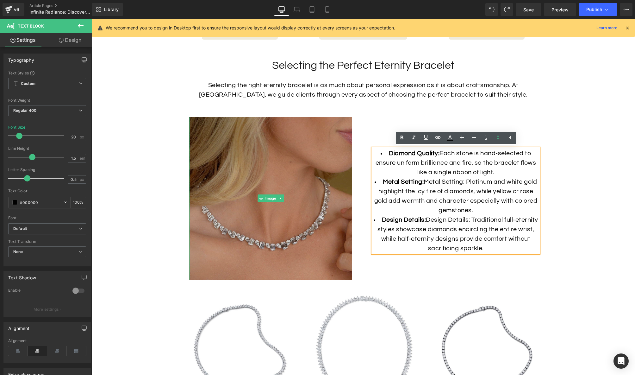
click at [317, 169] on img at bounding box center [270, 198] width 163 height 163
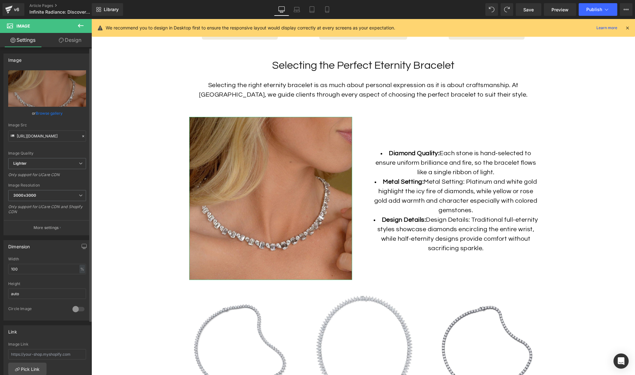
click at [50, 113] on link "Browse gallery" at bounding box center [49, 113] width 27 height 11
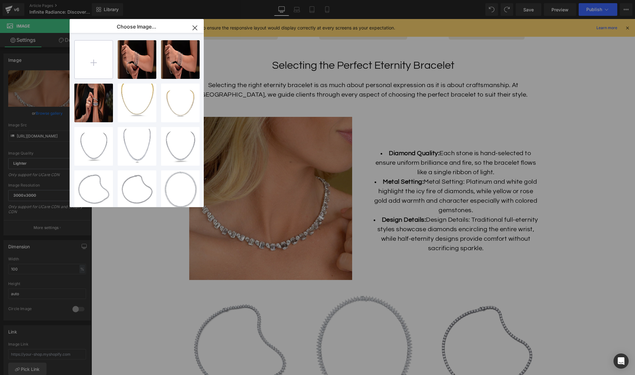
click at [100, 60] on input "file" at bounding box center [94, 60] width 38 height 38
type input "C:\fakepath\Eternity-Stretch-Bracelets_Lifestyle-5.jpg"
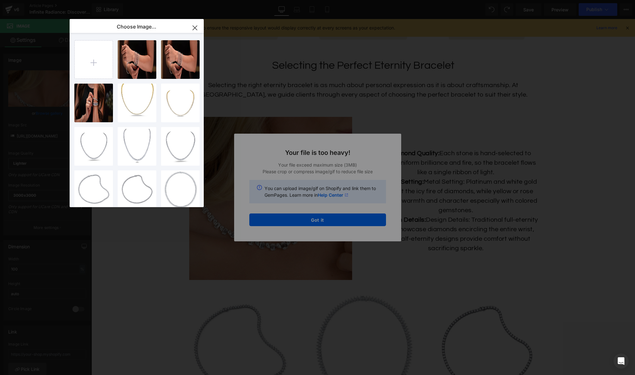
click at [362, 0] on div "Text Color Highlight Color #333333 Choose Image... Back to Library Insert Etern…" at bounding box center [317, 0] width 635 height 0
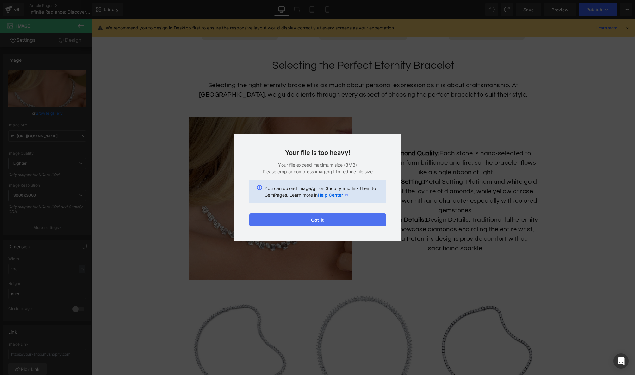
click at [354, 219] on button "Got it" at bounding box center [317, 219] width 137 height 13
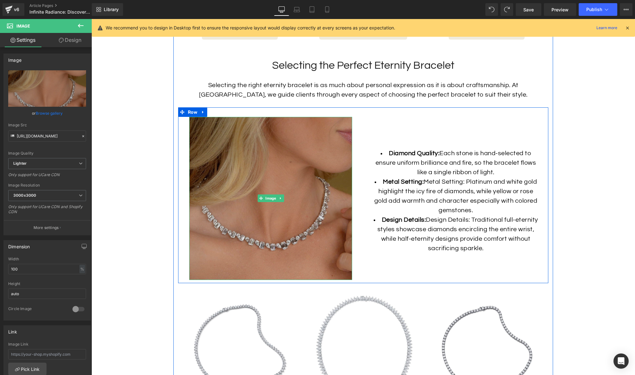
click at [314, 243] on img at bounding box center [270, 198] width 163 height 163
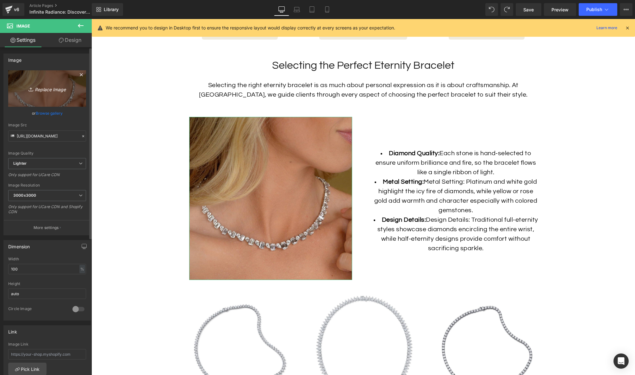
click at [43, 89] on icon "Replace Image" at bounding box center [47, 89] width 51 height 8
type input "C:\fakepath\Eternity-Stretch-Bracelets_Lifestyle-5.jpg"
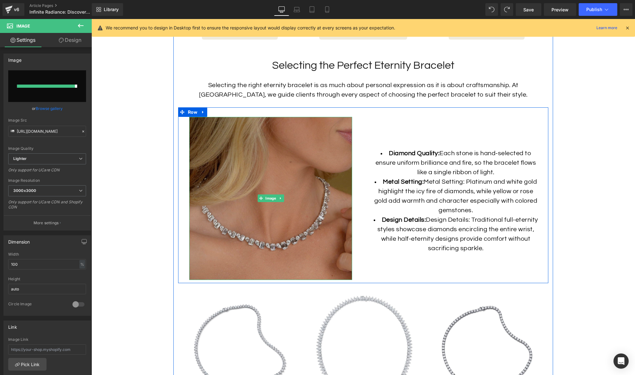
type input "https://ucarecdn.com/503e8f0c-c46b-4fb6-b4ad-7ca8752547cc/-/format/auto/-/previ…"
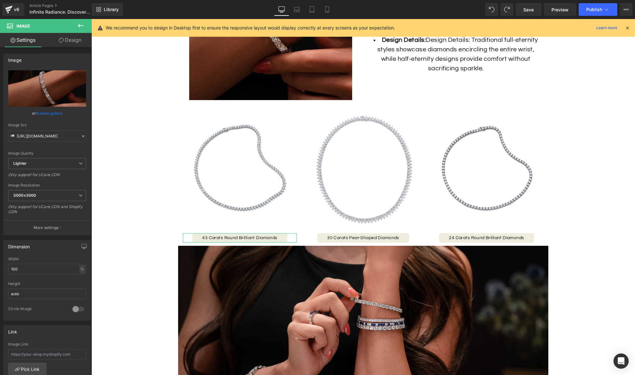
scroll to position [1051, 0]
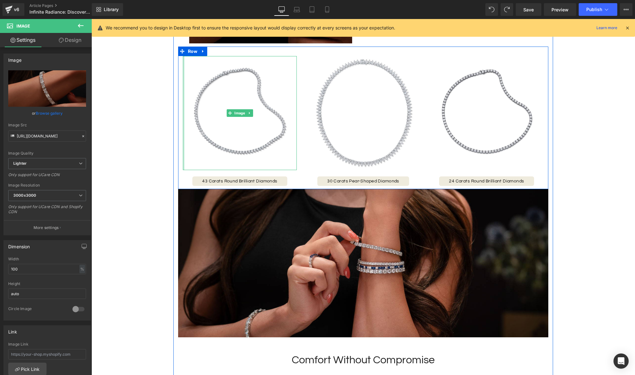
click at [184, 158] on div at bounding box center [184, 113] width 2 height 114
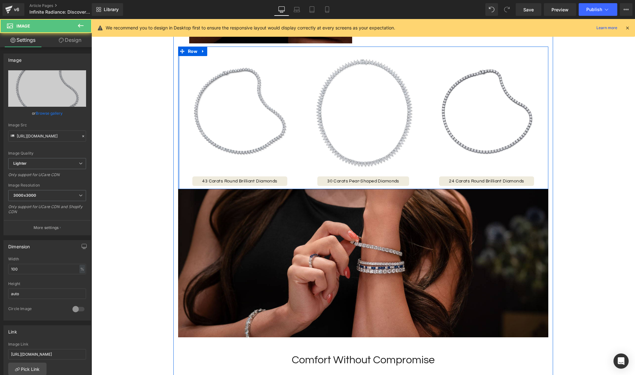
click at [179, 159] on div at bounding box center [179, 118] width 2 height 142
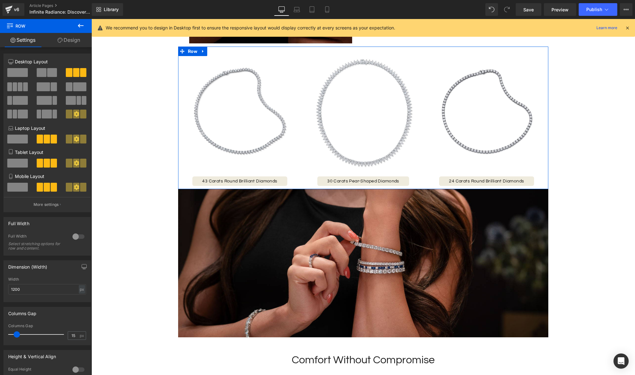
click at [70, 41] on link "Design" at bounding box center [69, 40] width 46 height 14
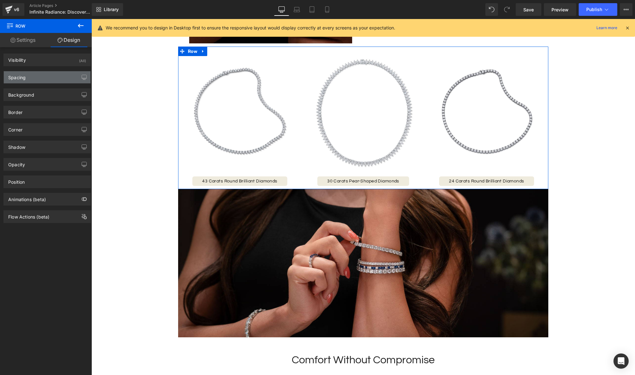
click at [42, 74] on div "Spacing" at bounding box center [47, 77] width 87 height 12
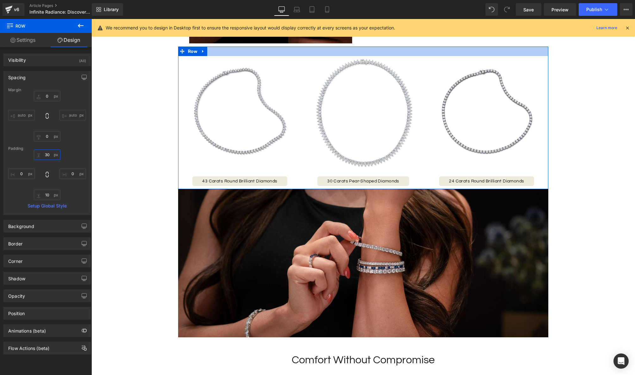
click at [49, 155] on input "30" at bounding box center [47, 154] width 27 height 10
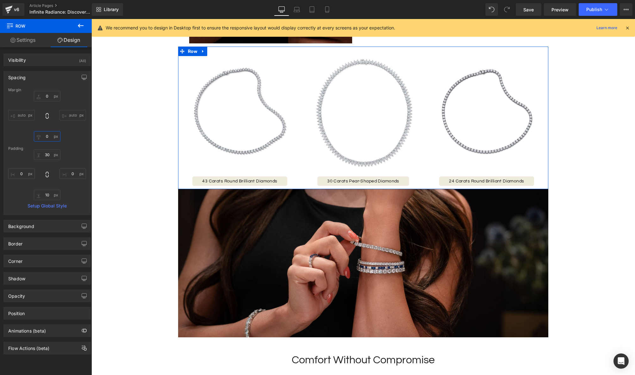
click at [49, 136] on input "0" at bounding box center [47, 136] width 27 height 10
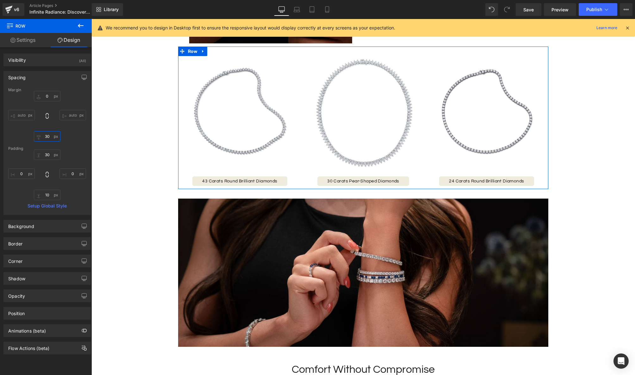
type input "3"
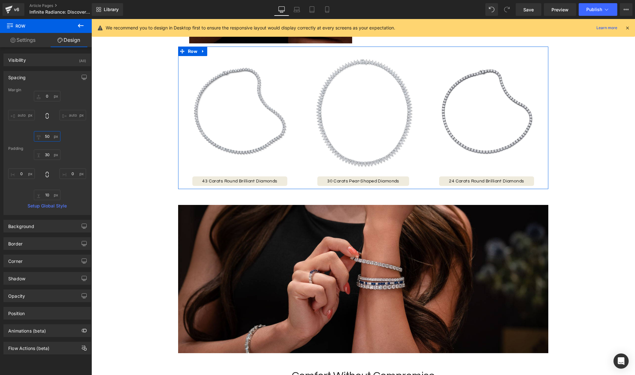
type input "50"
click at [23, 42] on link "Settings" at bounding box center [23, 40] width 46 height 14
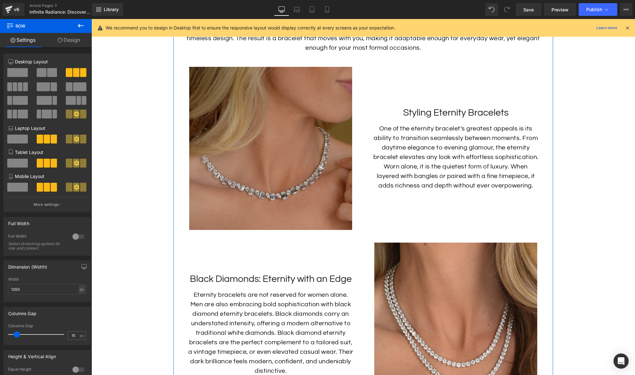
scroll to position [1410, 0]
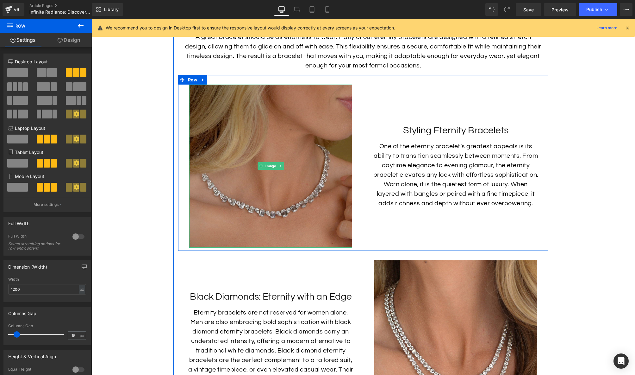
click at [266, 187] on img at bounding box center [270, 166] width 163 height 163
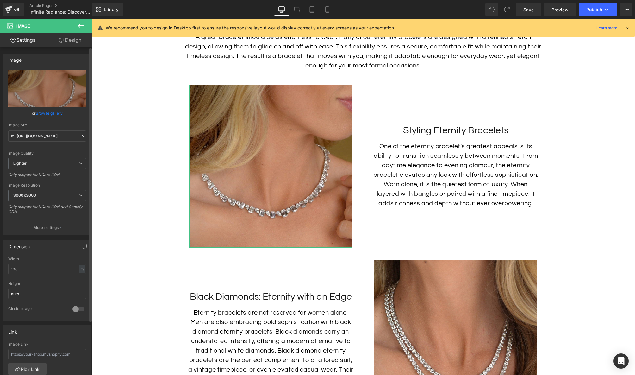
click at [57, 114] on link "Browse gallery" at bounding box center [49, 113] width 27 height 11
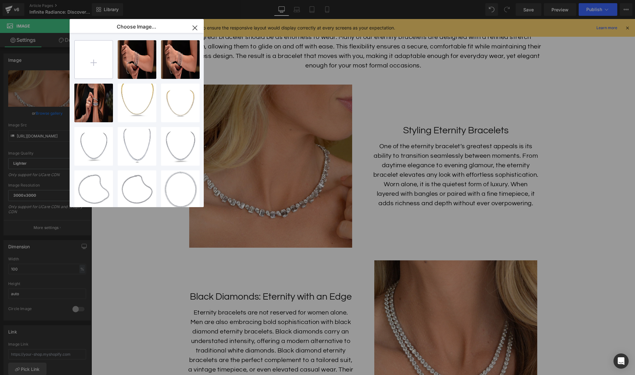
scroll to position [0, 0]
click at [101, 56] on input "file" at bounding box center [94, 59] width 38 height 38
type input "C:\fakepath\Eternity-Stretch-Bracelets_Lifestyle-6.jpg"
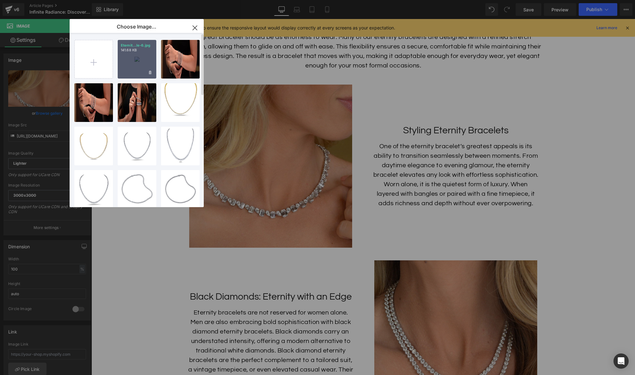
click at [130, 61] on div "Eternit...le-6.jpg 141.68 KB" at bounding box center [137, 59] width 39 height 39
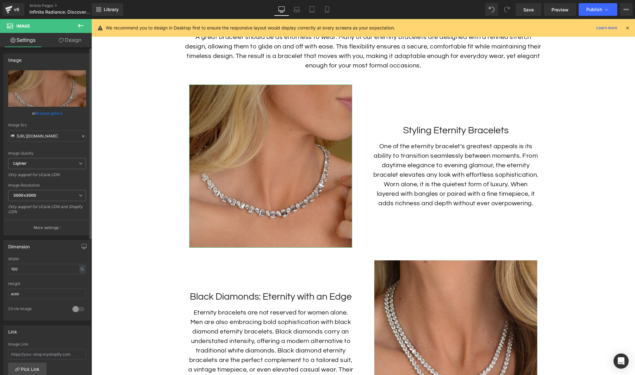
click at [50, 114] on link "Browse gallery" at bounding box center [49, 113] width 27 height 11
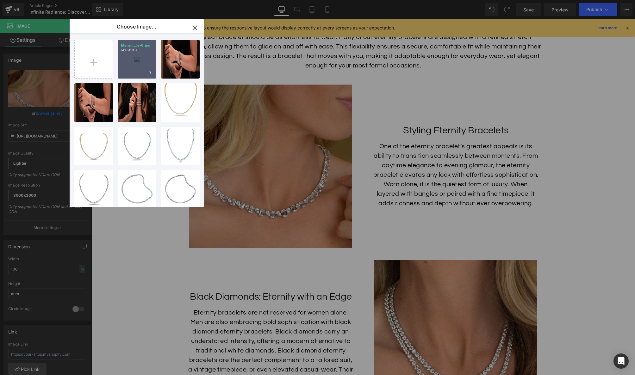
click at [136, 72] on div "Eternit...le-6.jpg 141.68 KB" at bounding box center [137, 59] width 39 height 39
type input "https://ucarecdn.com/bd2713e6-0b91-4b4b-8a53-e09f590b84a8/-/format/auto/-/previ…"
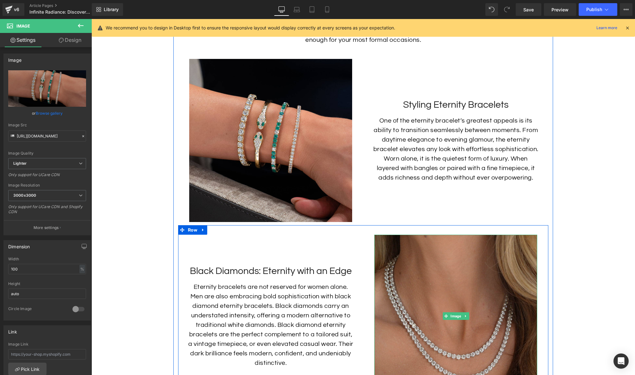
scroll to position [1496, 0]
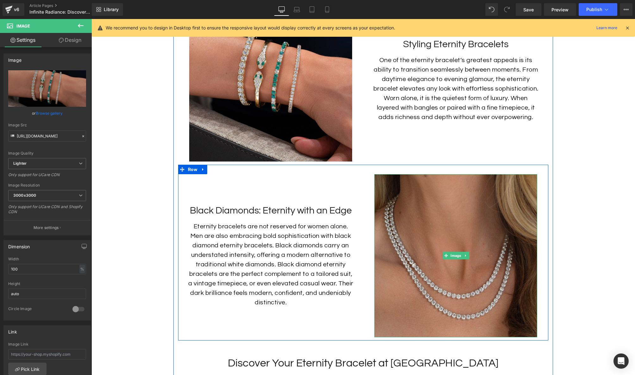
drag, startPoint x: 377, startPoint y: 293, endPoint x: 382, endPoint y: 293, distance: 4.8
click at [377, 293] on img at bounding box center [456, 255] width 163 height 163
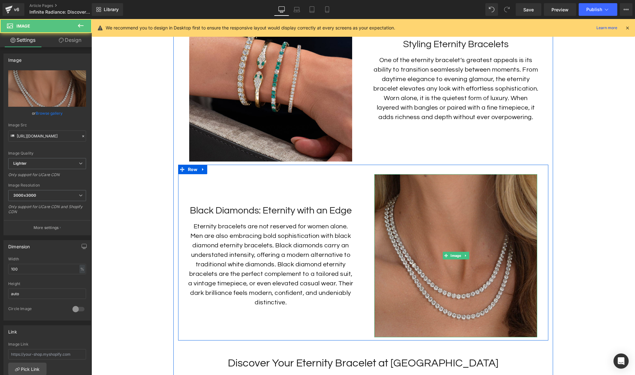
click at [437, 269] on img at bounding box center [456, 255] width 163 height 163
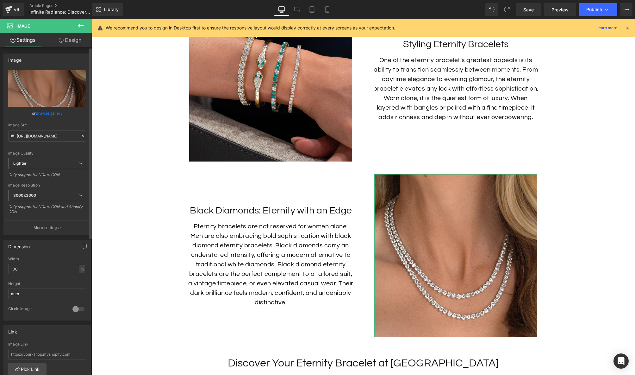
click at [49, 115] on link "Browse gallery" at bounding box center [49, 113] width 27 height 11
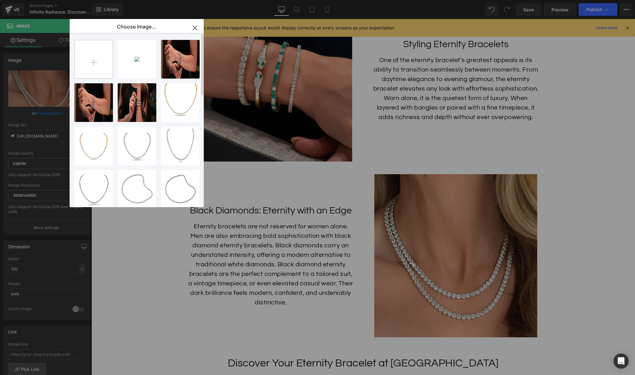
click at [99, 66] on input "file" at bounding box center [94, 59] width 38 height 38
type input "C:\fakepath\Men's-Eternity-Bracelet.jpg"
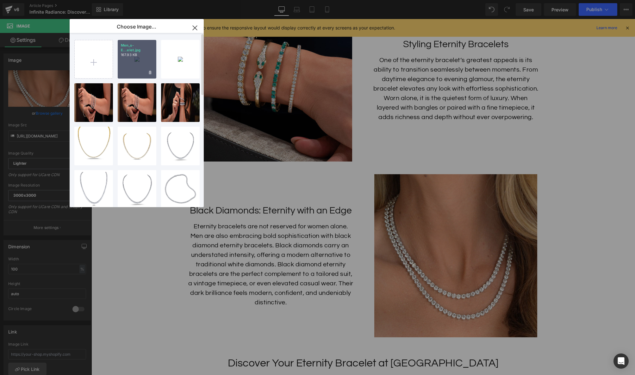
click at [137, 68] on div "Men_s-E...elet.jpg 167.93 KB" at bounding box center [137, 59] width 39 height 39
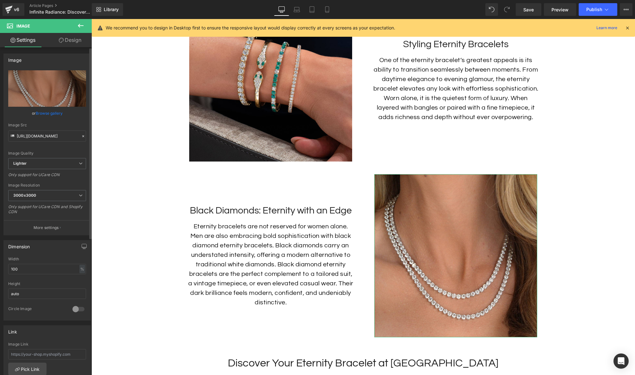
click at [55, 114] on link "Browse gallery" at bounding box center [49, 113] width 27 height 11
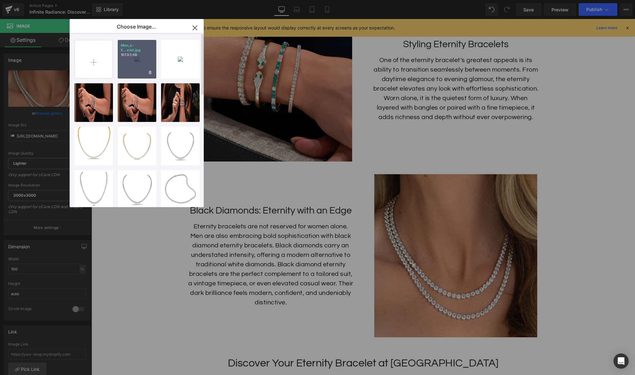
click at [146, 65] on div "Men_s-E...elet.jpg 167.93 KB" at bounding box center [137, 59] width 39 height 39
type input "https://ucarecdn.com/527c88dc-330f-4bac-a129-509bfe2ee2ea/-/format/auto/-/previ…"
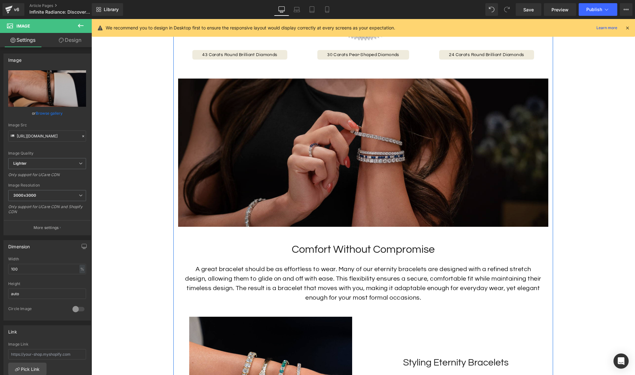
scroll to position [1146, 0]
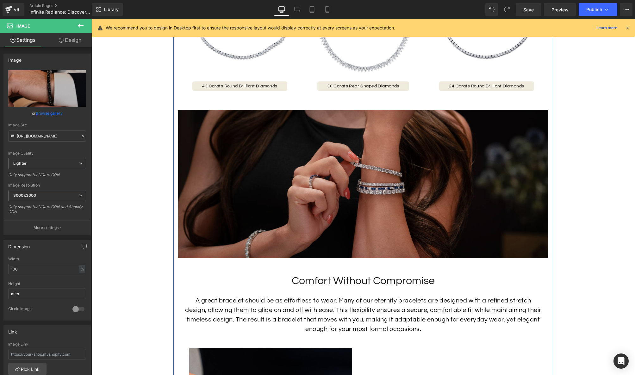
click at [375, 135] on img at bounding box center [363, 184] width 370 height 148
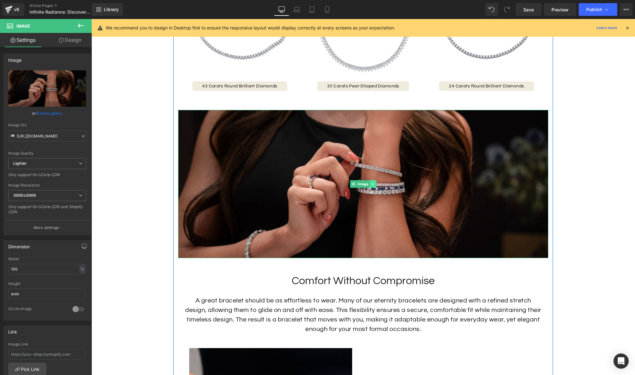
click at [375, 184] on icon at bounding box center [372, 184] width 3 height 4
click at [373, 185] on link at bounding box center [370, 184] width 7 height 8
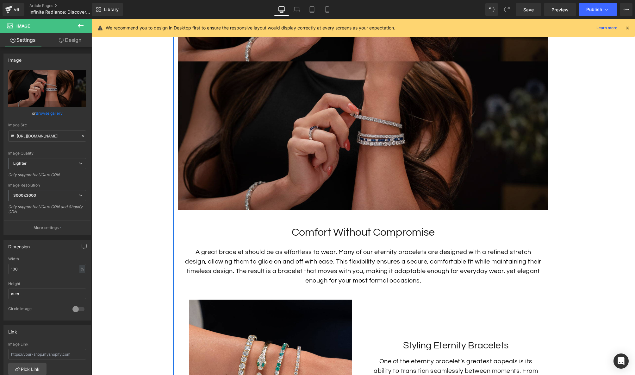
scroll to position [1383, 0]
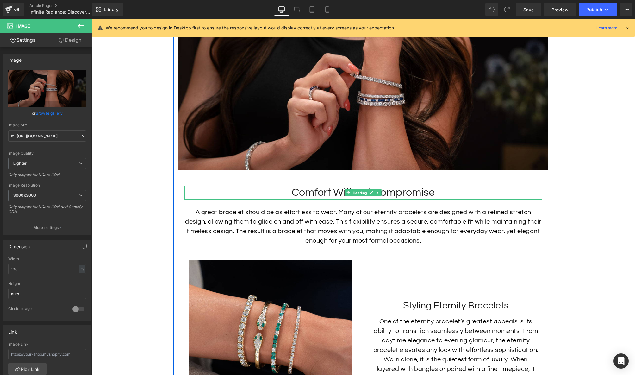
click at [366, 190] on span "Heading" at bounding box center [360, 193] width 17 height 8
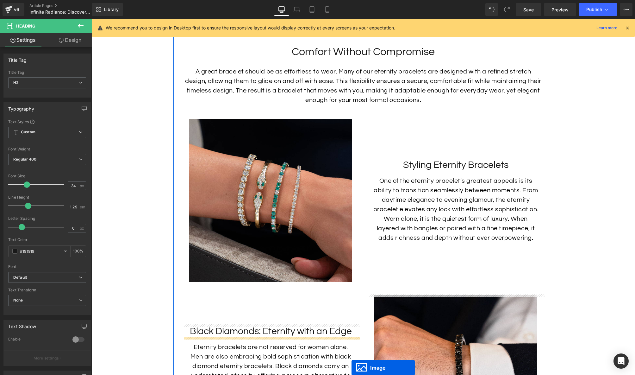
scroll to position [1397, 0]
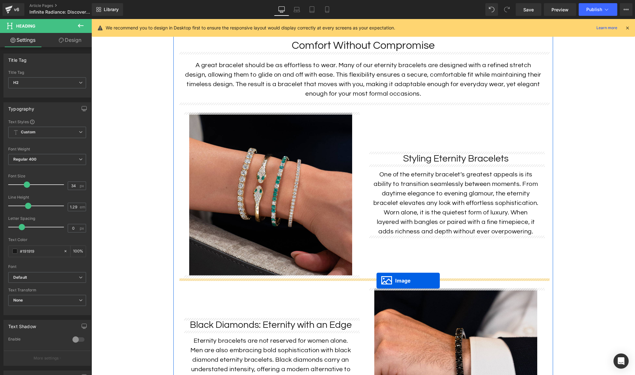
drag, startPoint x: 354, startPoint y: 96, endPoint x: 377, endPoint y: 280, distance: 185.6
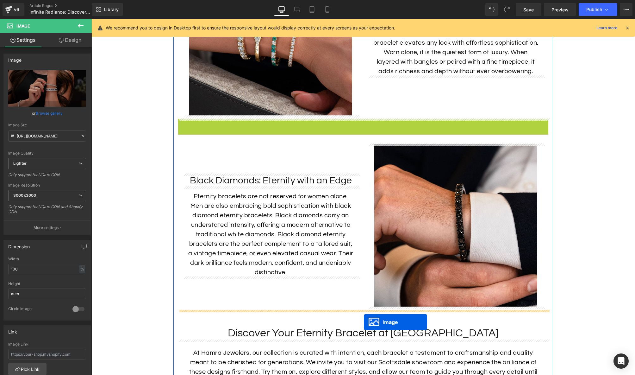
drag, startPoint x: 351, startPoint y: 60, endPoint x: 364, endPoint y: 321, distance: 261.5
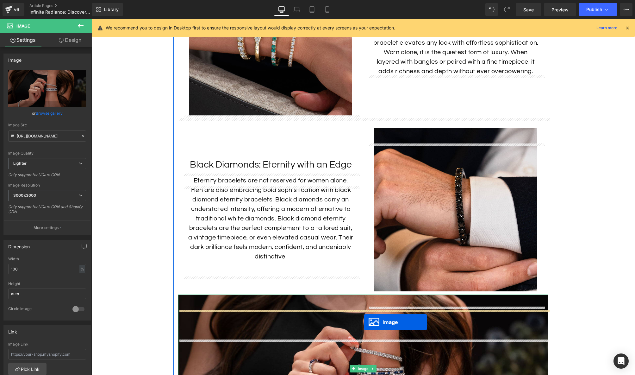
scroll to position [1544, 0]
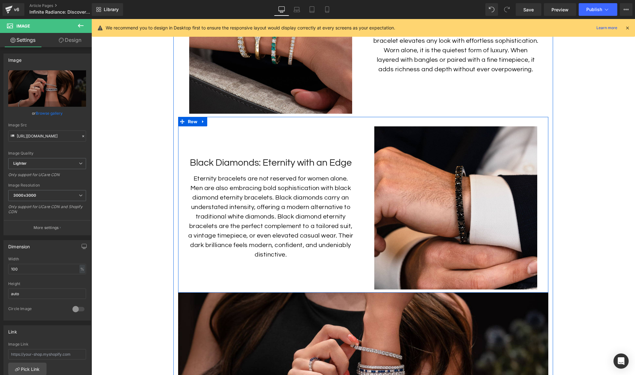
click at [355, 277] on div "Image Black Diamonds: Eternity with an Edge Heading Eternity bracelets are not …" at bounding box center [270, 207] width 185 height 163
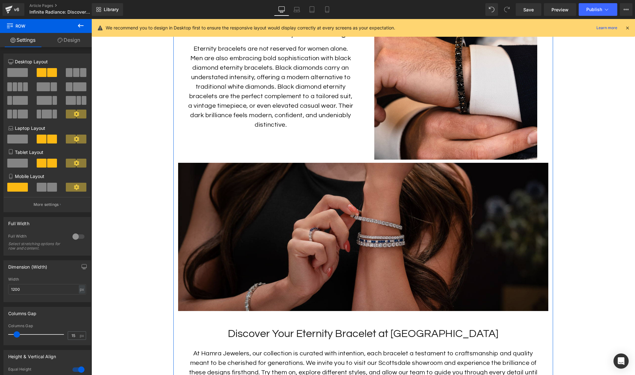
scroll to position [1685, 0]
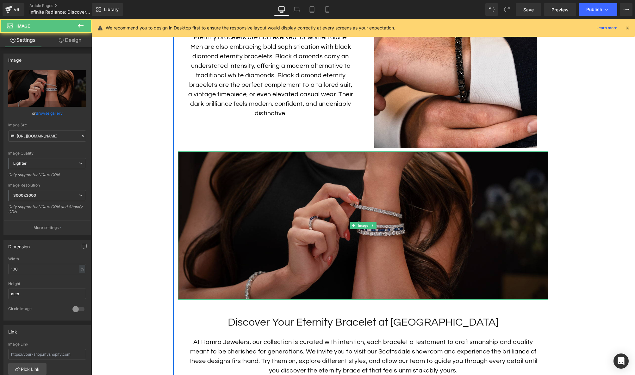
click at [225, 268] on img at bounding box center [363, 225] width 370 height 148
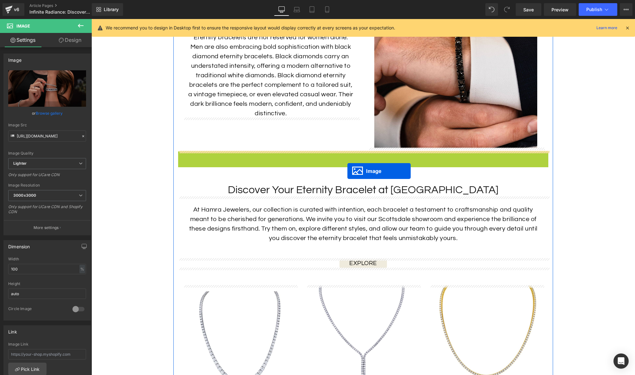
drag, startPoint x: 353, startPoint y: 223, endPoint x: 348, endPoint y: 171, distance: 52.8
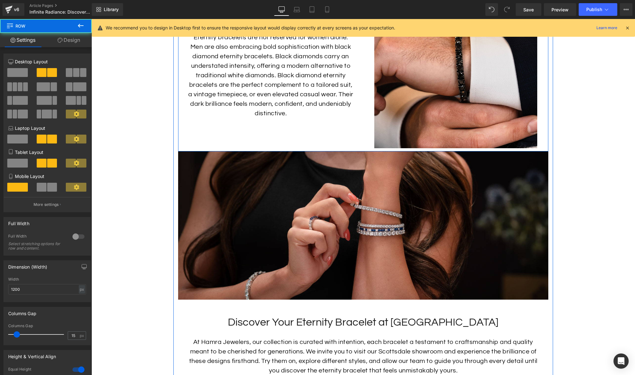
click at [272, 132] on div "Image Black Diamonds: Eternity with an Edge Heading Eternity bracelets are not …" at bounding box center [270, 66] width 185 height 163
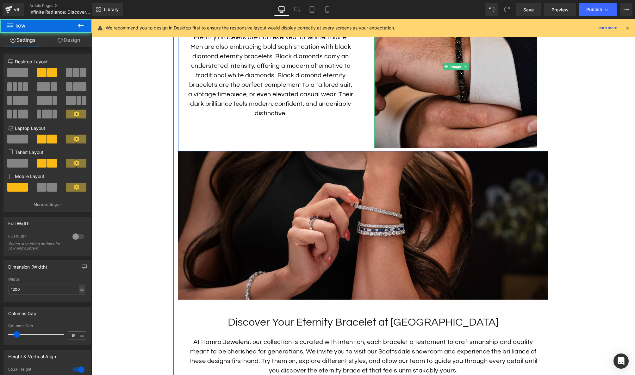
click at [390, 132] on img at bounding box center [456, 66] width 163 height 163
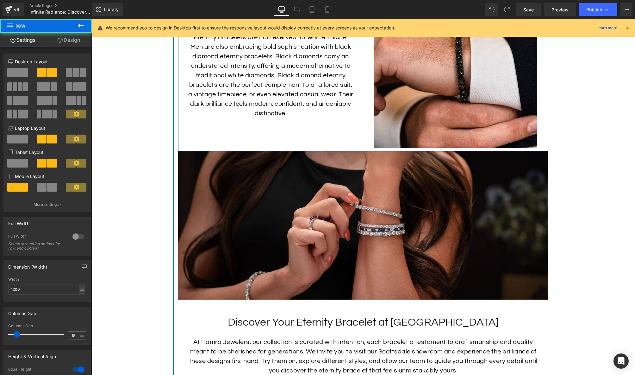
click at [330, 123] on div "Image Black Diamonds: Eternity with an Edge Heading Eternity bracelets are not …" at bounding box center [270, 66] width 185 height 163
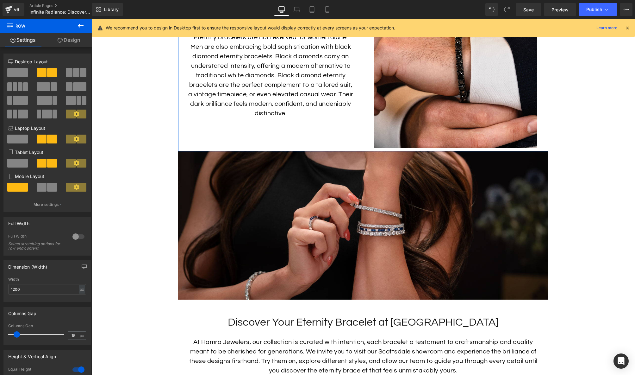
click at [71, 41] on link "Design" at bounding box center [69, 40] width 46 height 14
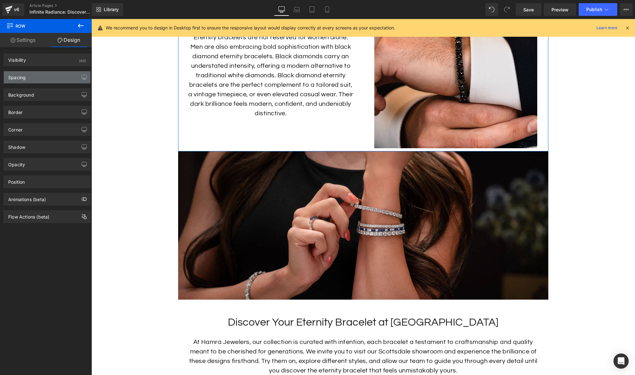
click at [52, 76] on div "Spacing" at bounding box center [47, 77] width 87 height 12
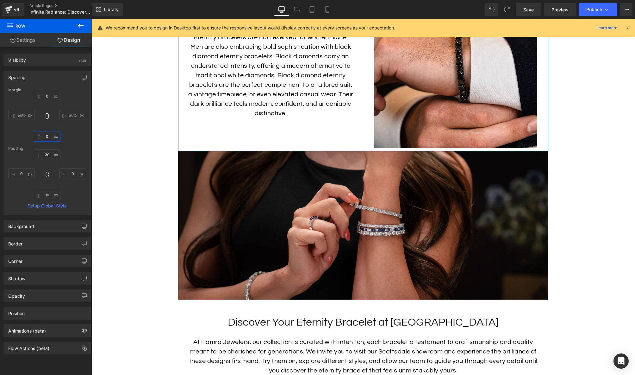
click at [50, 140] on input "0" at bounding box center [47, 136] width 27 height 10
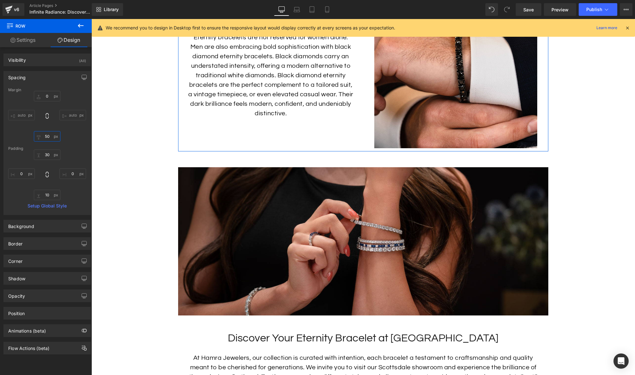
type input "50"
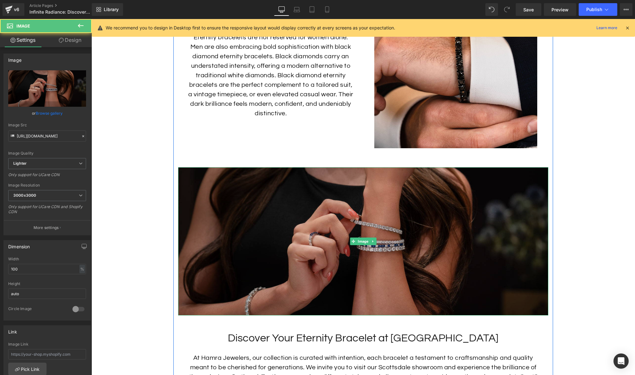
click at [348, 230] on img at bounding box center [363, 241] width 370 height 148
click at [450, 253] on img at bounding box center [363, 241] width 370 height 148
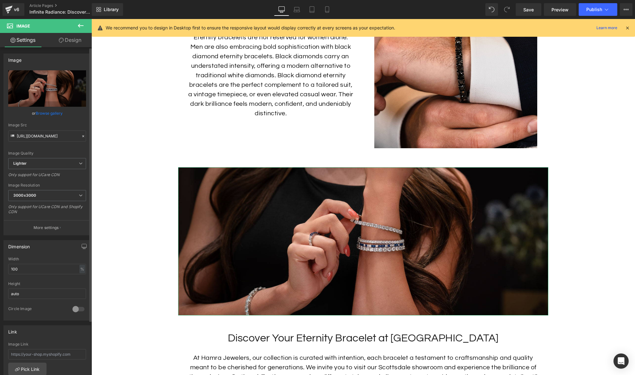
click at [44, 111] on link "Browse gallery" at bounding box center [49, 113] width 27 height 11
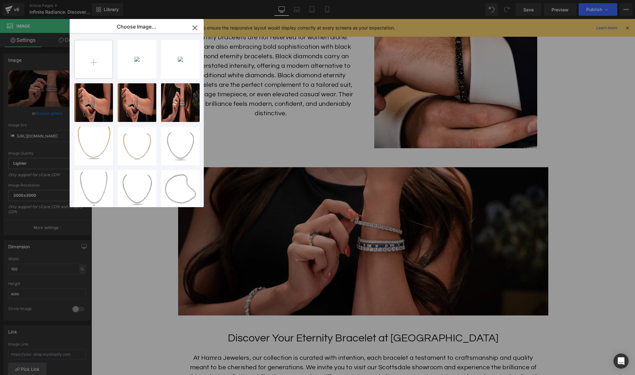
click at [102, 63] on input "file" at bounding box center [94, 59] width 38 height 38
type input "C:\fakepath\Eternity-Stretch-Bracelets_Lifestyle-4.jpg"
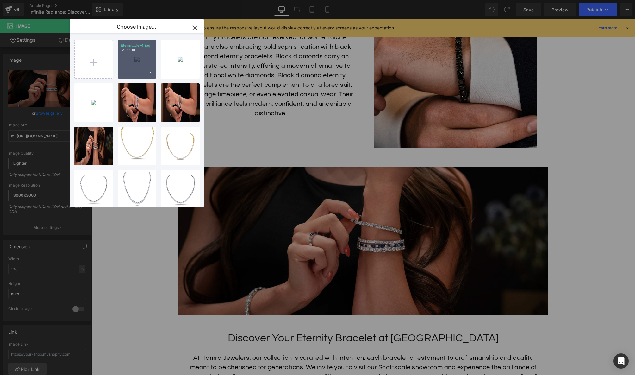
click at [130, 66] on div "Eternit...le-4.jpg 69.55 KB" at bounding box center [137, 59] width 39 height 39
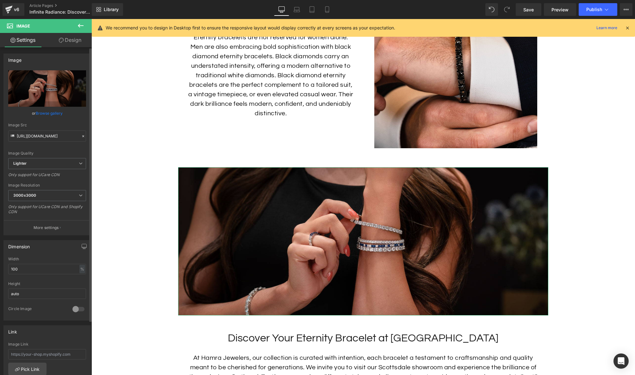
click at [47, 112] on link "Browse gallery" at bounding box center [49, 113] width 27 height 11
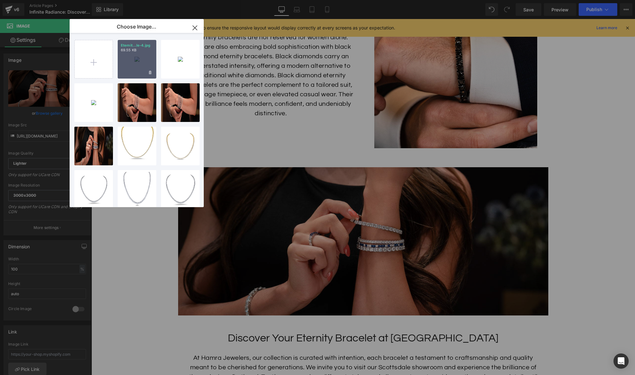
click at [124, 60] on div "Eternit...le-4.jpg 69.55 KB" at bounding box center [137, 59] width 39 height 39
type input "https://ucarecdn.com/dfe065c0-36c8-4f19-b129-1cc9e6688e22/-/format/auto/-/previ…"
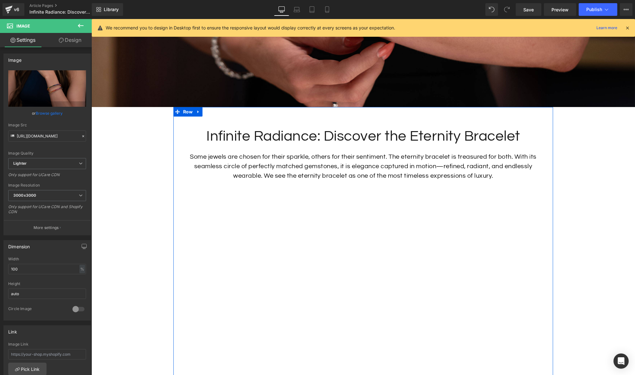
scroll to position [185, 0]
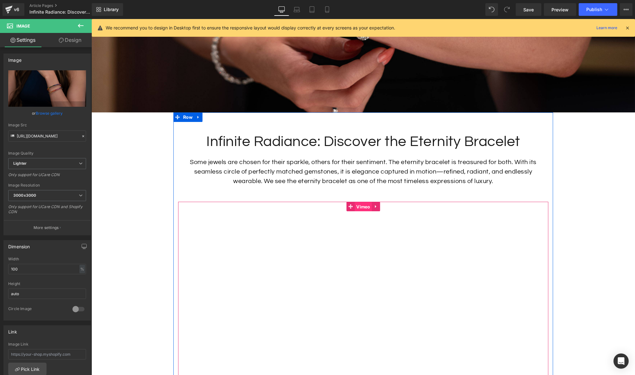
click at [363, 207] on span "Vimeo" at bounding box center [363, 206] width 17 height 9
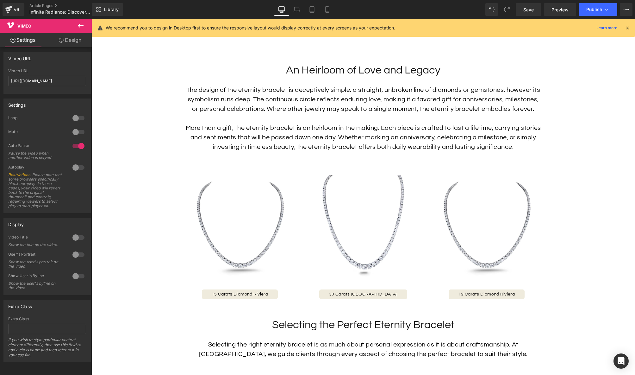
scroll to position [588, 0]
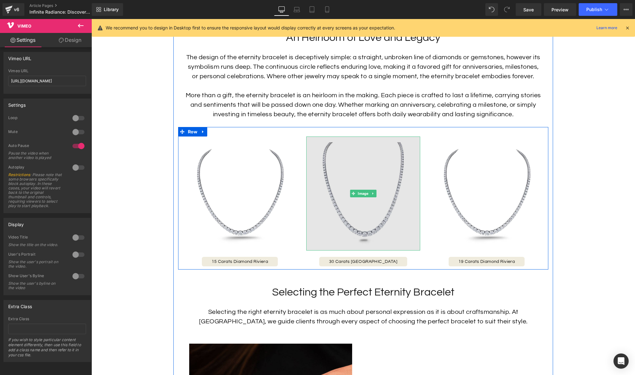
click at [375, 219] on img at bounding box center [363, 193] width 114 height 114
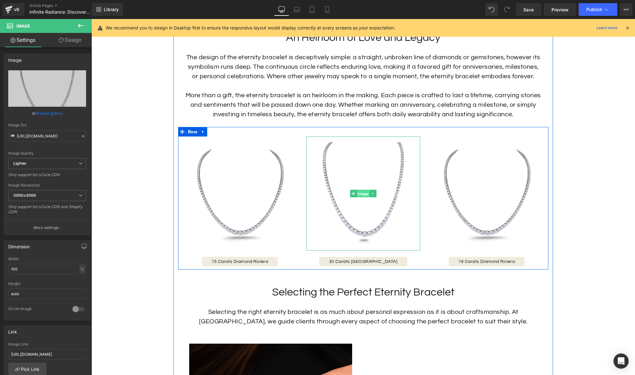
click at [361, 194] on span "Image" at bounding box center [363, 194] width 13 height 8
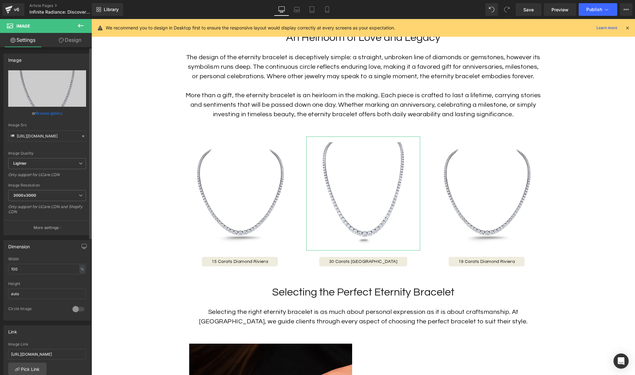
click at [57, 113] on link "Browse gallery" at bounding box center [49, 113] width 27 height 11
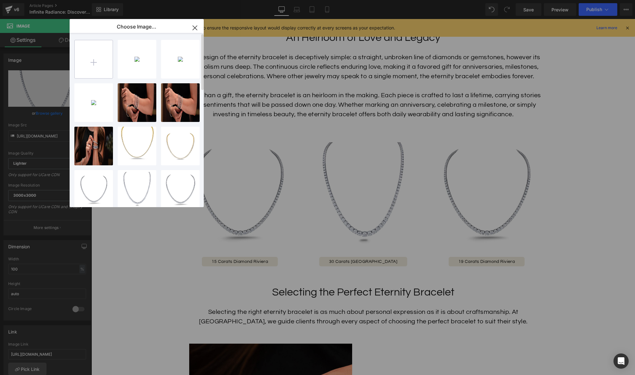
click at [97, 56] on input "file" at bounding box center [94, 59] width 38 height 38
type input "C:\fakepath\48177-Dot-Dash-Diamond-Bracelet.jpg"
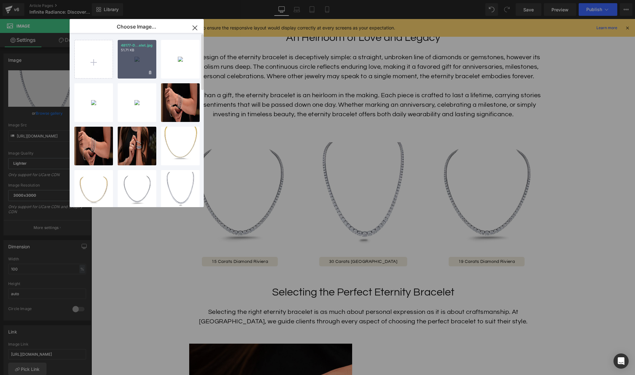
drag, startPoint x: 136, startPoint y: 68, endPoint x: 45, endPoint y: 49, distance: 93.4
click at [136, 68] on div "48177-D...elet.jpg 51.71 KB" at bounding box center [137, 59] width 39 height 39
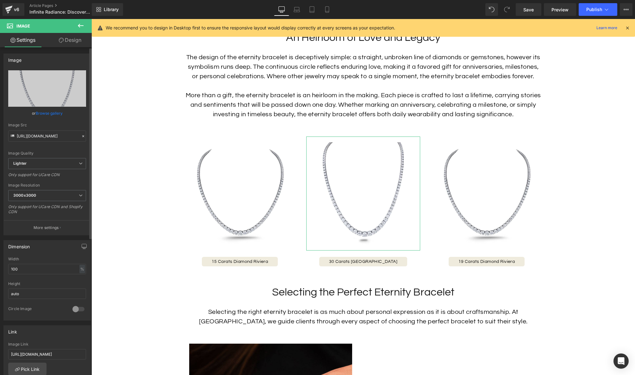
click at [54, 109] on link "Browse gallery" at bounding box center [49, 113] width 27 height 11
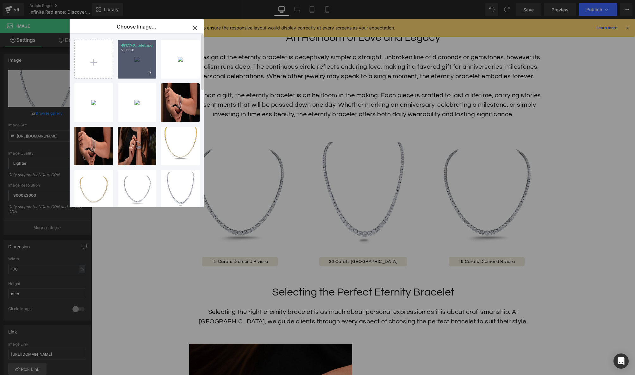
click at [131, 69] on div "48177-D...elet.jpg 51.71 KB" at bounding box center [137, 59] width 39 height 39
type input "https://ucarecdn.com/5a60cb7e-8020-4435-83d9-99f17ba6b36e/-/format/auto/-/previ…"
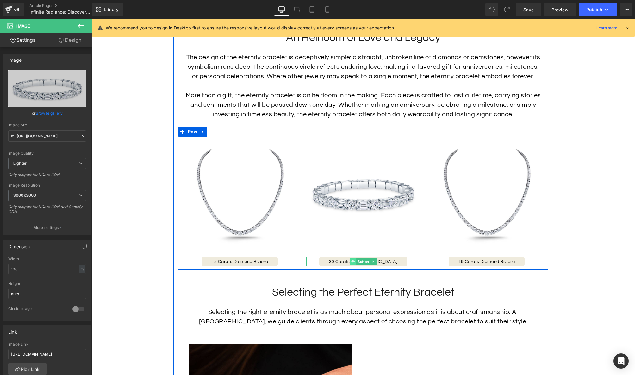
click at [351, 261] on icon at bounding box center [352, 261] width 3 height 3
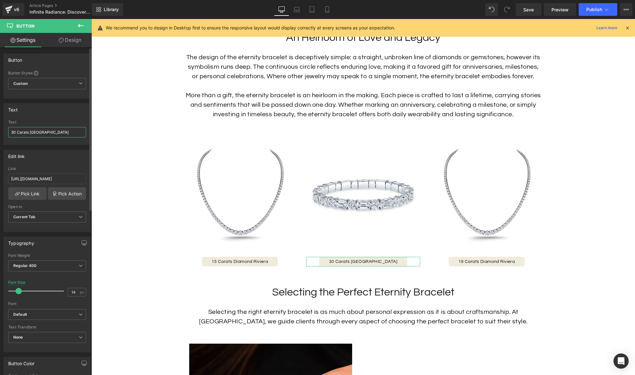
click at [15, 132] on input "30 Carats [GEOGRAPHIC_DATA]" at bounding box center [47, 132] width 78 height 10
drag, startPoint x: 62, startPoint y: 132, endPoint x: 46, endPoint y: 133, distance: 16.2
click at [46, 133] on input "21 Carats Diamond Riviera" at bounding box center [47, 132] width 78 height 10
type input "21 Carats Diamond Bracelet"
click at [52, 180] on input "https://hamra.com/products/diamond-riviera-necklace?variant=44424596357343" at bounding box center [47, 178] width 78 height 10
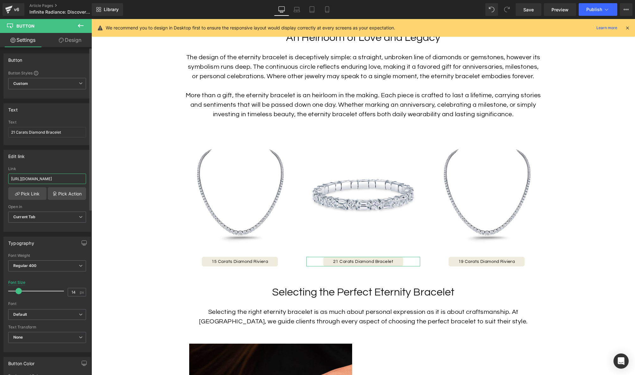
paste input "bracelet-11"
type input "https://hamra.com/products/diamond-bracelet-11"
click at [60, 218] on span "Current Tab" at bounding box center [47, 216] width 78 height 11
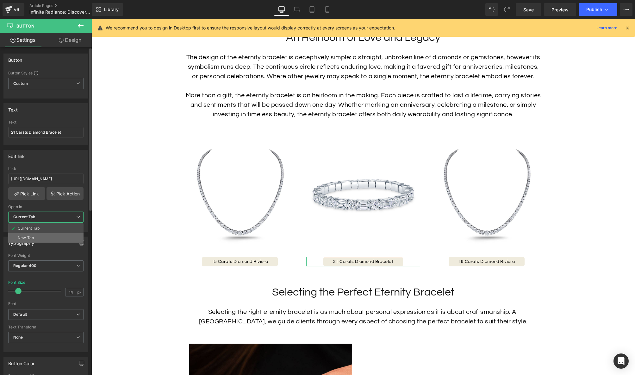
click at [58, 235] on li "New Tab" at bounding box center [45, 237] width 75 height 9
click at [57, 227] on div at bounding box center [47, 228] width 78 height 4
click at [524, 11] on span "Save" at bounding box center [529, 9] width 10 height 7
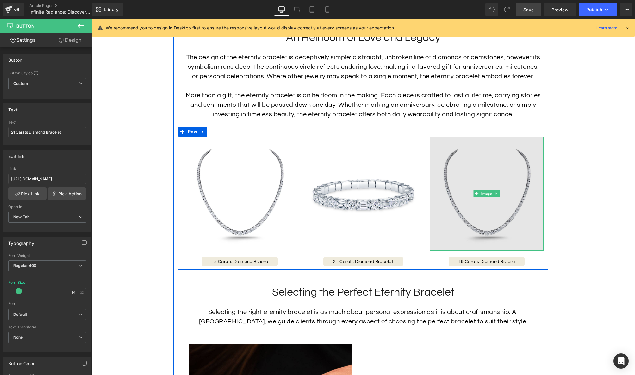
click at [503, 213] on img at bounding box center [487, 193] width 114 height 114
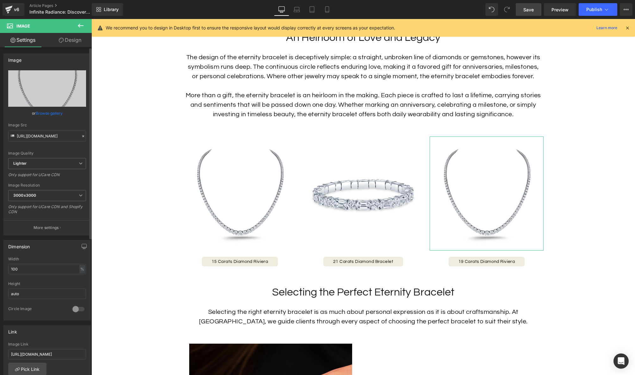
click at [50, 112] on link "Browse gallery" at bounding box center [49, 113] width 27 height 11
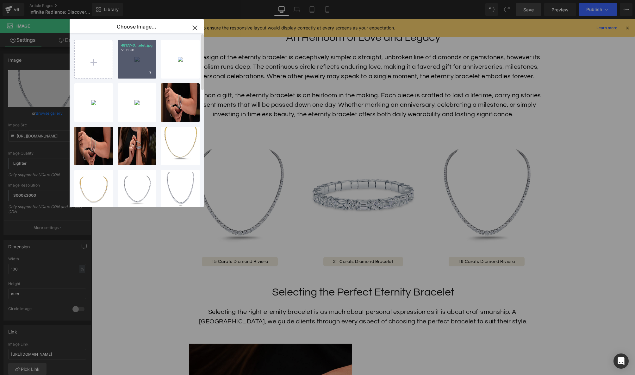
click at [142, 60] on div "48177-D...elet.jpg 51.71 KB" at bounding box center [137, 59] width 39 height 39
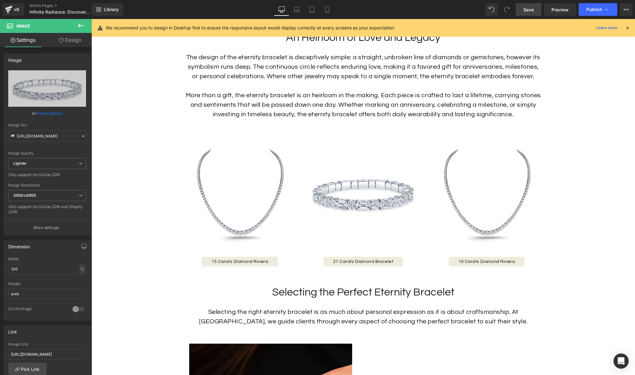
type input "https://ucarecdn.com/5a60cb7e-8020-4435-83d9-99f17ba6b36e/-/format/auto/-/previ…"
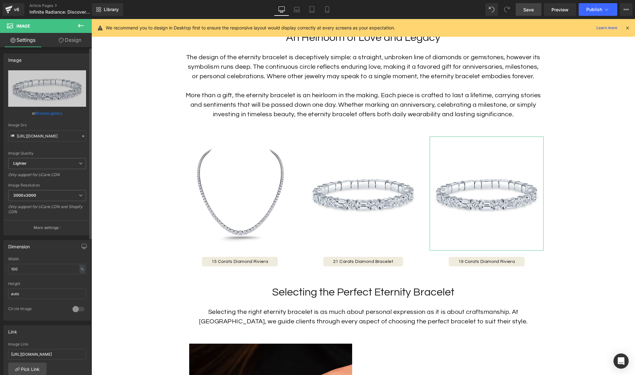
click at [52, 112] on link "Browse gallery" at bounding box center [49, 113] width 27 height 11
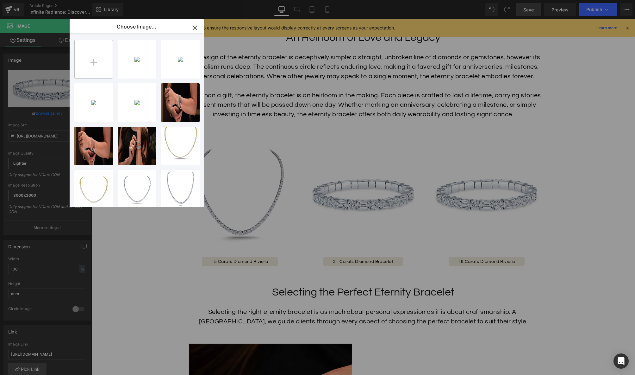
click at [95, 62] on input "file" at bounding box center [94, 59] width 38 height 38
type input "C:\fakepath\47030-Emerald-cut-Diamond-Bracelet.jpg"
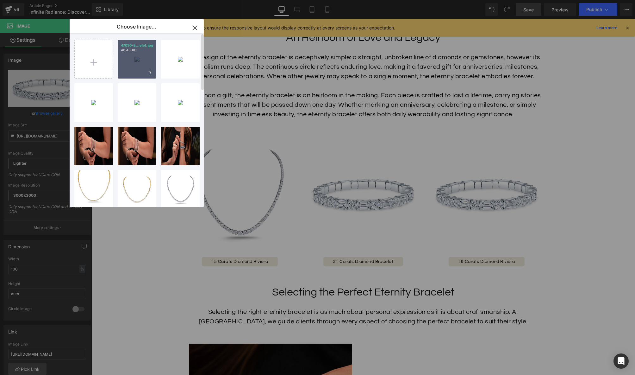
click at [141, 63] on div "47030-E...elet.jpg 46.43 KB" at bounding box center [137, 59] width 39 height 39
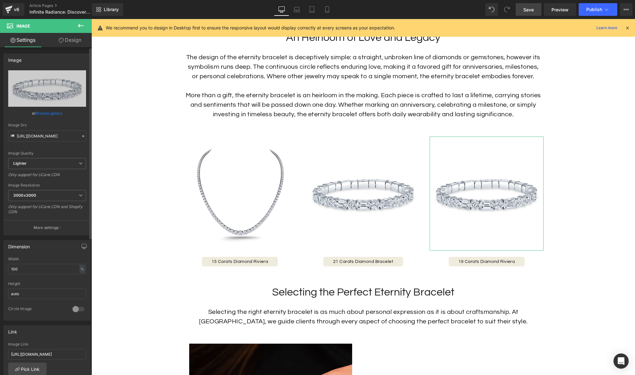
click at [44, 113] on link "Browse gallery" at bounding box center [49, 113] width 27 height 11
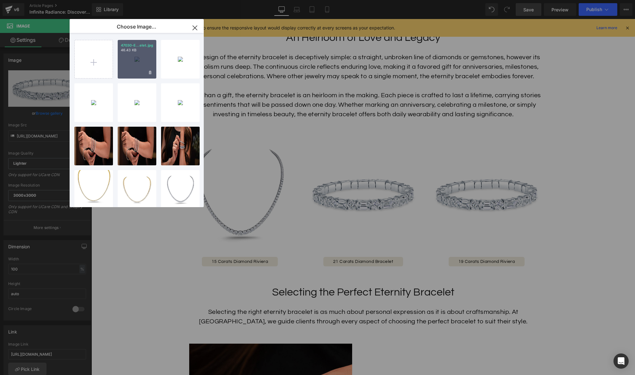
click at [134, 68] on div "47030-E...elet.jpg 46.43 KB" at bounding box center [137, 59] width 39 height 39
type input "https://ucarecdn.com/bf7d2c07-c327-485a-9c65-532595424549/-/format/auto/-/previ…"
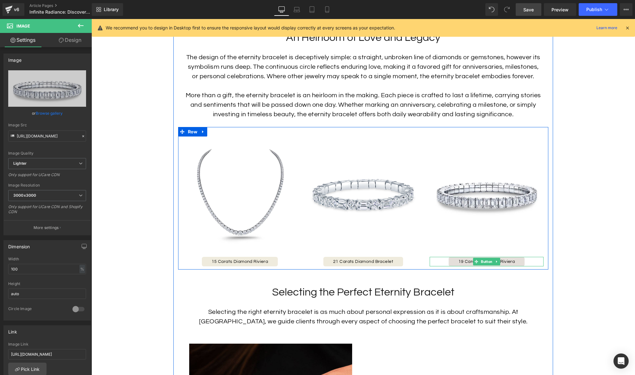
click at [482, 262] on span "Button" at bounding box center [487, 262] width 14 height 8
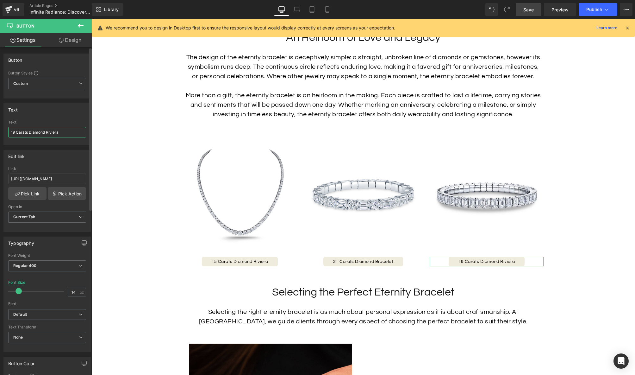
drag, startPoint x: 12, startPoint y: 132, endPoint x: 50, endPoint y: 141, distance: 39.1
click at [12, 132] on input "19 Carats Diamond Riviera" at bounding box center [47, 132] width 78 height 10
click at [47, 132] on input "29 Carats Diamond Riviera" at bounding box center [47, 132] width 78 height 10
type input "29 Carats Diamond Bracelet"
click at [67, 180] on input "https://hamra.com/products/diamond-necklace-2?variant=43189286240479" at bounding box center [47, 178] width 78 height 10
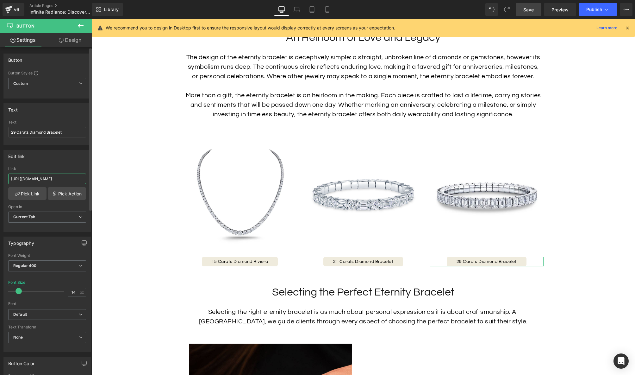
paste input "bracelet-"
type input "https://hamra.com/products/diamond-bracelet-9"
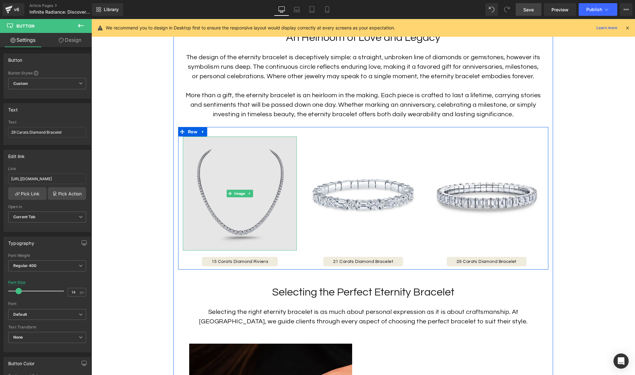
click at [263, 209] on img at bounding box center [240, 193] width 114 height 114
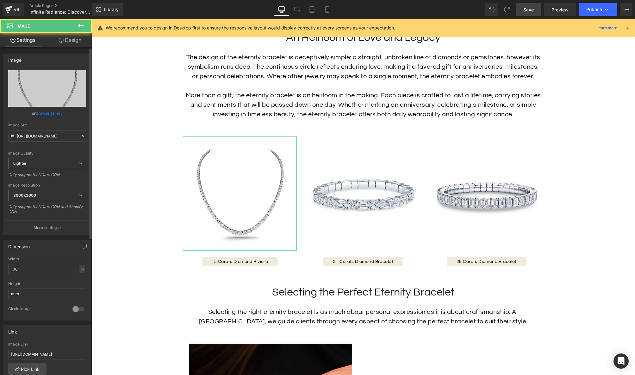
click at [44, 112] on link "Browse gallery" at bounding box center [49, 113] width 27 height 11
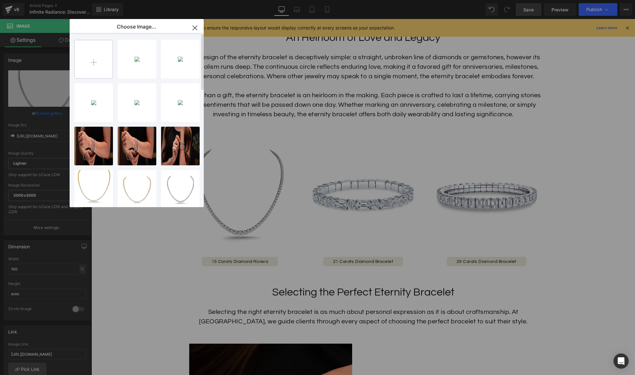
drag, startPoint x: 105, startPoint y: 71, endPoint x: 95, endPoint y: 66, distance: 11.9
click at [102, 69] on input "file" at bounding box center [94, 59] width 38 height 38
type input "C:\fakepath\45695-Emerald-&-Diamond-Bracelet.jpg"
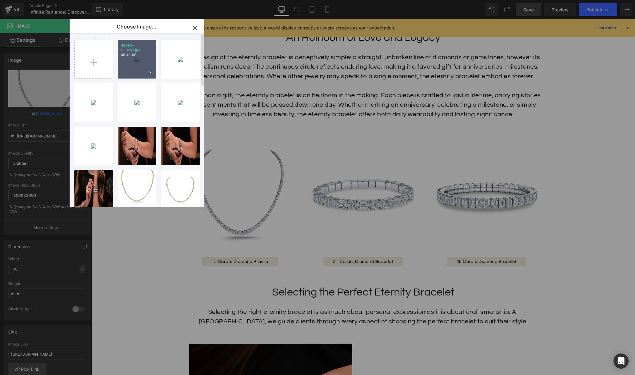
click at [131, 69] on div "45695-E...elet.jpg 46.48 KB" at bounding box center [137, 59] width 39 height 39
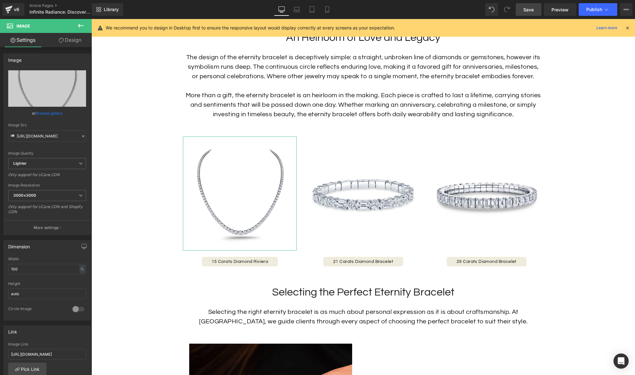
drag, startPoint x: 56, startPoint y: 114, endPoint x: 63, endPoint y: 111, distance: 6.9
click at [56, 114] on link "Browse gallery" at bounding box center [49, 113] width 27 height 11
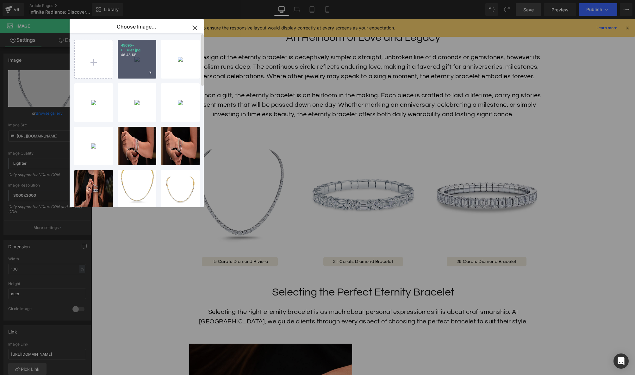
drag, startPoint x: 141, startPoint y: 70, endPoint x: 39, endPoint y: 55, distance: 102.6
click at [141, 70] on div "45695-E...elet.jpg 46.48 KB" at bounding box center [137, 59] width 39 height 39
type input "https://ucarecdn.com/036fe734-d0cc-47fc-9b91-09524c9413f1/-/format/auto/-/previ…"
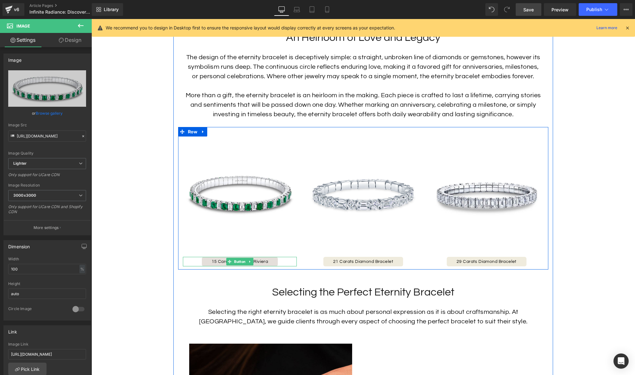
click at [263, 261] on span "15 Carats Diamond Riviera" at bounding box center [240, 261] width 57 height 4
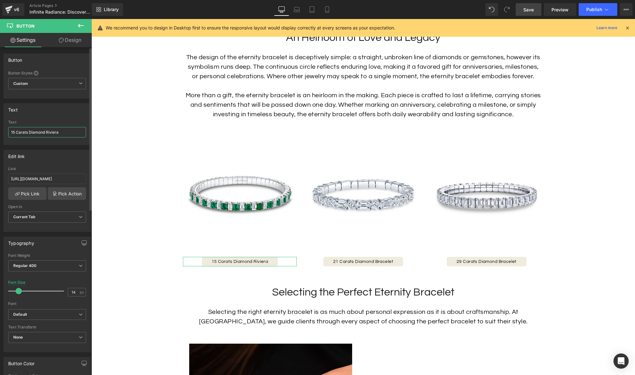
click at [33, 136] on input "15 Carats Diamond Riviera" at bounding box center [47, 132] width 78 height 10
drag, startPoint x: 47, startPoint y: 132, endPoint x: 0, endPoint y: 131, distance: 46.9
click at [0, 131] on div "Text 15 Carats Diamond Riviera Text 15 Carats Diamond Riviera" at bounding box center [47, 121] width 95 height 47
drag, startPoint x: 39, startPoint y: 134, endPoint x: 35, endPoint y: 134, distance: 3.8
click at [39, 134] on input "15 Carats Diamond Riviera" at bounding box center [47, 132] width 78 height 10
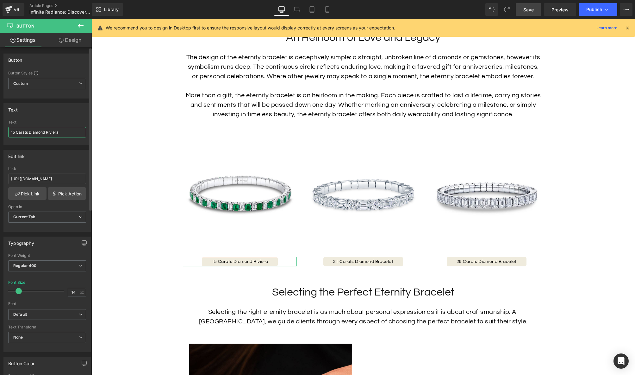
drag, startPoint x: 24, startPoint y: 132, endPoint x: 0, endPoint y: 132, distance: 24.4
click at [0, 132] on div "Text 15 Carats Diamond Riviera Text 15 Carats Diamond Riviera" at bounding box center [47, 121] width 95 height 47
click at [48, 134] on input "Emerald & Diamond Riviera" at bounding box center [47, 132] width 78 height 10
type input "Emerald & Diamond Bracelet"
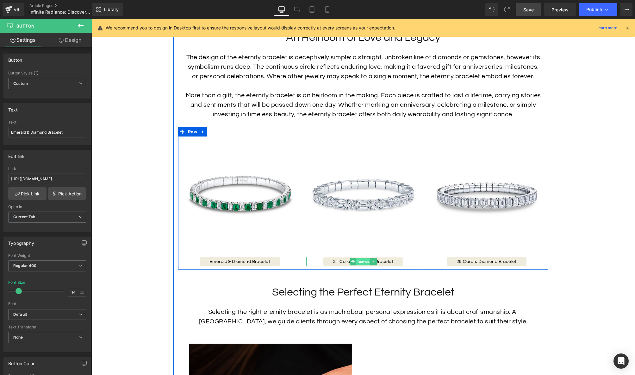
click at [362, 261] on span "Button" at bounding box center [363, 262] width 14 height 8
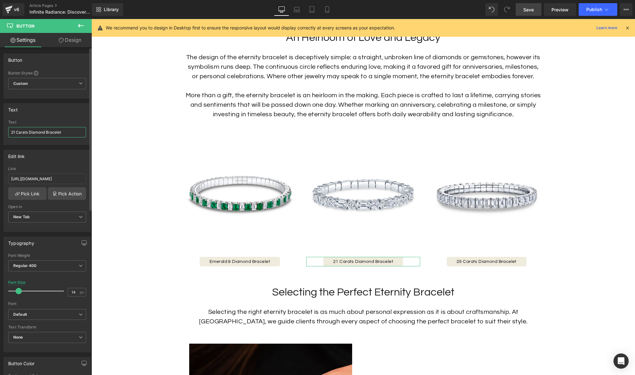
click at [27, 132] on input "21 Carats Diamond Bracelet" at bounding box center [47, 132] width 78 height 10
drag, startPoint x: 28, startPoint y: 132, endPoint x: 0, endPoint y: 132, distance: 28.5
click at [0, 132] on div "Text 21 Carats Diamond Bracelet Text 21 Carats Diamond Bracelet" at bounding box center [47, 121] width 95 height 47
type input "Emerald-Cut & Round Diamond Bracelet"
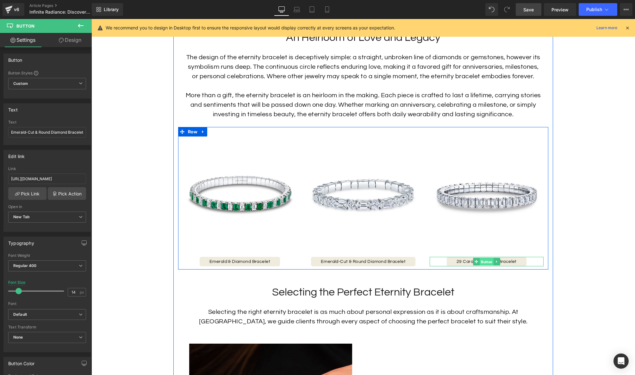
click at [487, 260] on span "Button" at bounding box center [487, 262] width 14 height 8
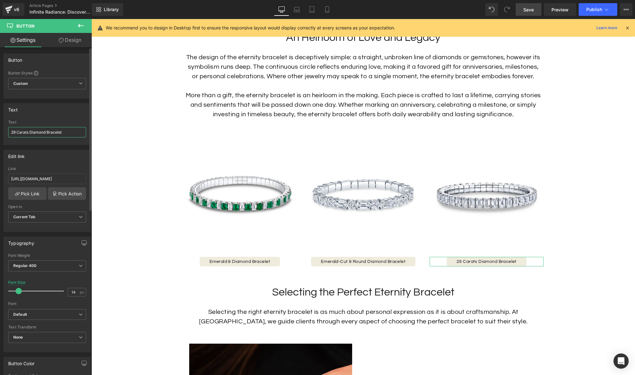
click at [31, 132] on input "29 Carats Diamond Bracelet" at bounding box center [47, 132] width 78 height 10
drag, startPoint x: 28, startPoint y: 132, endPoint x: 0, endPoint y: 132, distance: 28.5
click at [0, 132] on div "Text 29 Carats Diamond Bracelet Text 29 Carats Diamond Bracelet" at bounding box center [47, 121] width 95 height 47
type input "Emerald-Cut Diamond Bracelet"
click at [326, 11] on icon at bounding box center [326, 11] width 3 height 0
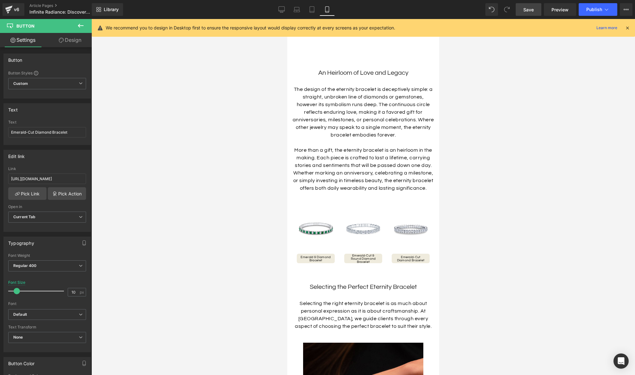
scroll to position [254, 0]
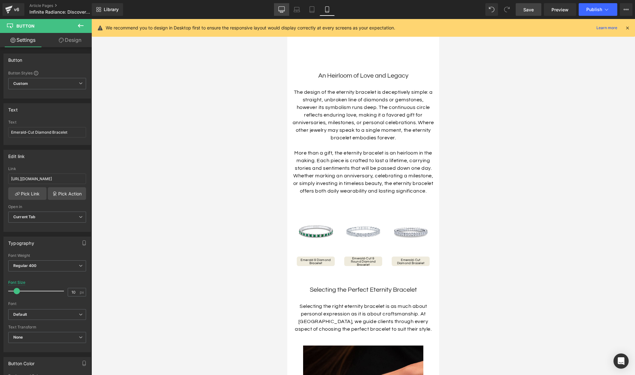
click at [285, 7] on icon at bounding box center [282, 9] width 6 height 6
type input "14"
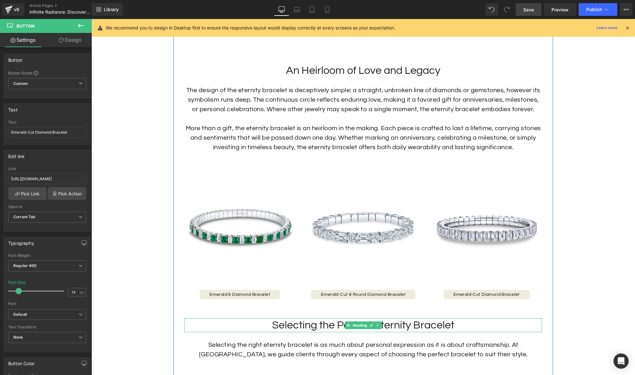
scroll to position [533, 0]
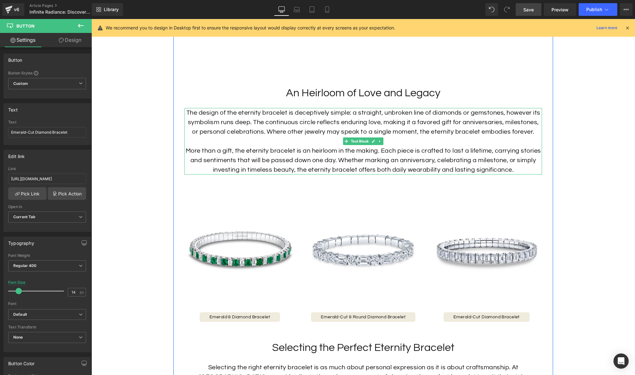
click at [402, 169] on p "More than a gift, the eternity bracelet is an heirloom in the making. Each piec…" at bounding box center [364, 160] width 358 height 28
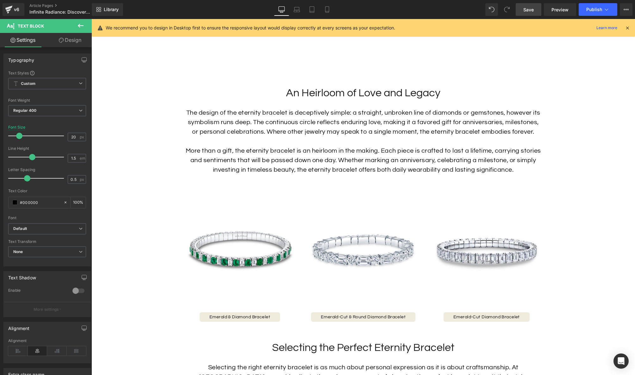
click at [73, 37] on link "Design" at bounding box center [70, 40] width 46 height 14
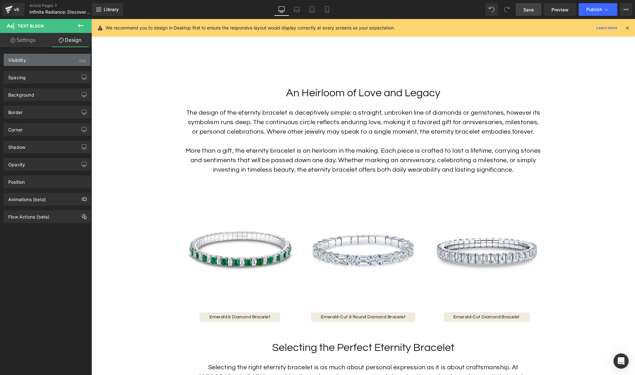
click at [55, 58] on div "Visibility (All)" at bounding box center [47, 60] width 87 height 12
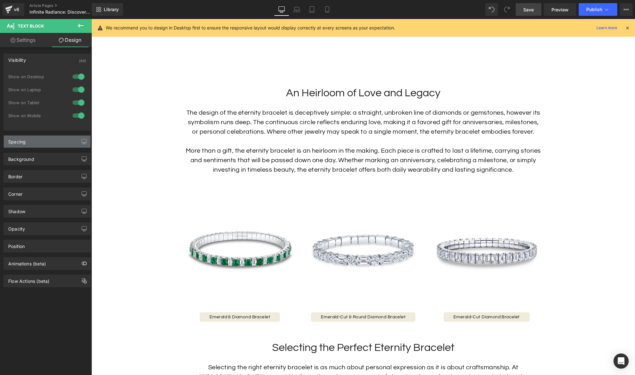
drag, startPoint x: 48, startPoint y: 57, endPoint x: 49, endPoint y: 74, distance: 16.8
click at [48, 58] on div "Visibility (All)" at bounding box center [47, 60] width 87 height 12
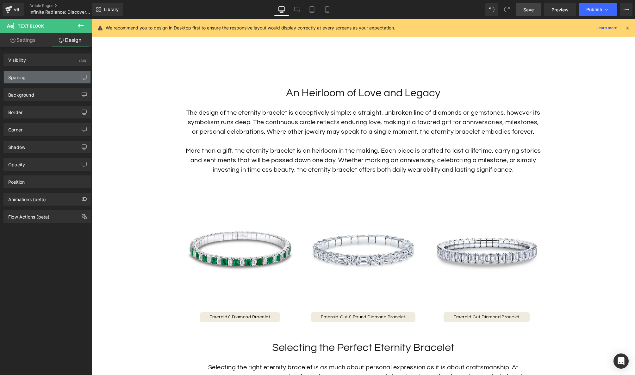
click at [49, 80] on div "Spacing" at bounding box center [47, 77] width 87 height 12
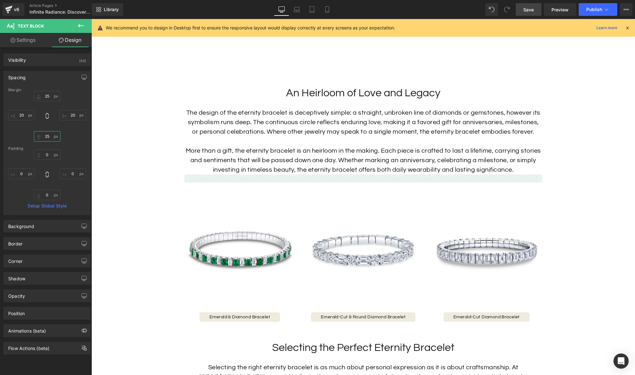
click at [50, 137] on input "25" at bounding box center [47, 136] width 27 height 10
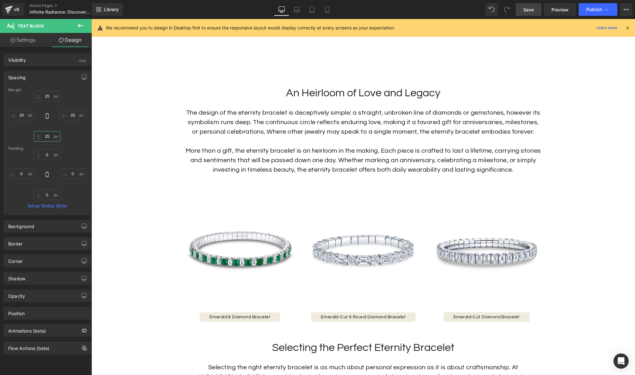
type input "0"
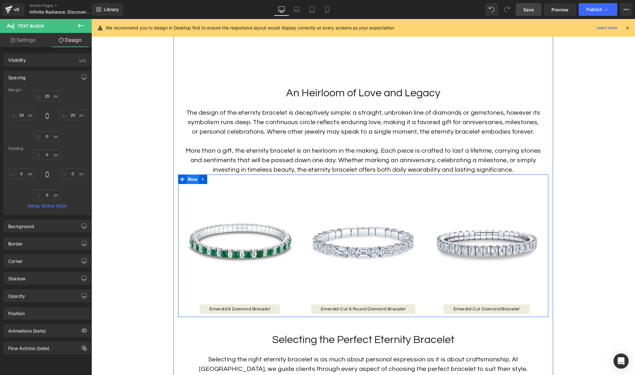
click at [192, 179] on span "Row" at bounding box center [192, 178] width 13 height 9
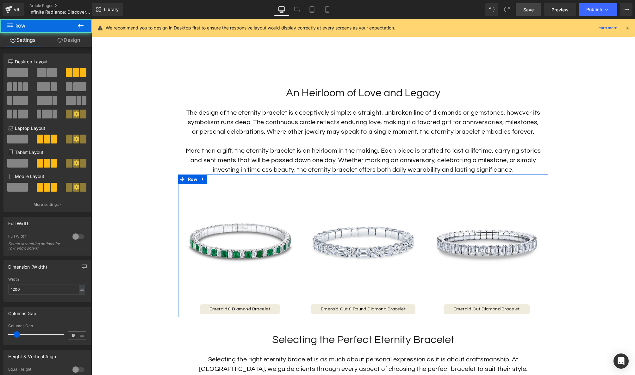
click at [74, 44] on link "Design" at bounding box center [69, 40] width 46 height 14
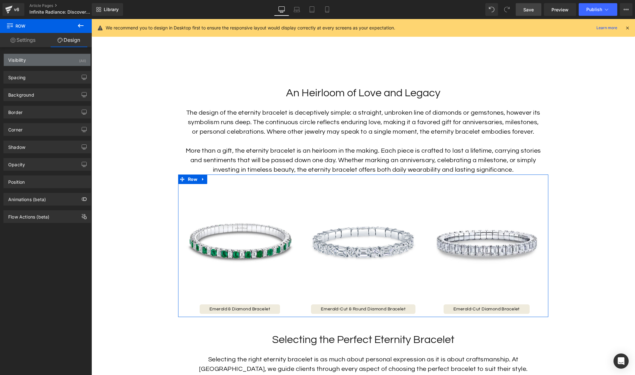
click at [37, 59] on div "Visibility (All)" at bounding box center [47, 60] width 87 height 12
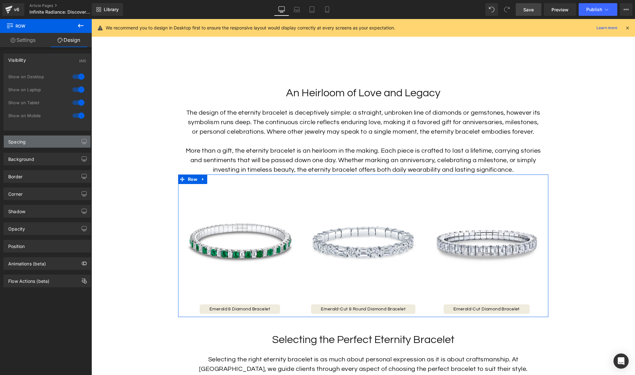
click at [36, 145] on div "Spacing" at bounding box center [47, 141] width 87 height 12
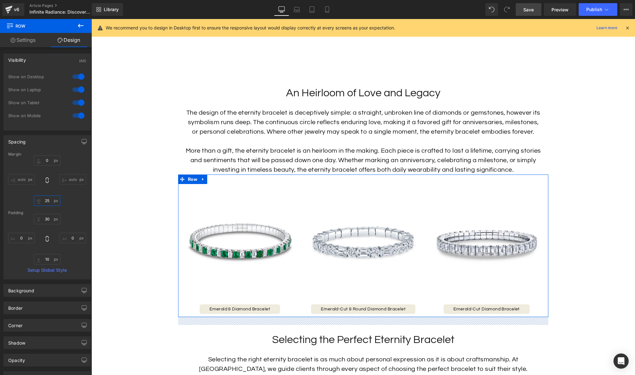
click at [48, 203] on input "25" at bounding box center [47, 200] width 27 height 10
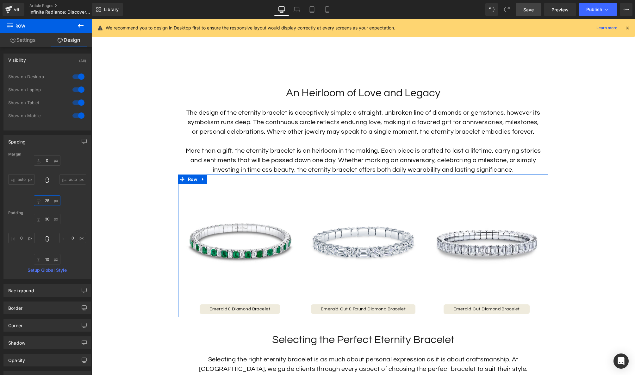
click at [48, 203] on input "25" at bounding box center [47, 200] width 27 height 10
type input "50"
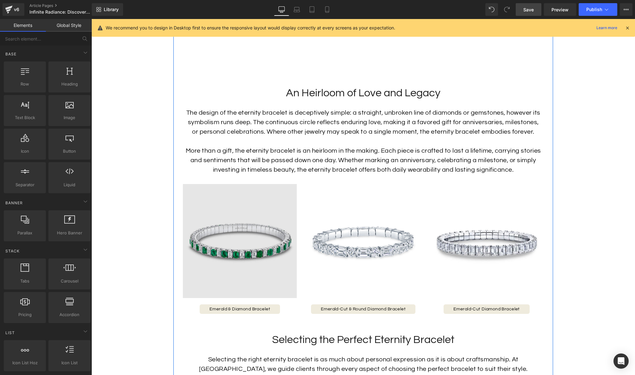
click at [246, 271] on img at bounding box center [240, 241] width 114 height 114
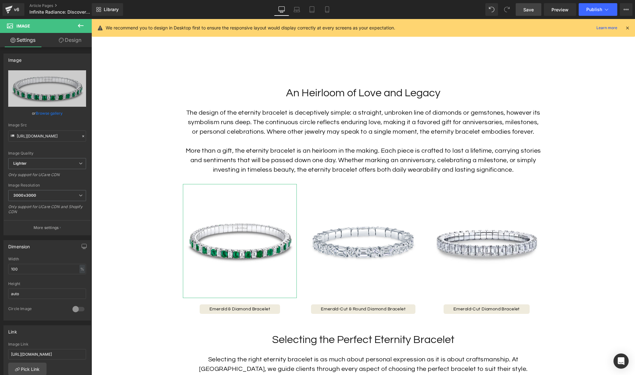
click at [70, 43] on link "Design" at bounding box center [70, 40] width 46 height 14
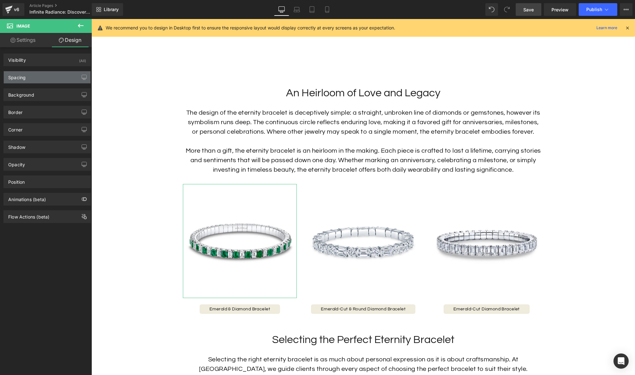
click at [42, 75] on div "Spacing" at bounding box center [47, 77] width 87 height 12
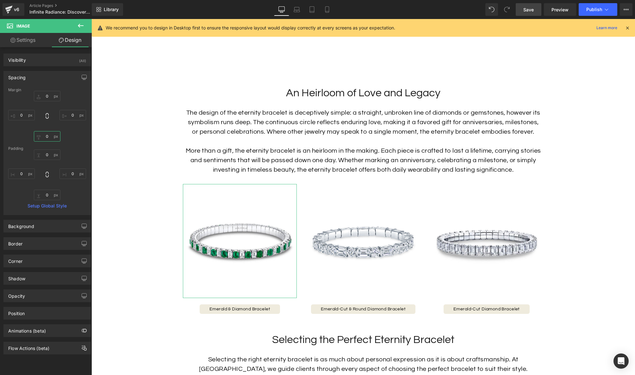
click at [48, 137] on input "0" at bounding box center [47, 136] width 27 height 10
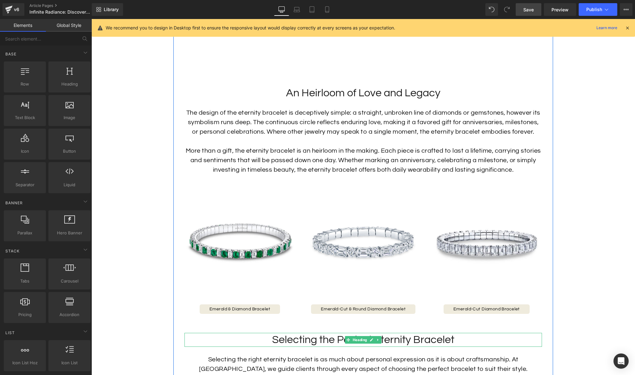
click at [356, 335] on h2 "Selecting the Perfect Eternity Bracelet" at bounding box center [364, 340] width 358 height 14
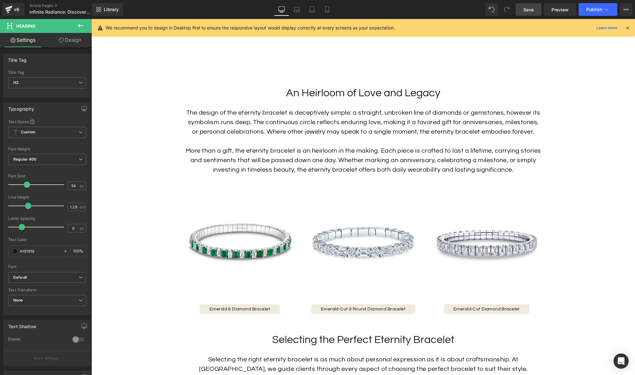
click at [78, 42] on link "Design" at bounding box center [70, 40] width 46 height 14
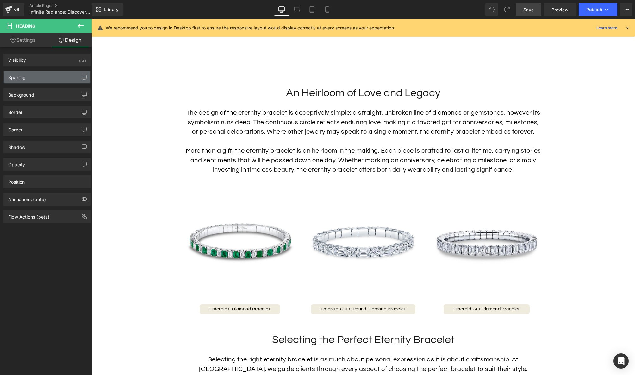
click at [46, 74] on div "Spacing" at bounding box center [47, 77] width 87 height 12
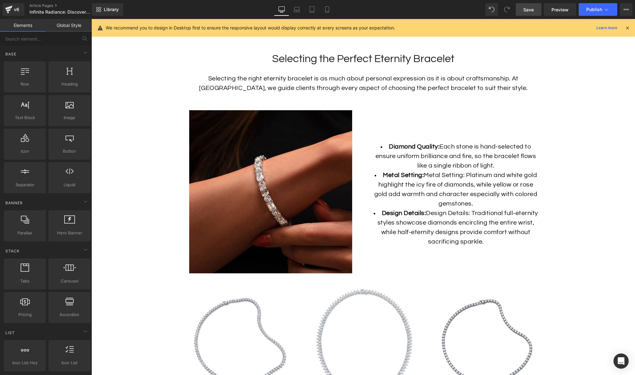
scroll to position [823, 0]
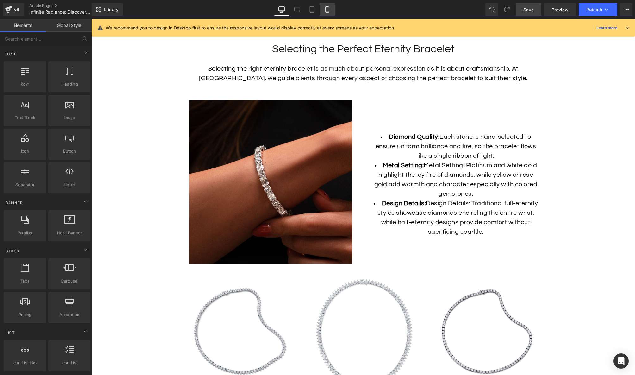
click at [324, 10] on link "Mobile" at bounding box center [327, 9] width 15 height 13
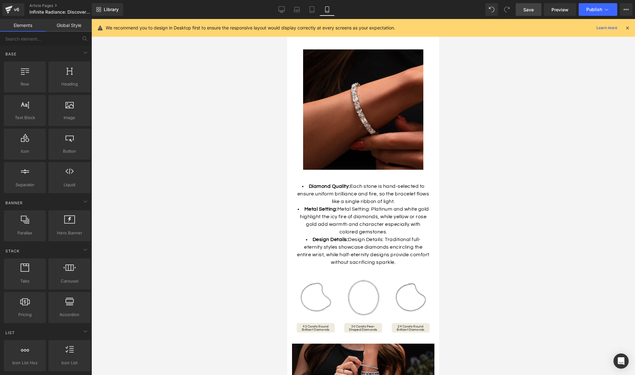
scroll to position [600, 0]
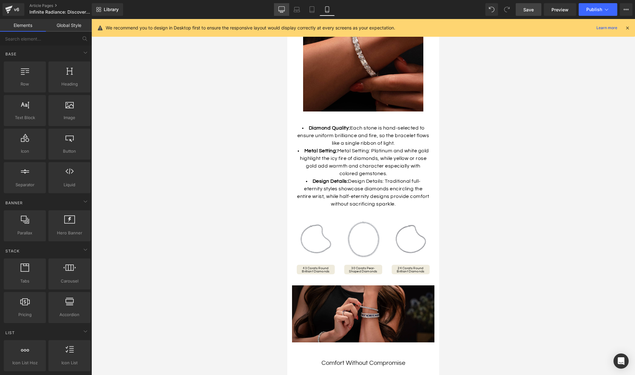
click at [281, 9] on icon at bounding box center [282, 9] width 6 height 6
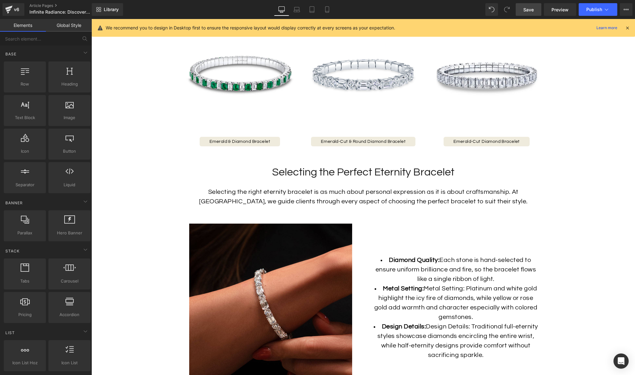
scroll to position [668, 0]
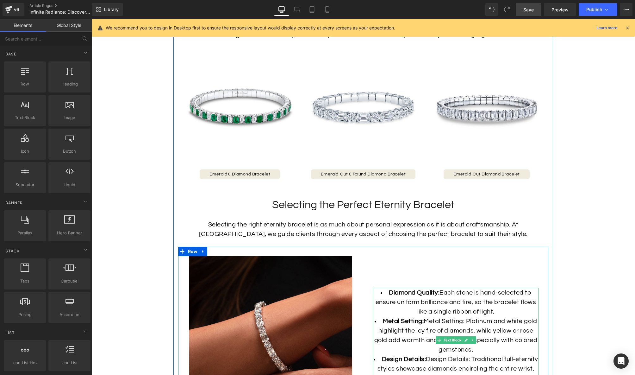
click at [446, 313] on li "Diamond Quality: Each stone is hand-selected to ensure uniform brilliance and f…" at bounding box center [456, 302] width 166 height 28
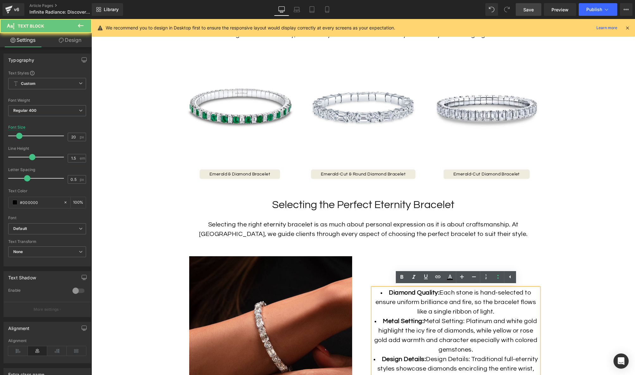
click at [422, 321] on strong "Metal Setting:" at bounding box center [403, 321] width 41 height 6
click at [425, 321] on li "Metal Setting: Metal Setting: Platinum and white gold highlight the icy fire of…" at bounding box center [456, 335] width 166 height 38
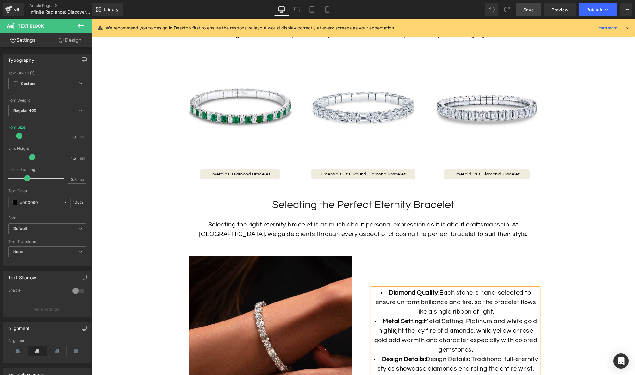
click at [439, 336] on li "Metal Setting: Metal Setting: Platinum and white gold highlight the icy fire of…" at bounding box center [456, 335] width 166 height 38
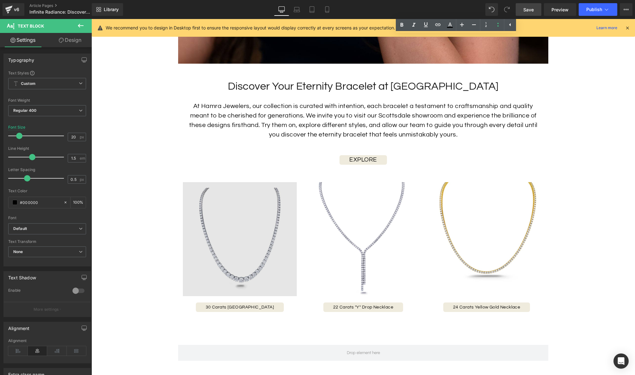
scroll to position [1926, 0]
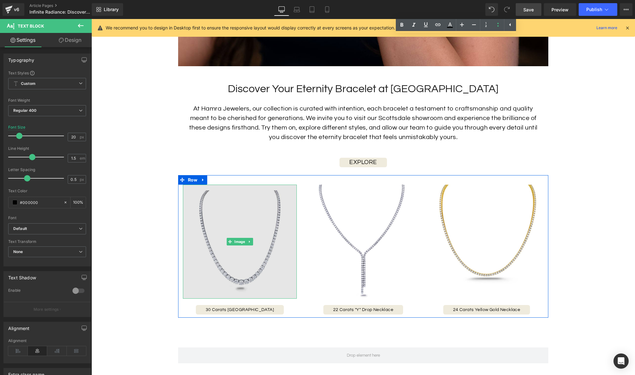
click at [282, 225] on img at bounding box center [240, 242] width 114 height 114
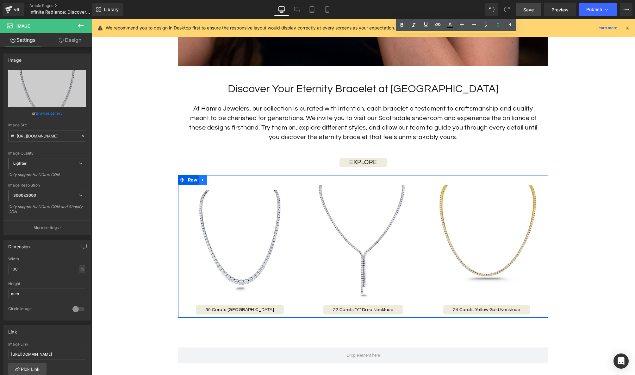
click at [203, 180] on icon at bounding box center [202, 179] width 1 height 3
click at [221, 180] on icon at bounding box center [219, 180] width 4 height 4
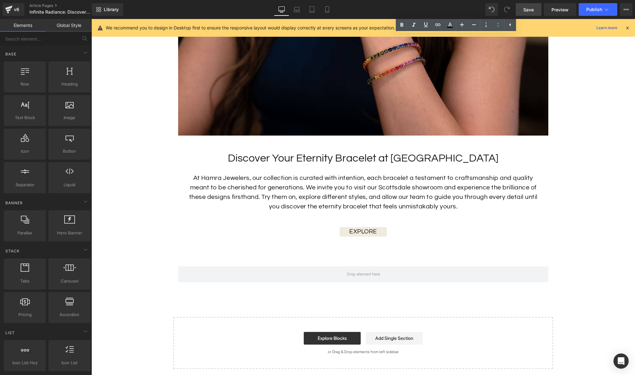
scroll to position [1854, 0]
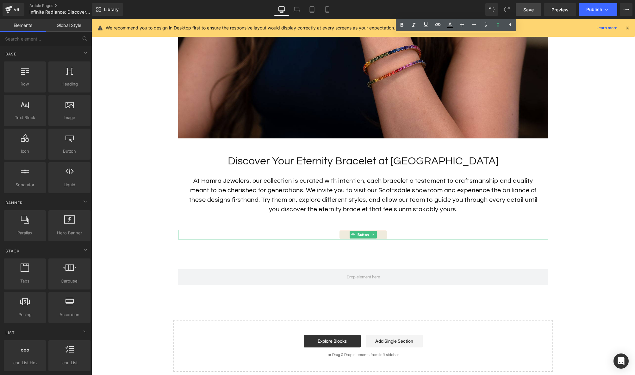
click at [397, 234] on div "EXPLORE" at bounding box center [363, 234] width 370 height 9
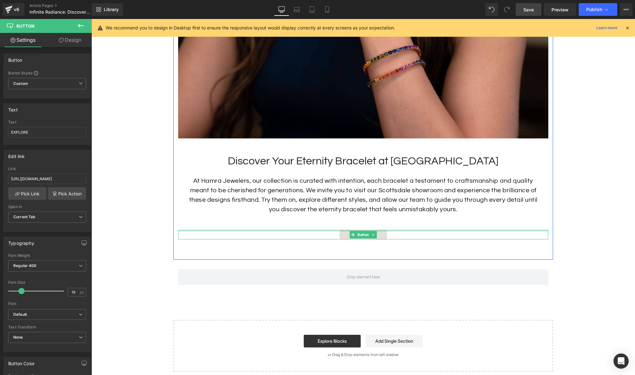
click at [360, 230] on div at bounding box center [363, 231] width 370 height 2
click at [360, 235] on span "Button" at bounding box center [363, 235] width 14 height 8
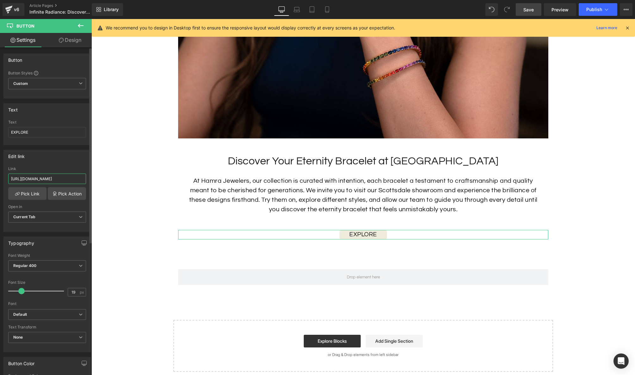
click at [53, 179] on input "[URL][DOMAIN_NAME]" at bounding box center [47, 178] width 78 height 10
paste input "eternity-bracelet"
type input "https://hamra.com/collections/diamond-eternity-bracelets"
click at [537, 6] on link "Save" at bounding box center [529, 9] width 26 height 13
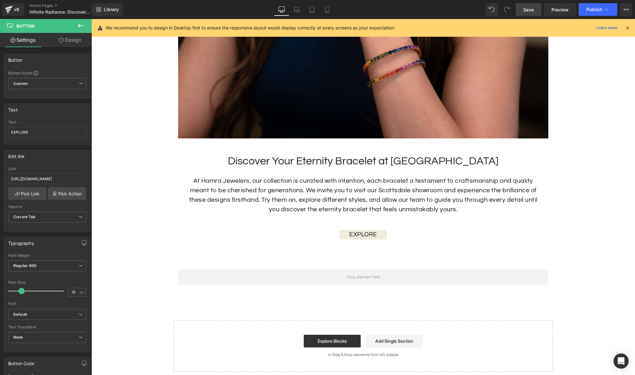
scroll to position [0, 0]
